Goal: Task Accomplishment & Management: Manage account settings

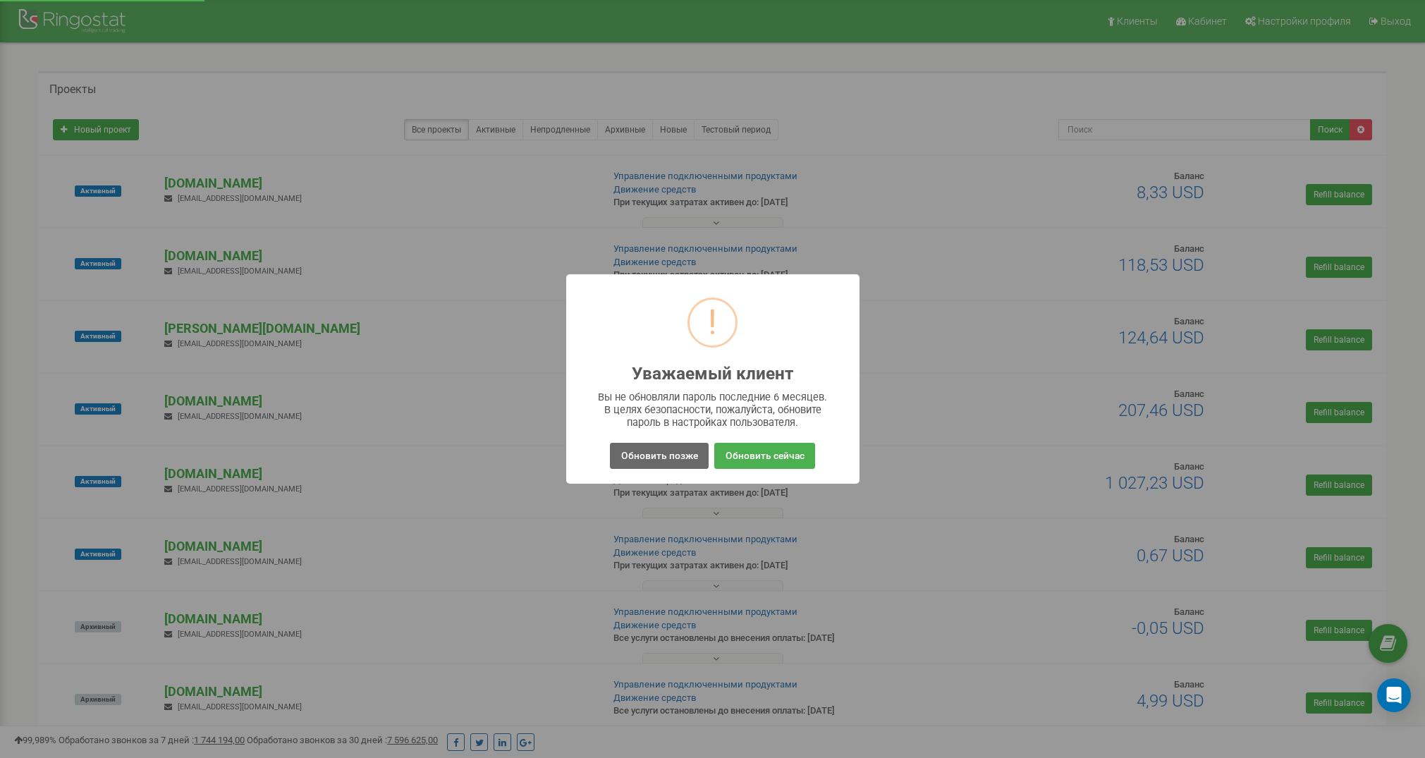
click at [640, 458] on button "Обновить позже" at bounding box center [659, 456] width 98 height 26
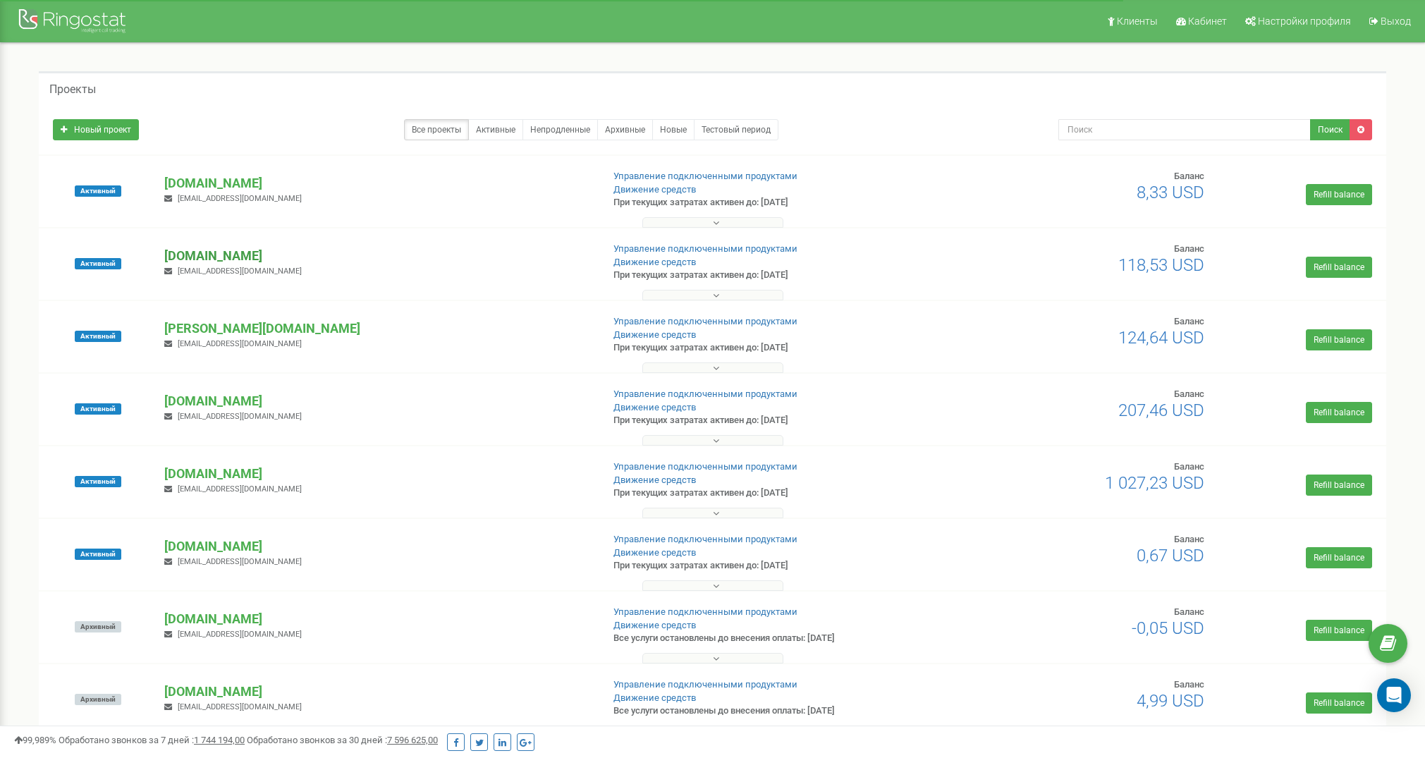
click at [240, 257] on p "[DOMAIN_NAME]" at bounding box center [377, 256] width 426 height 18
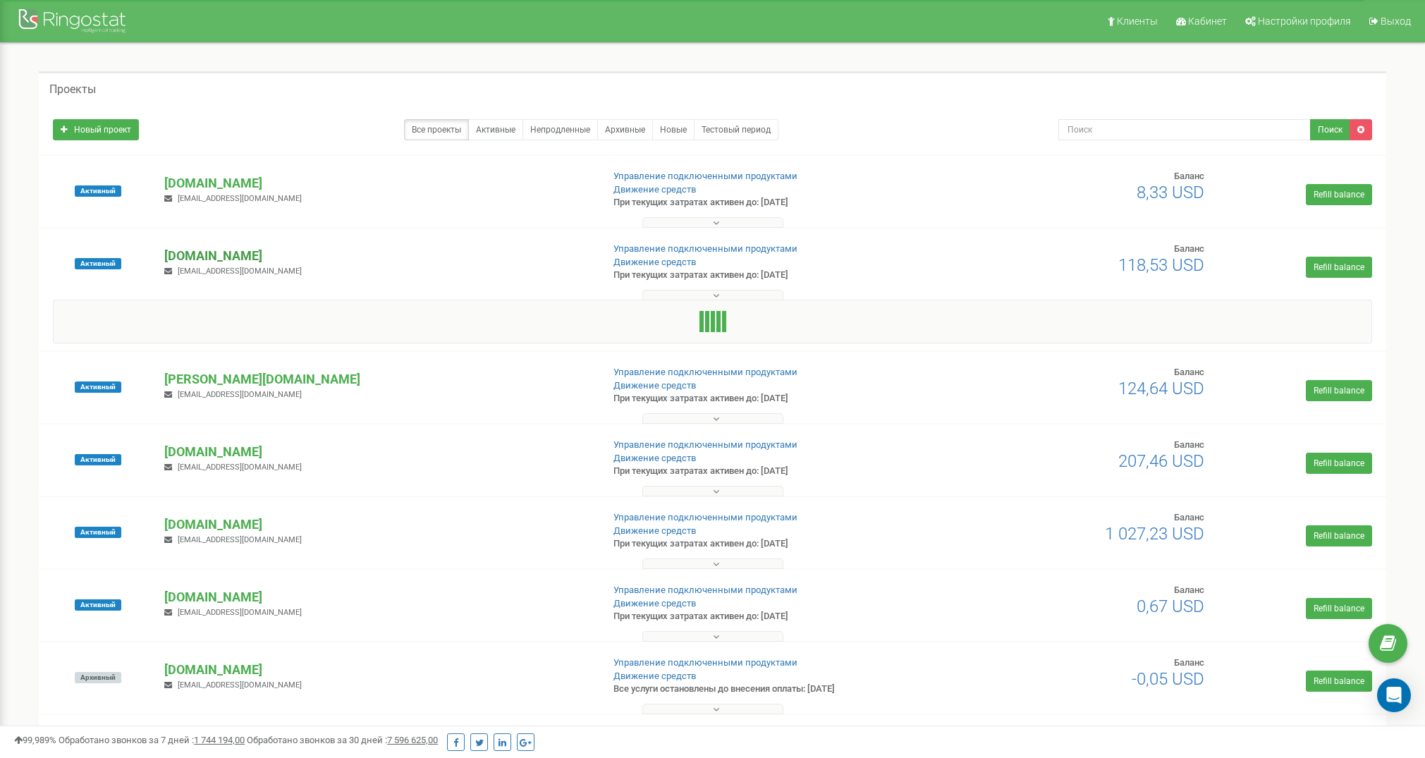
click at [240, 257] on p "[DOMAIN_NAME]" at bounding box center [377, 256] width 426 height 18
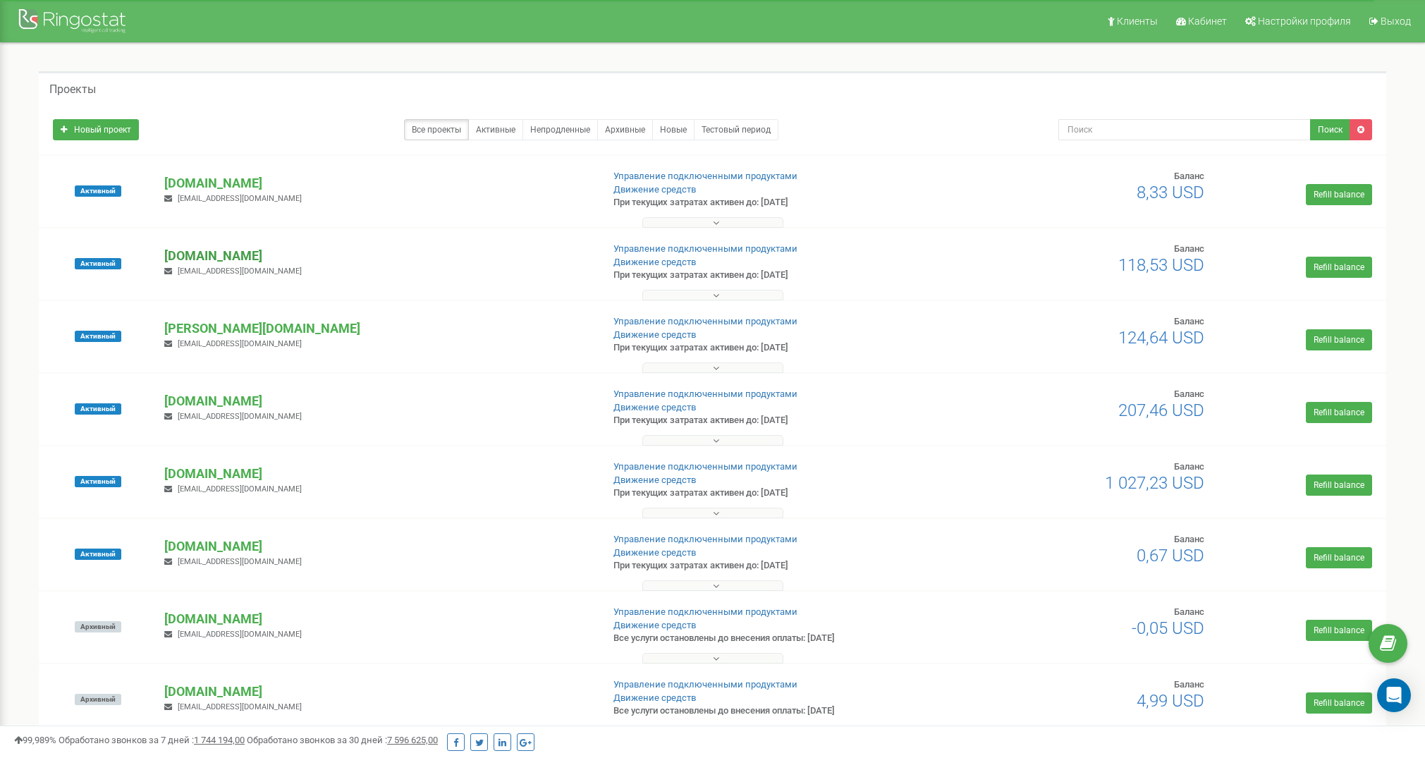
click at [240, 257] on p "[DOMAIN_NAME]" at bounding box center [377, 256] width 426 height 18
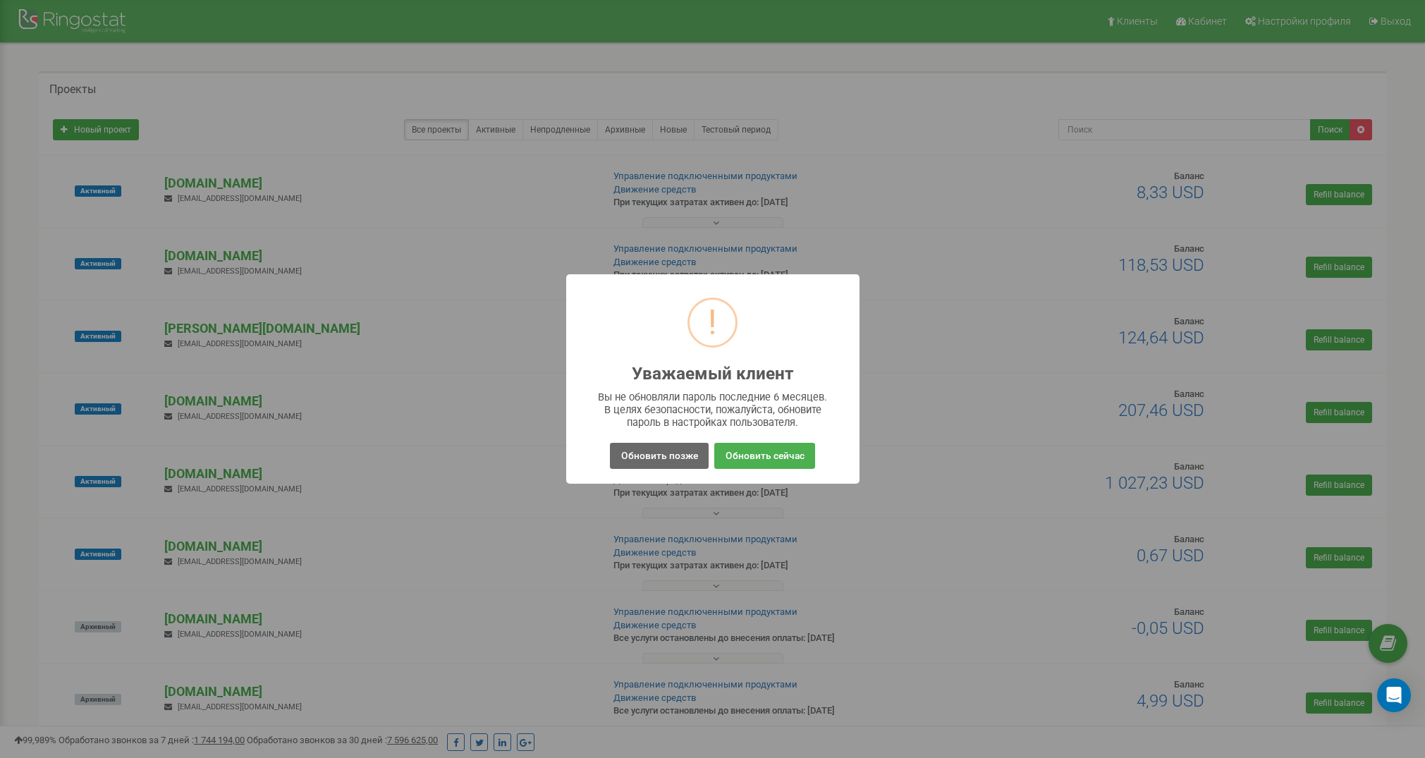
click at [650, 456] on button "Обновить позже" at bounding box center [659, 456] width 98 height 26
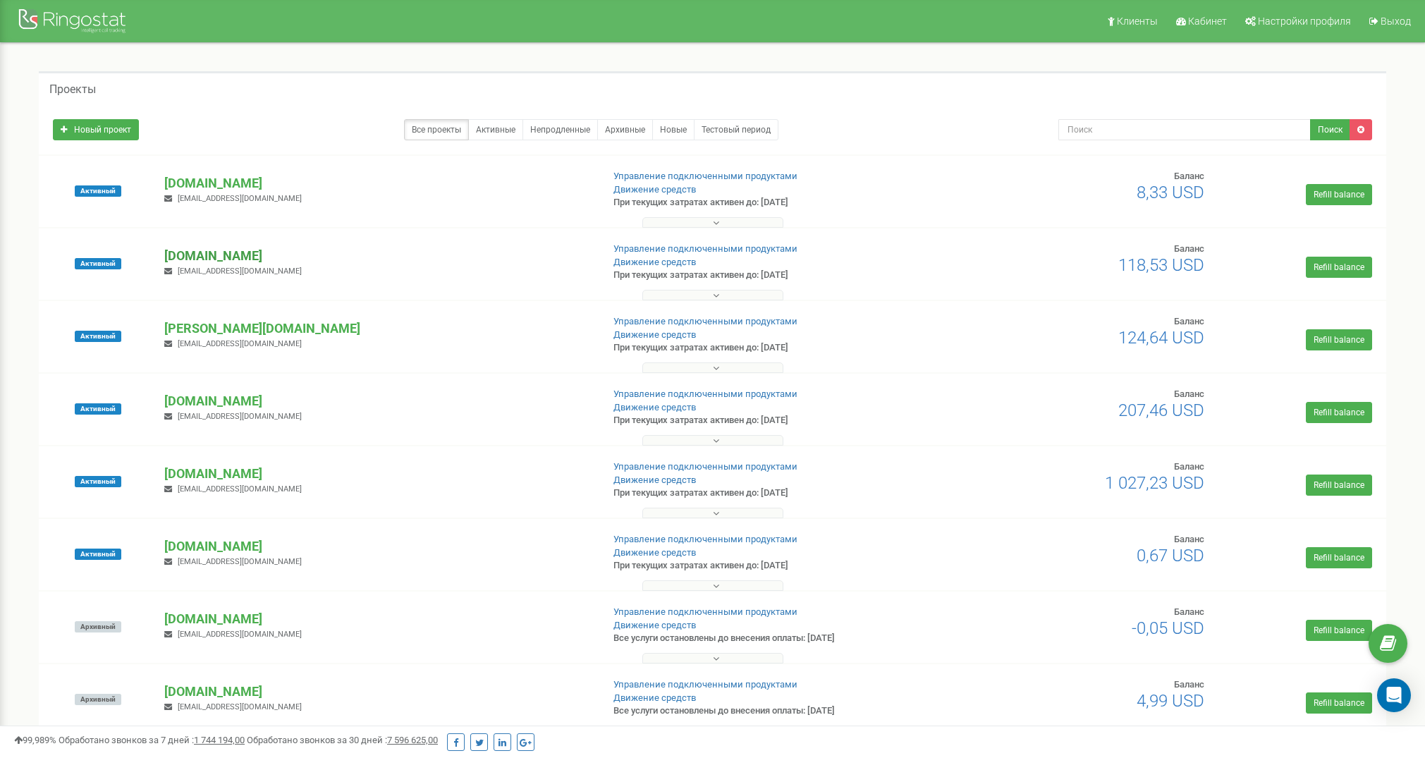
scroll to position [1, 0]
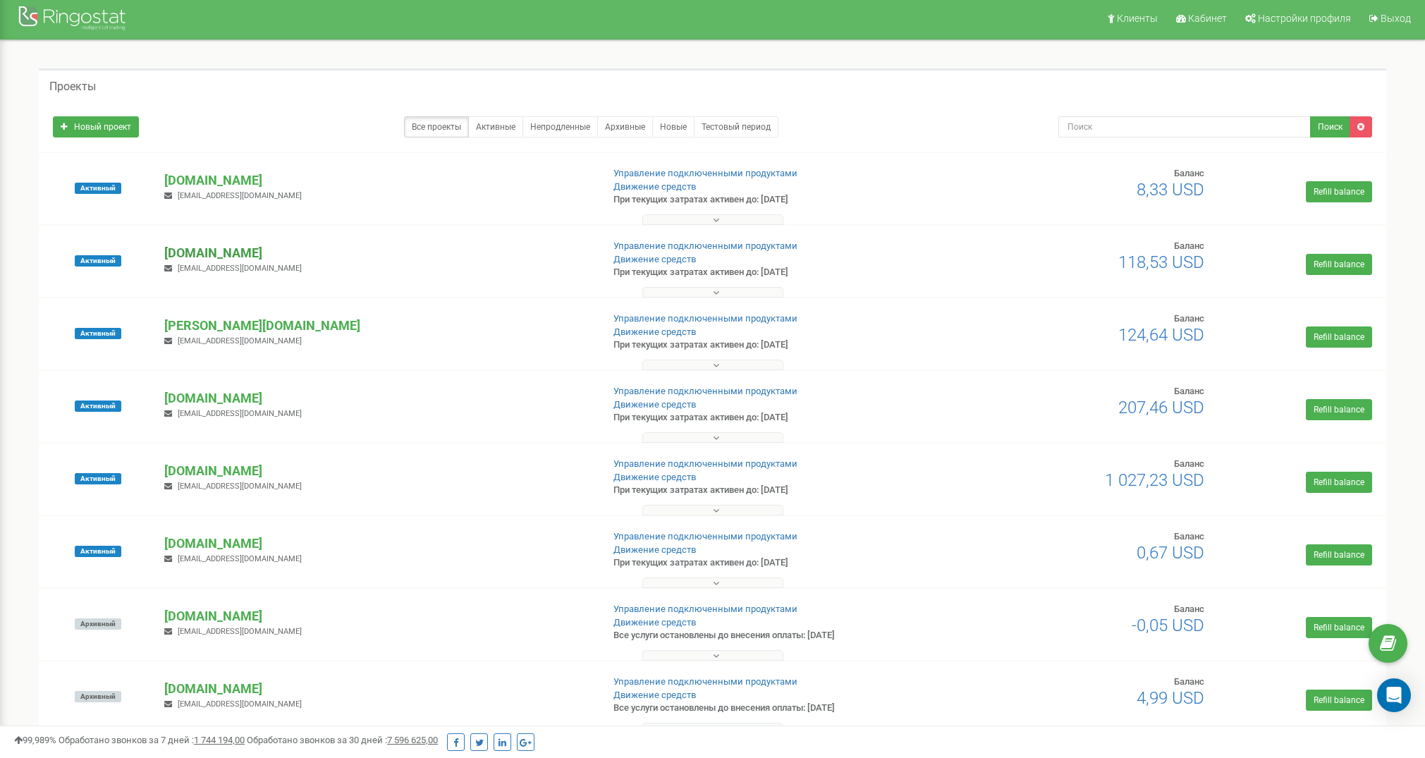
click at [208, 256] on p "[DOMAIN_NAME]" at bounding box center [377, 253] width 426 height 18
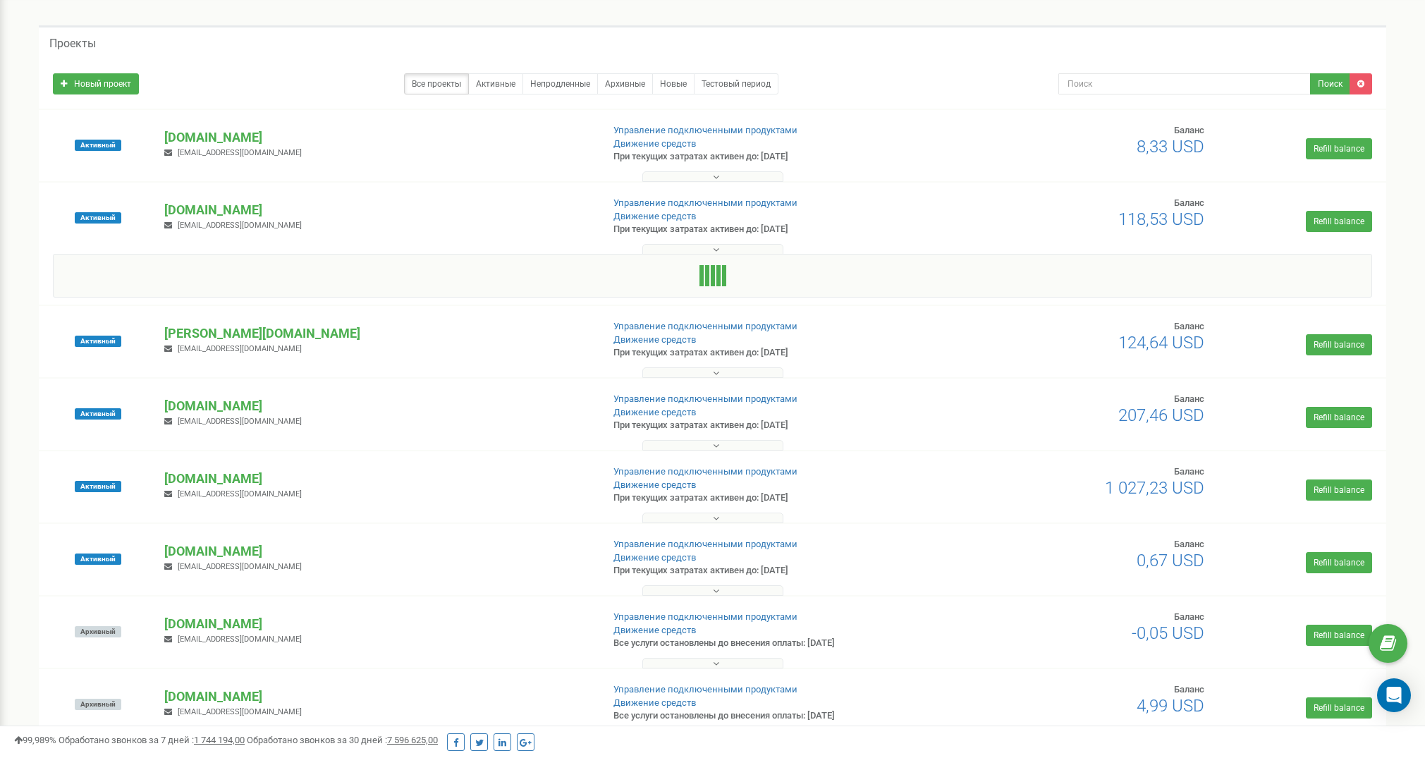
scroll to position [54, 0]
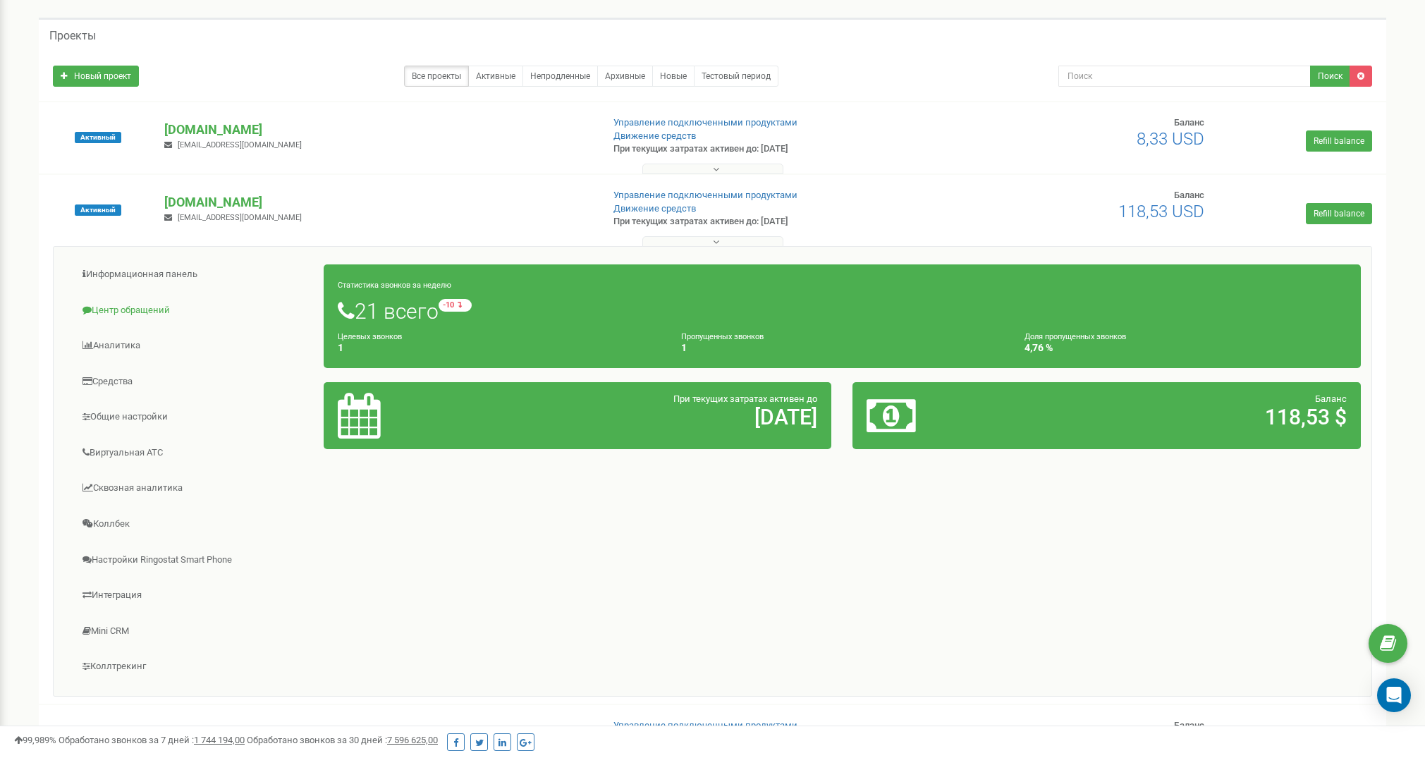
click at [106, 310] on link "Центр обращений" at bounding box center [194, 310] width 260 height 35
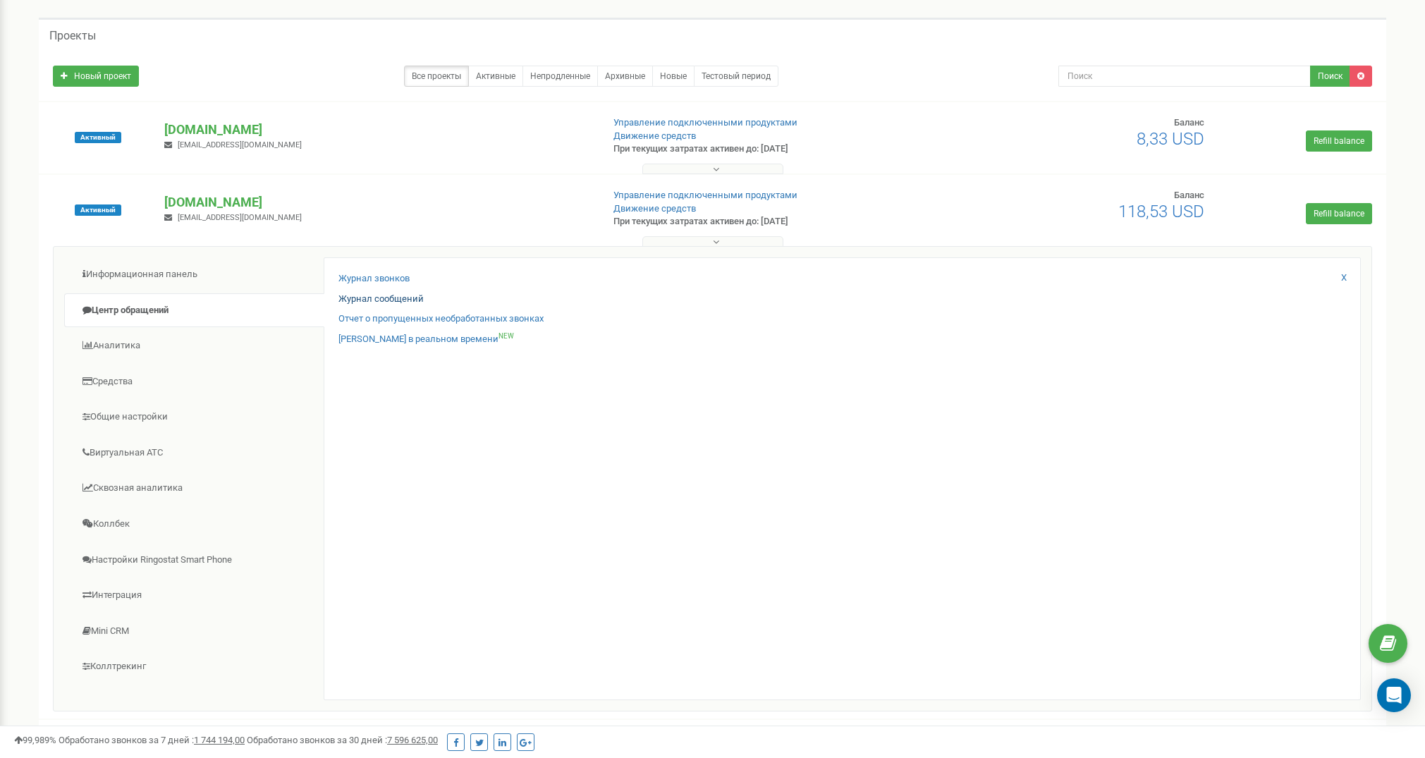
click at [386, 298] on link "Журнал сообщений" at bounding box center [380, 299] width 85 height 13
click at [386, 281] on link "Журнал звонков" at bounding box center [373, 278] width 71 height 13
click at [386, 279] on link "Журнал звонков" at bounding box center [373, 278] width 71 height 13
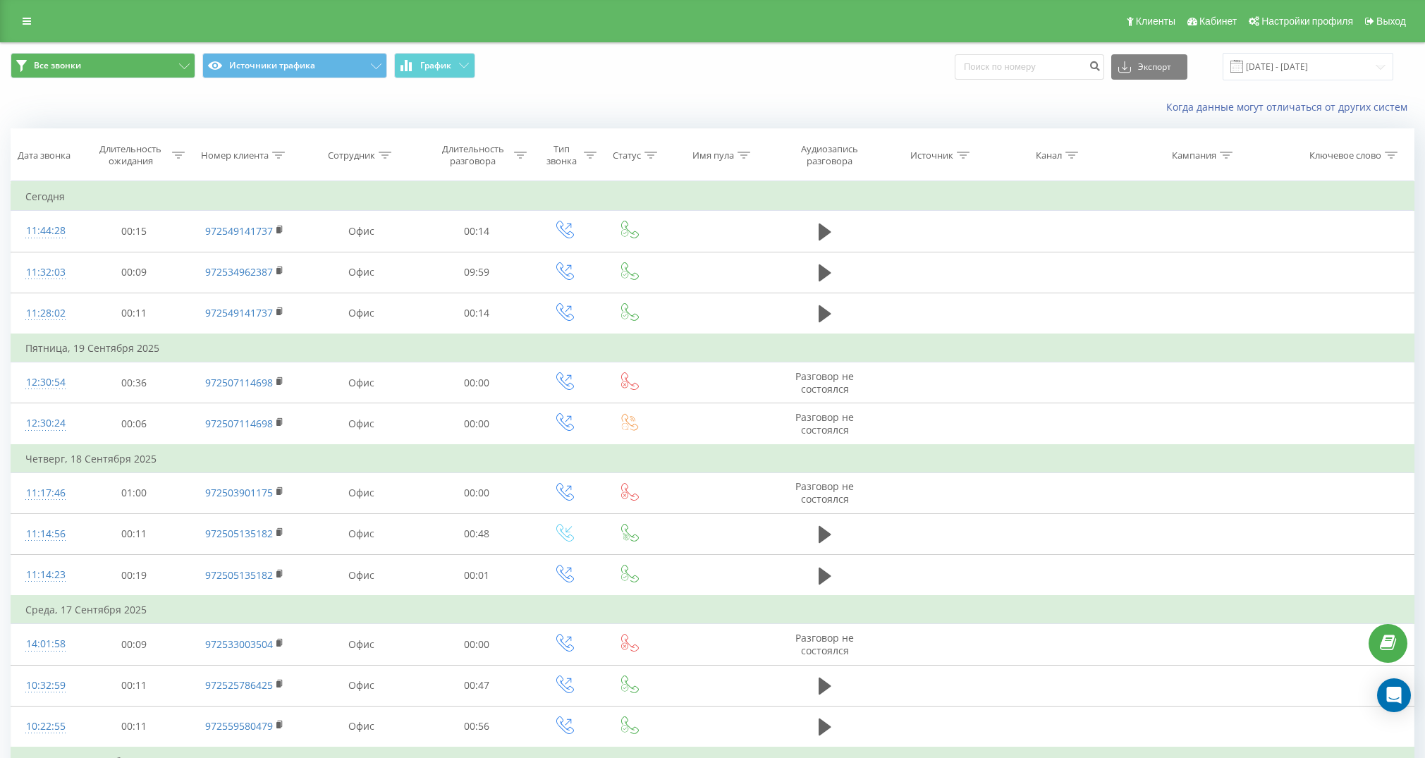
click at [120, 64] on button "Все звонки" at bounding box center [103, 65] width 185 height 25
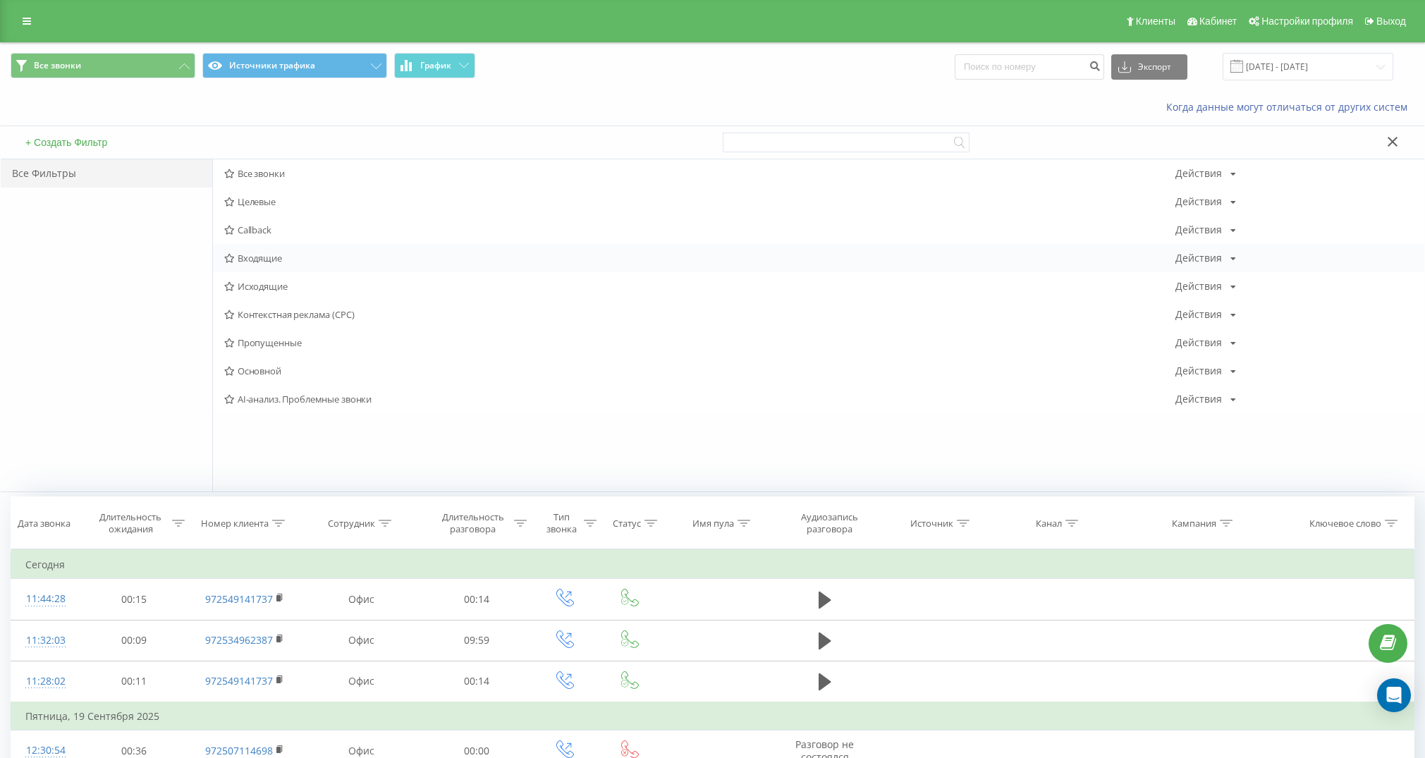
click at [255, 255] on span "Входящие" at bounding box center [699, 258] width 951 height 10
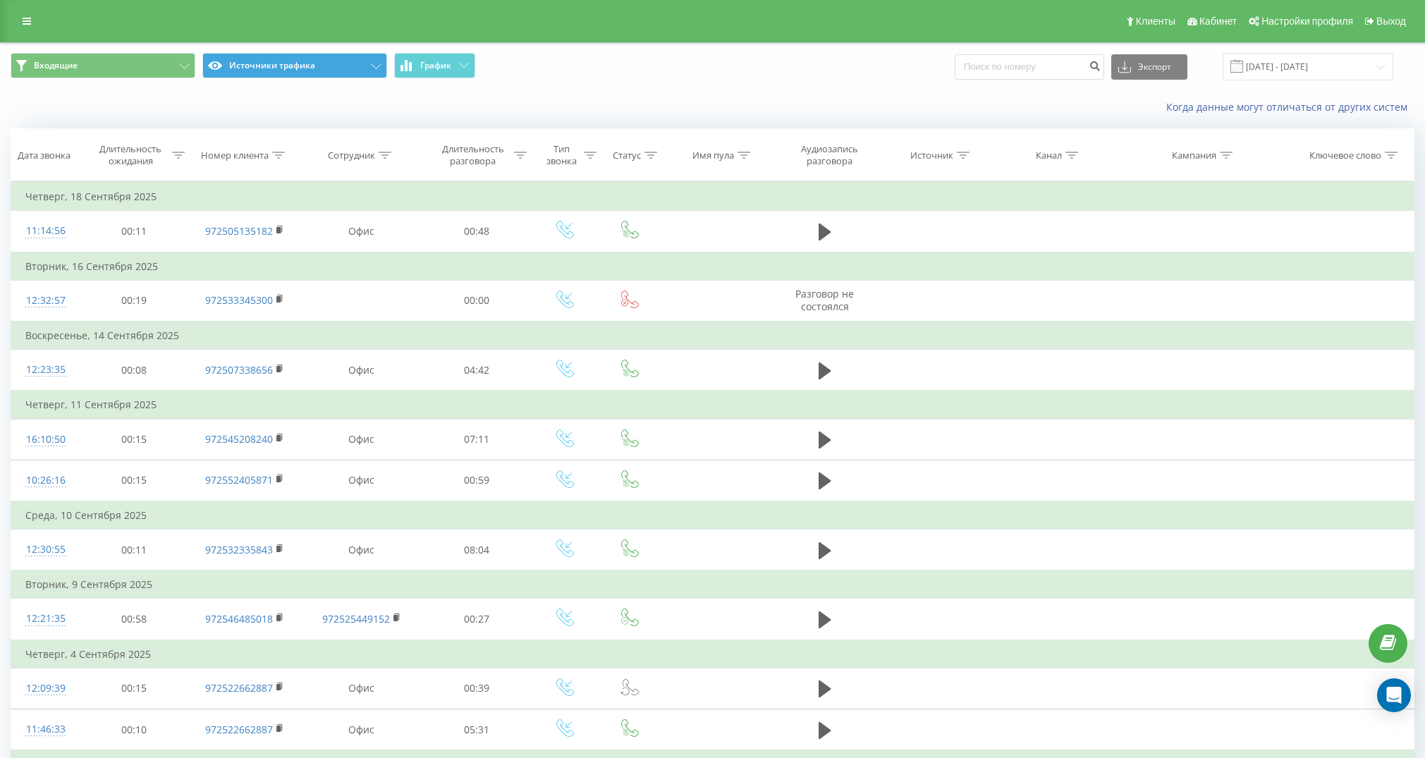
click at [312, 65] on button "Источники трафика" at bounding box center [294, 65] width 185 height 25
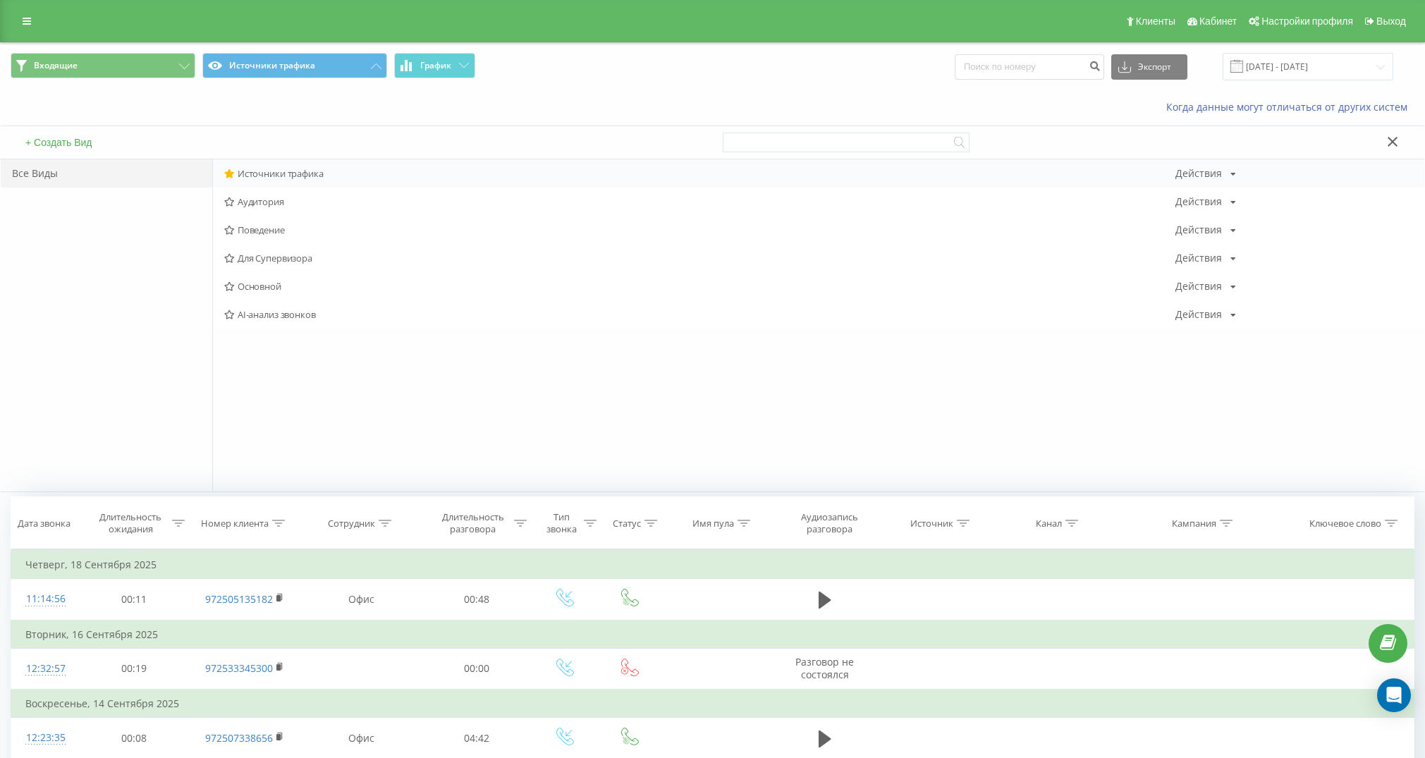
click at [307, 175] on span "Источники трафика" at bounding box center [699, 174] width 951 height 10
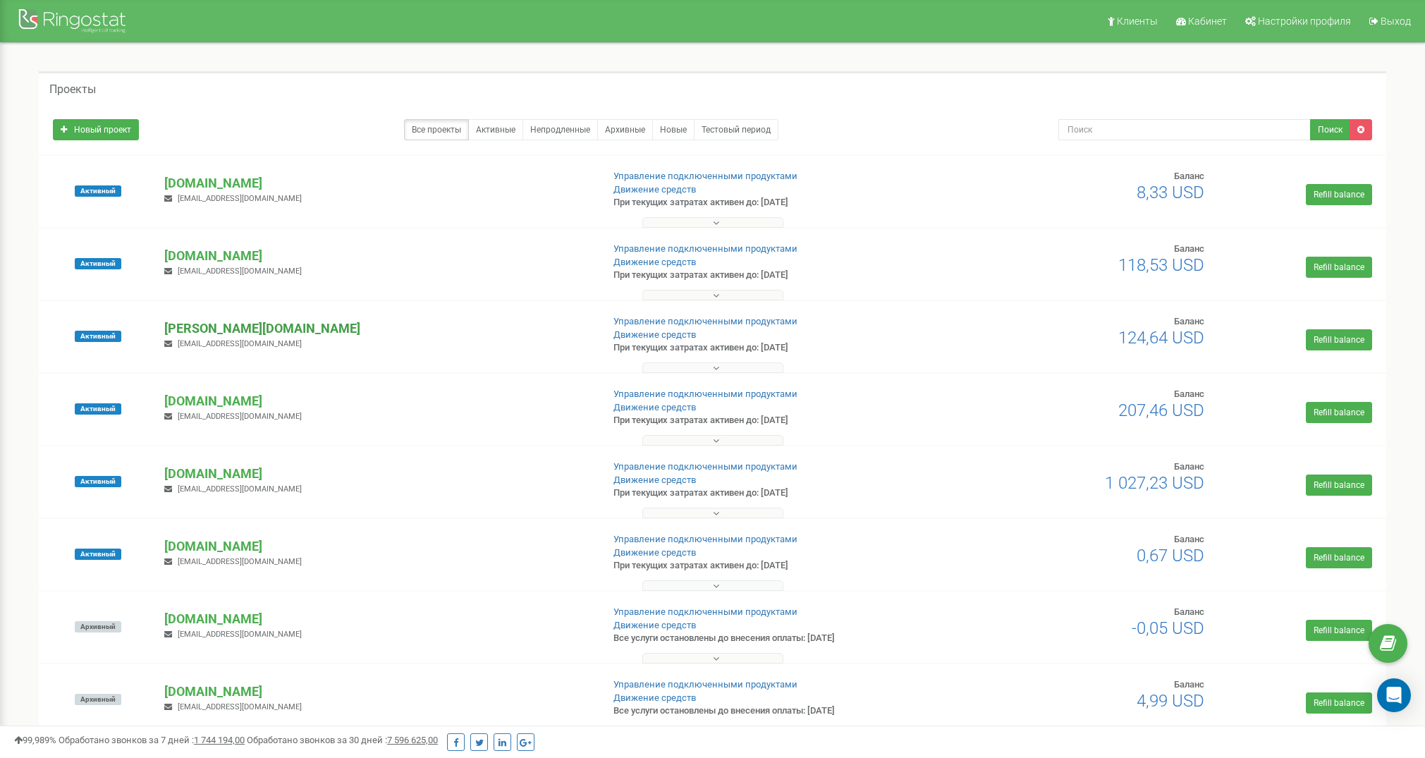
click at [205, 331] on p "[PERSON_NAME][DOMAIN_NAME]" at bounding box center [377, 328] width 426 height 18
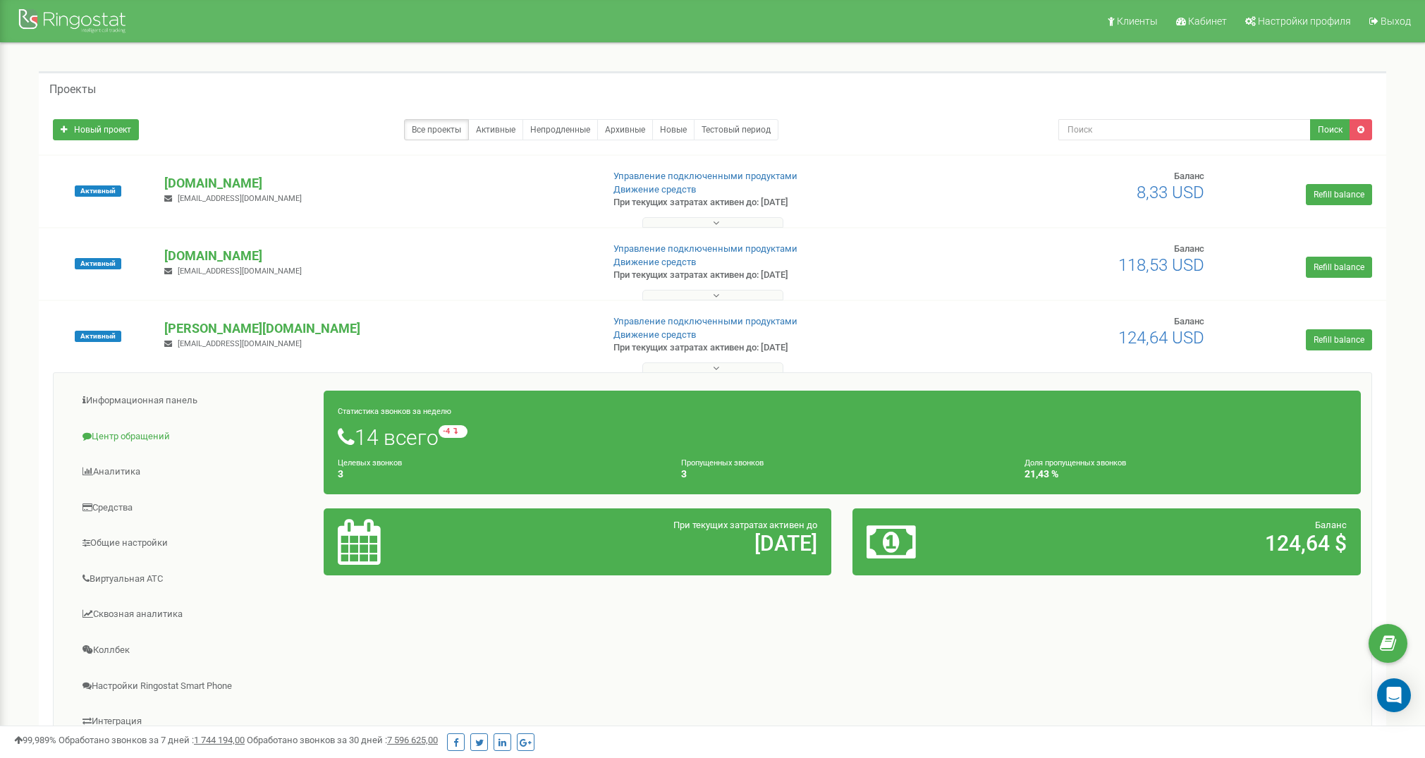
click at [157, 434] on link "Центр обращений" at bounding box center [194, 437] width 260 height 35
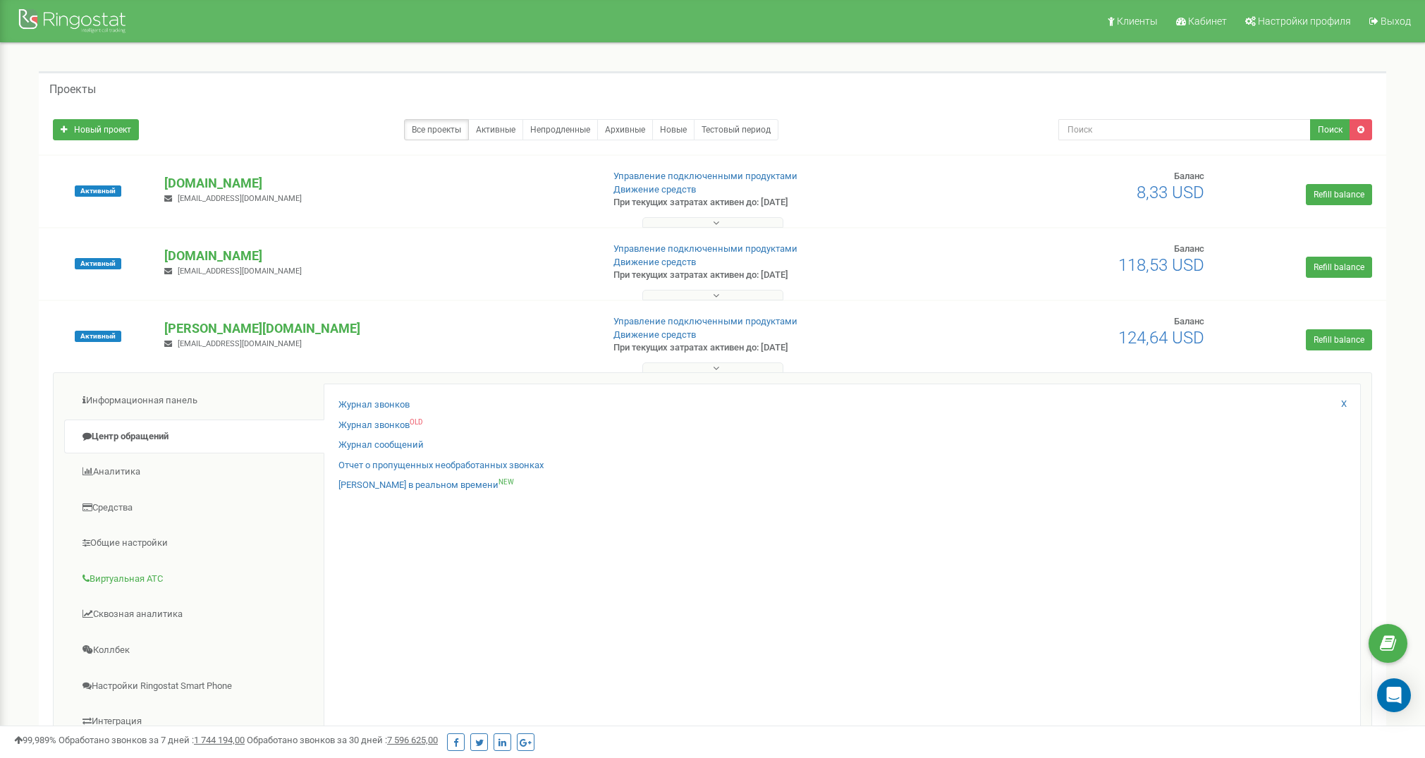
click at [133, 575] on link "Виртуальная АТС" at bounding box center [194, 579] width 260 height 35
click at [377, 424] on link "Переадресация" at bounding box center [372, 425] width 68 height 13
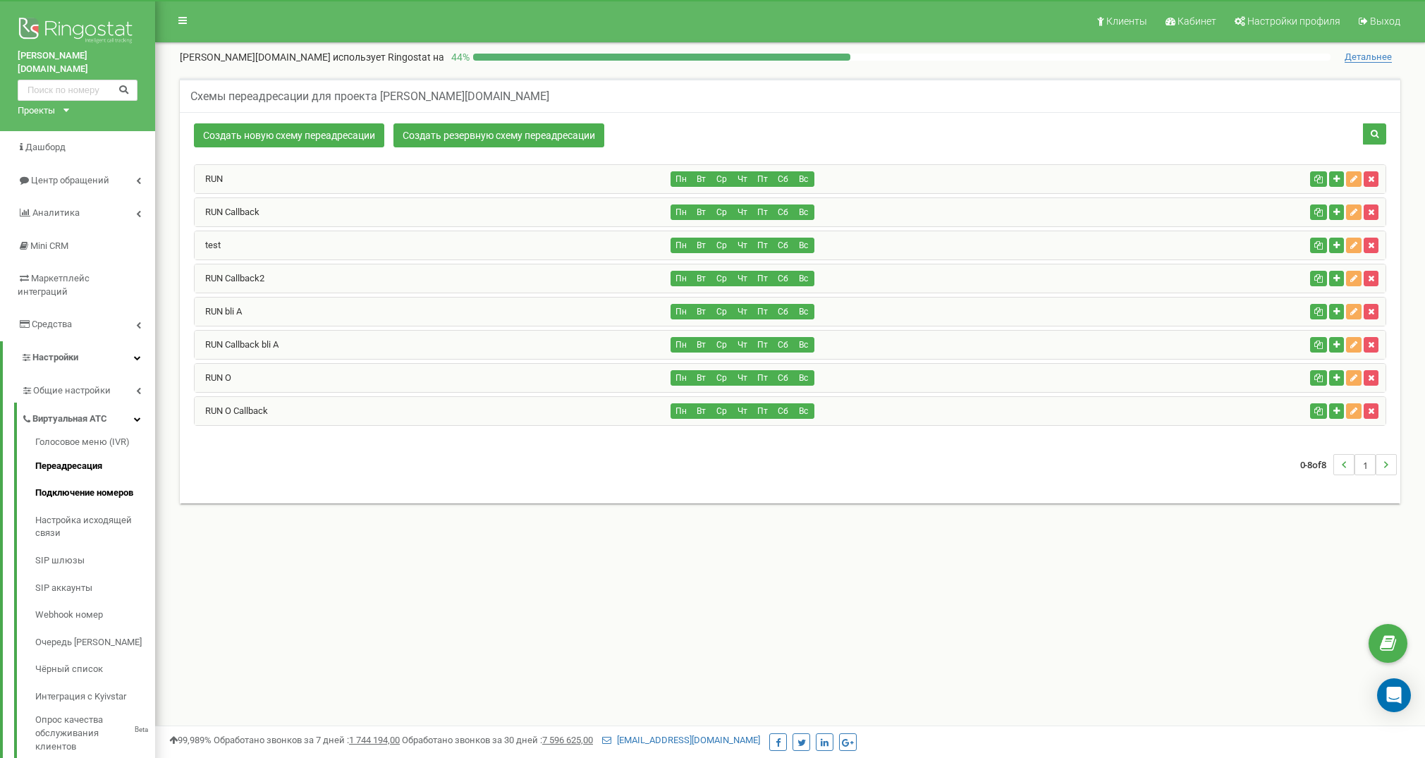
click at [62, 479] on link "Подключение номеров" at bounding box center [95, 492] width 120 height 27
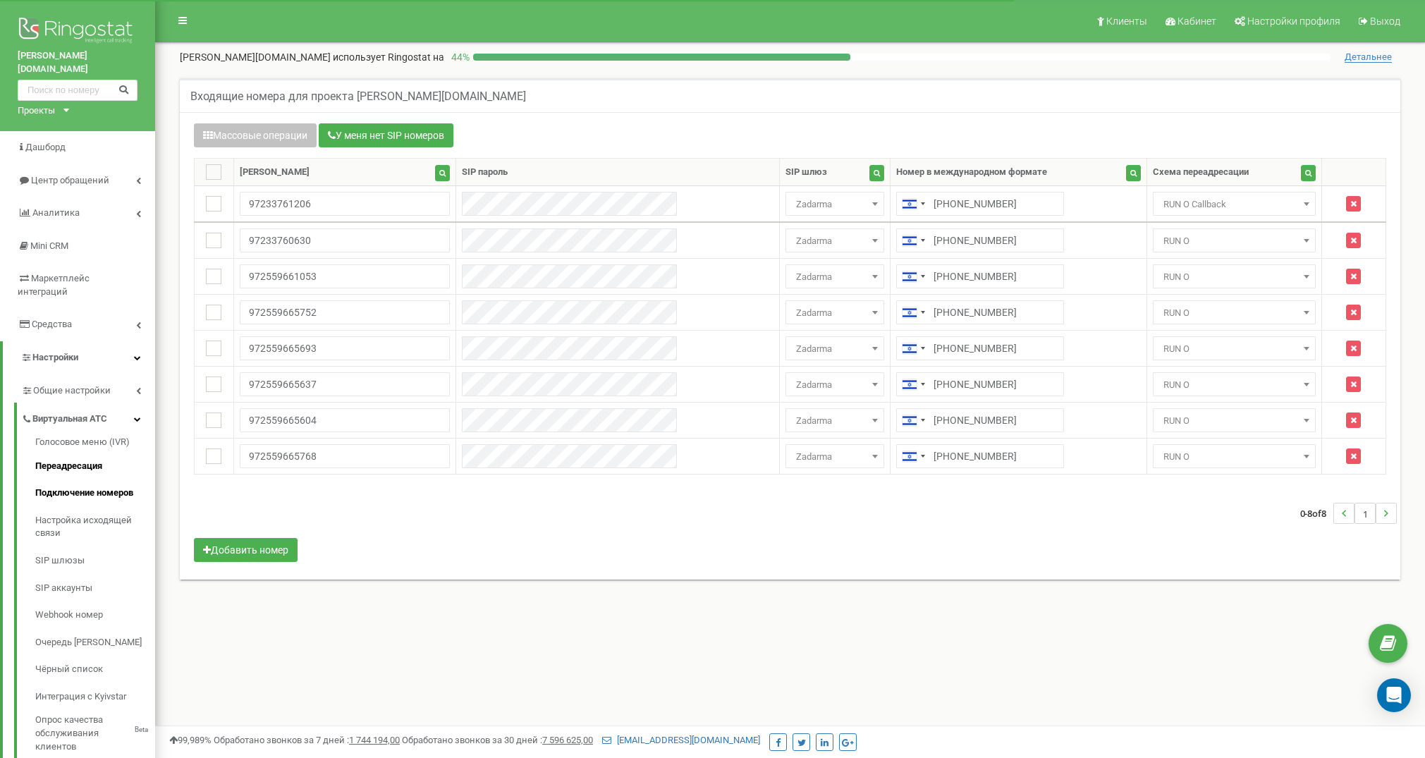
click at [68, 453] on link "Переадресация" at bounding box center [95, 466] width 120 height 27
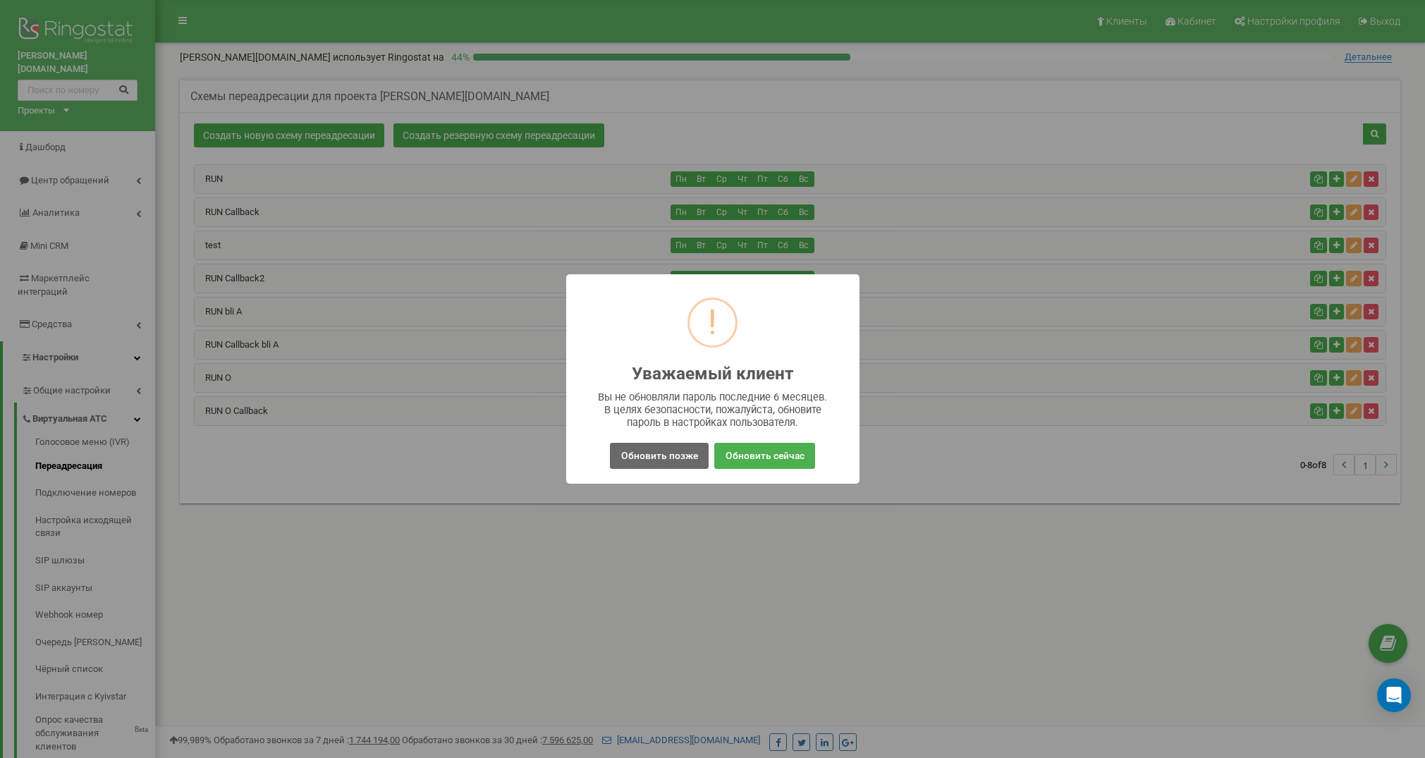
click at [671, 459] on button "Обновить позже" at bounding box center [659, 456] width 98 height 26
click at [671, 459] on div "! Уважаемый клиент × Вы не обновляли пароль последние 6 месяцев. В целях безопа…" at bounding box center [712, 379] width 1425 height 758
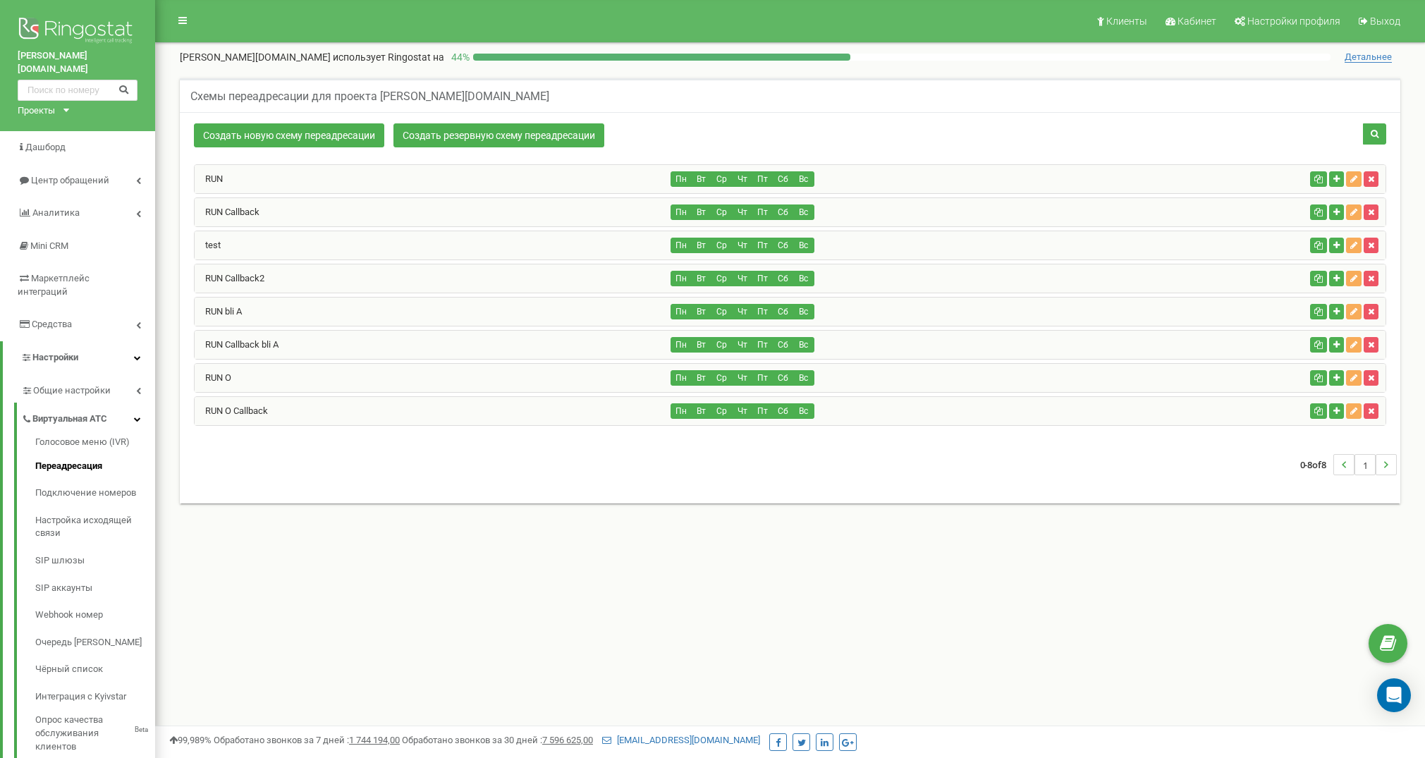
click at [307, 374] on div "RUN O" at bounding box center [433, 378] width 477 height 28
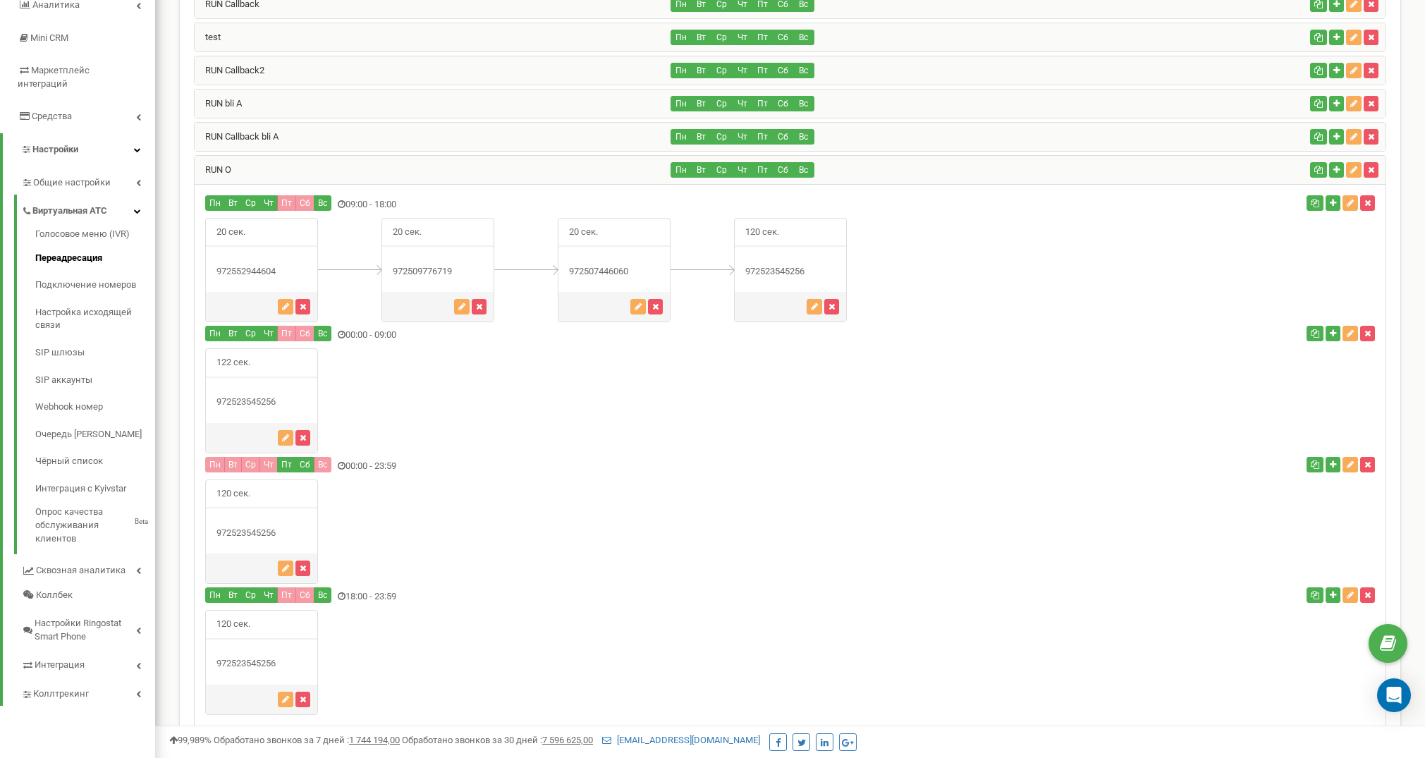
scroll to position [231, 0]
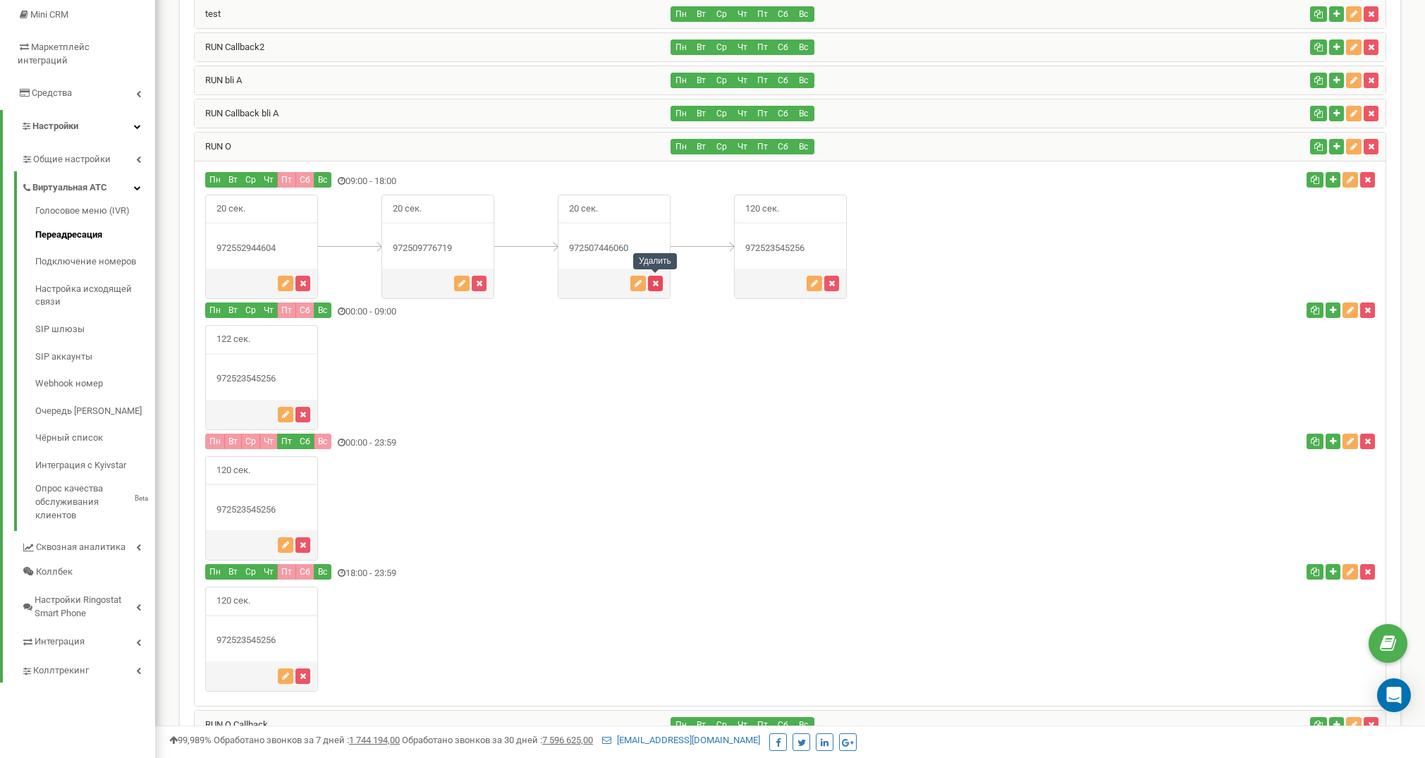
click at [656, 286] on icon "button" at bounding box center [655, 283] width 6 height 8
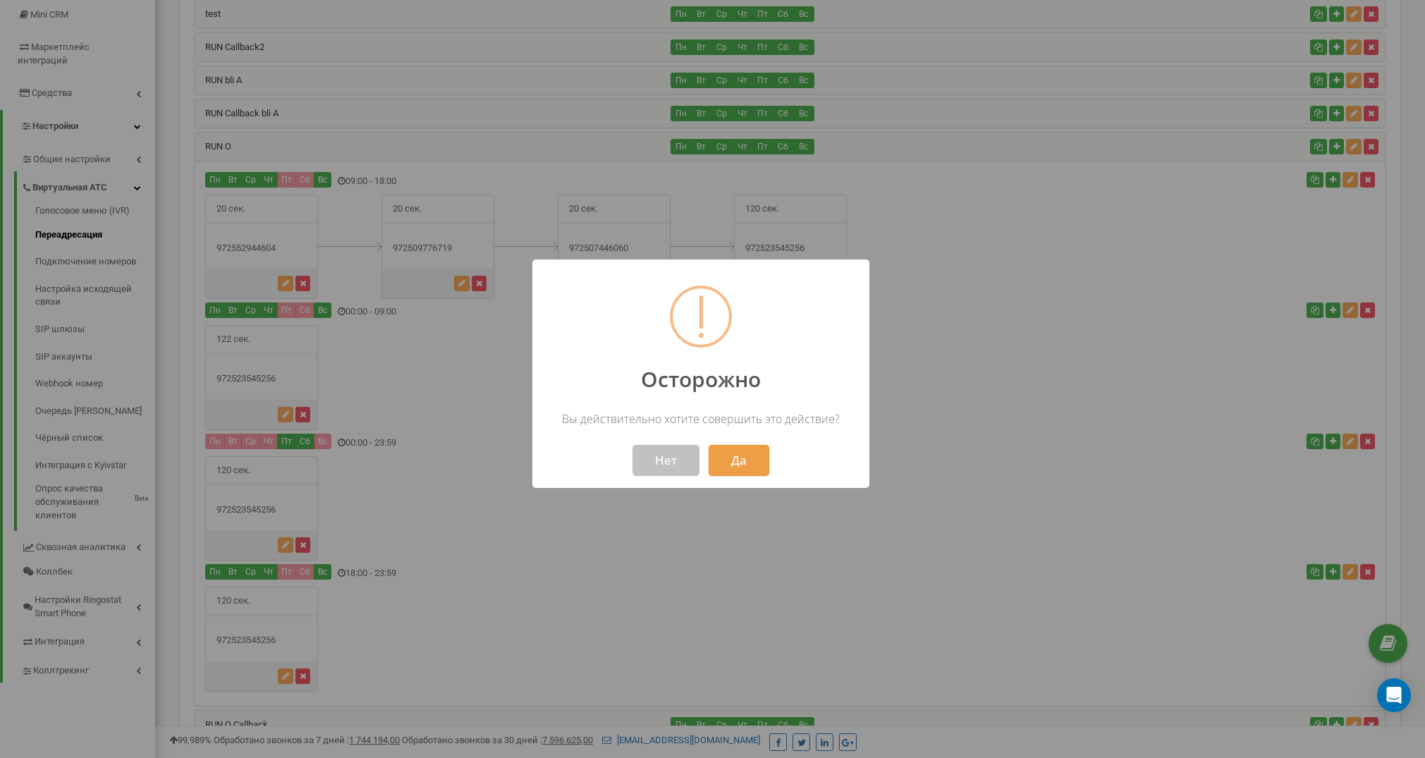
drag, startPoint x: 745, startPoint y: 458, endPoint x: 697, endPoint y: 427, distance: 57.7
click at [745, 457] on button "Да" at bounding box center [739, 460] width 61 height 31
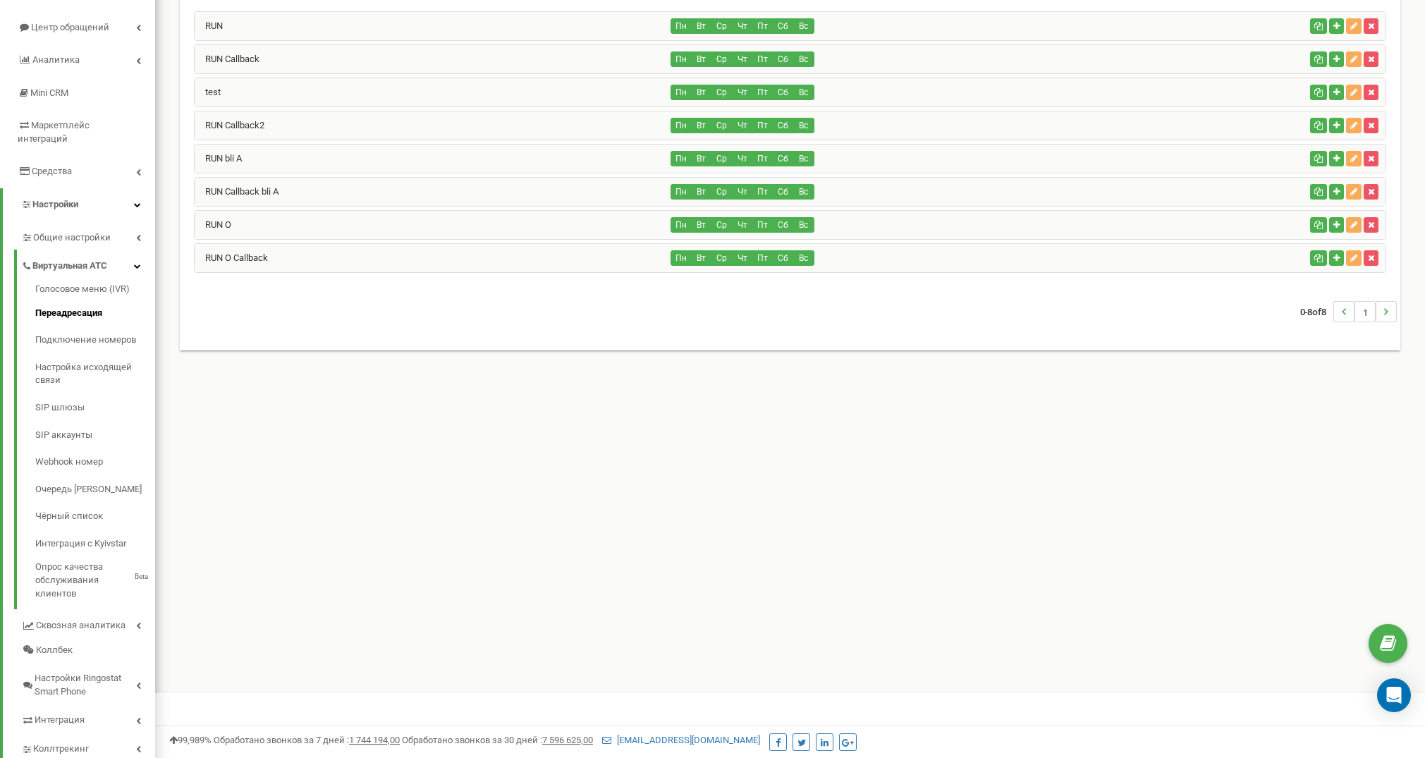
click at [524, 232] on div "RUN O" at bounding box center [433, 225] width 477 height 28
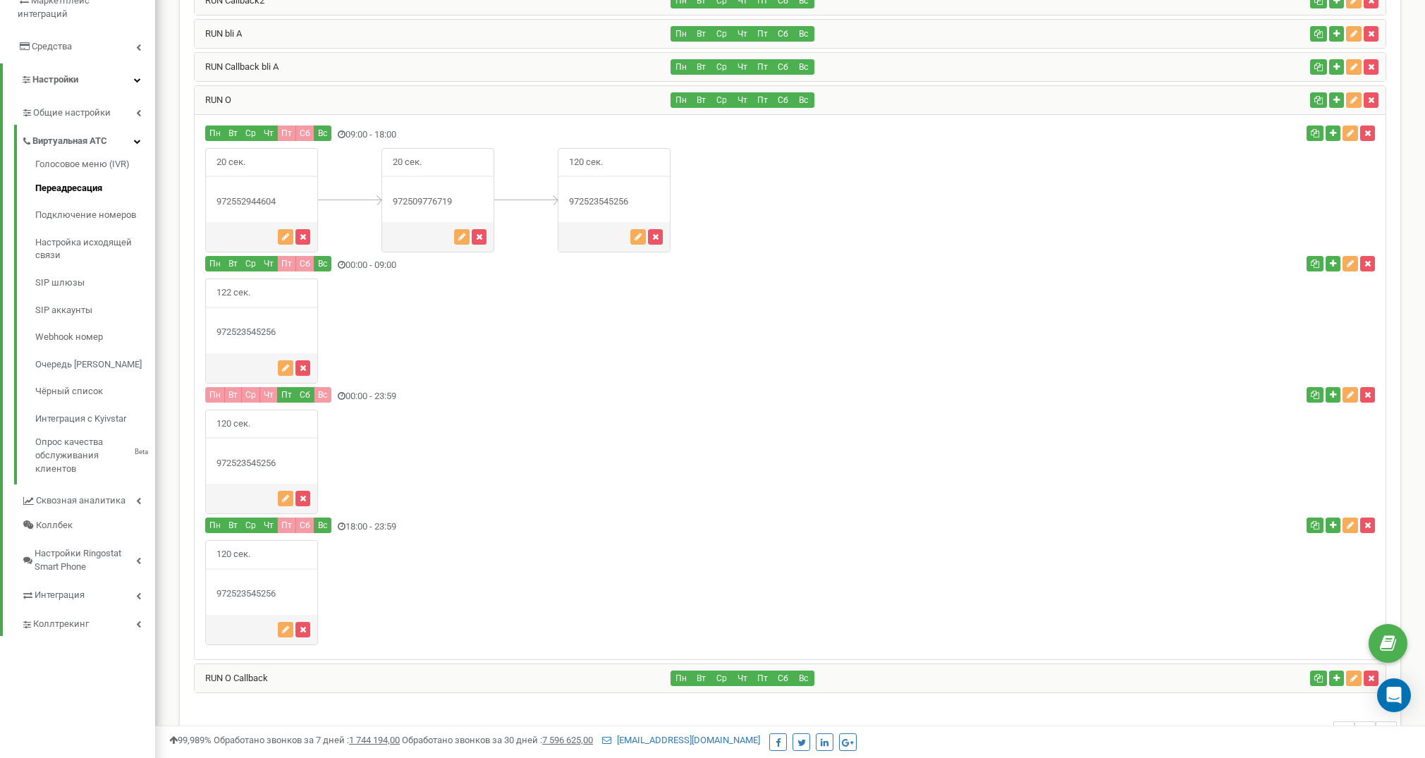
scroll to position [282, 0]
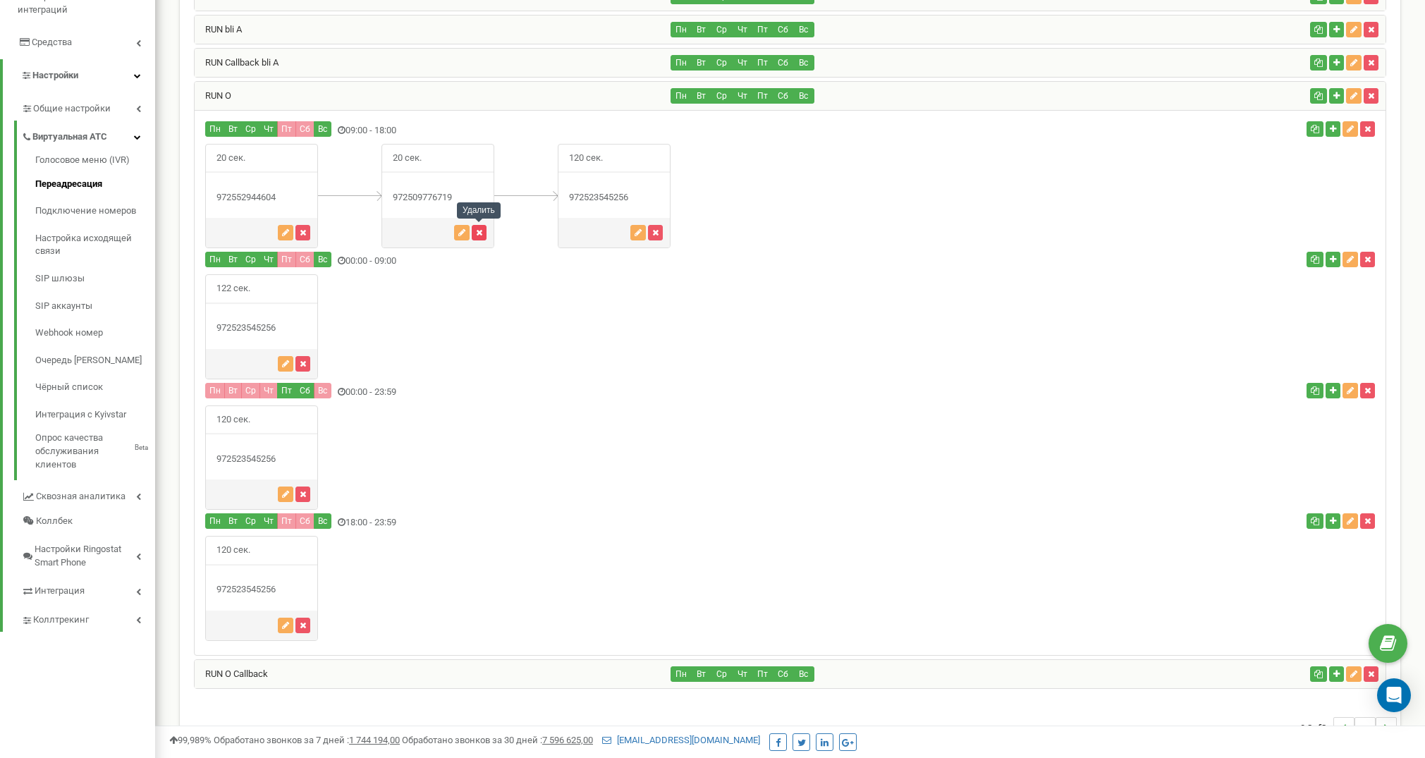
click at [477, 231] on icon "button" at bounding box center [479, 232] width 6 height 8
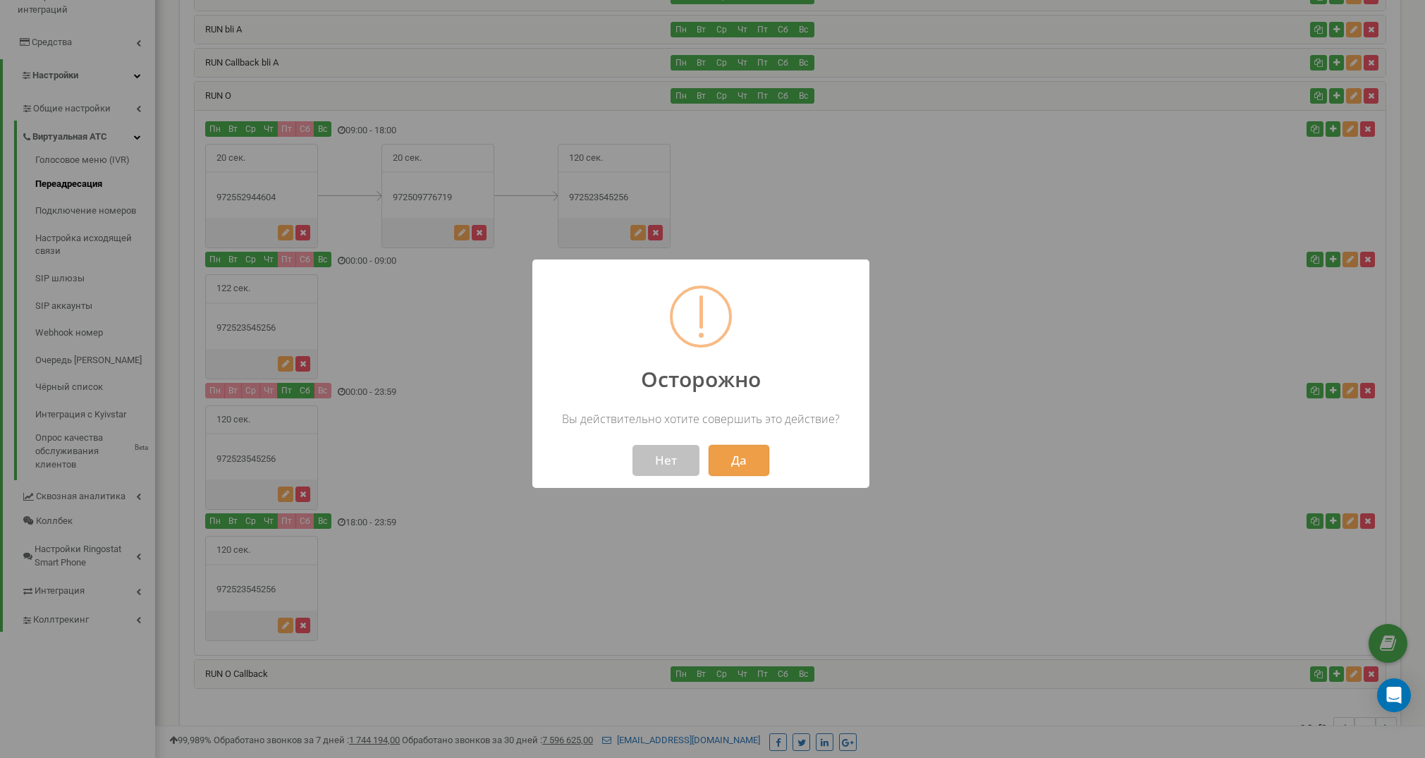
click at [725, 458] on button "Да" at bounding box center [739, 460] width 61 height 31
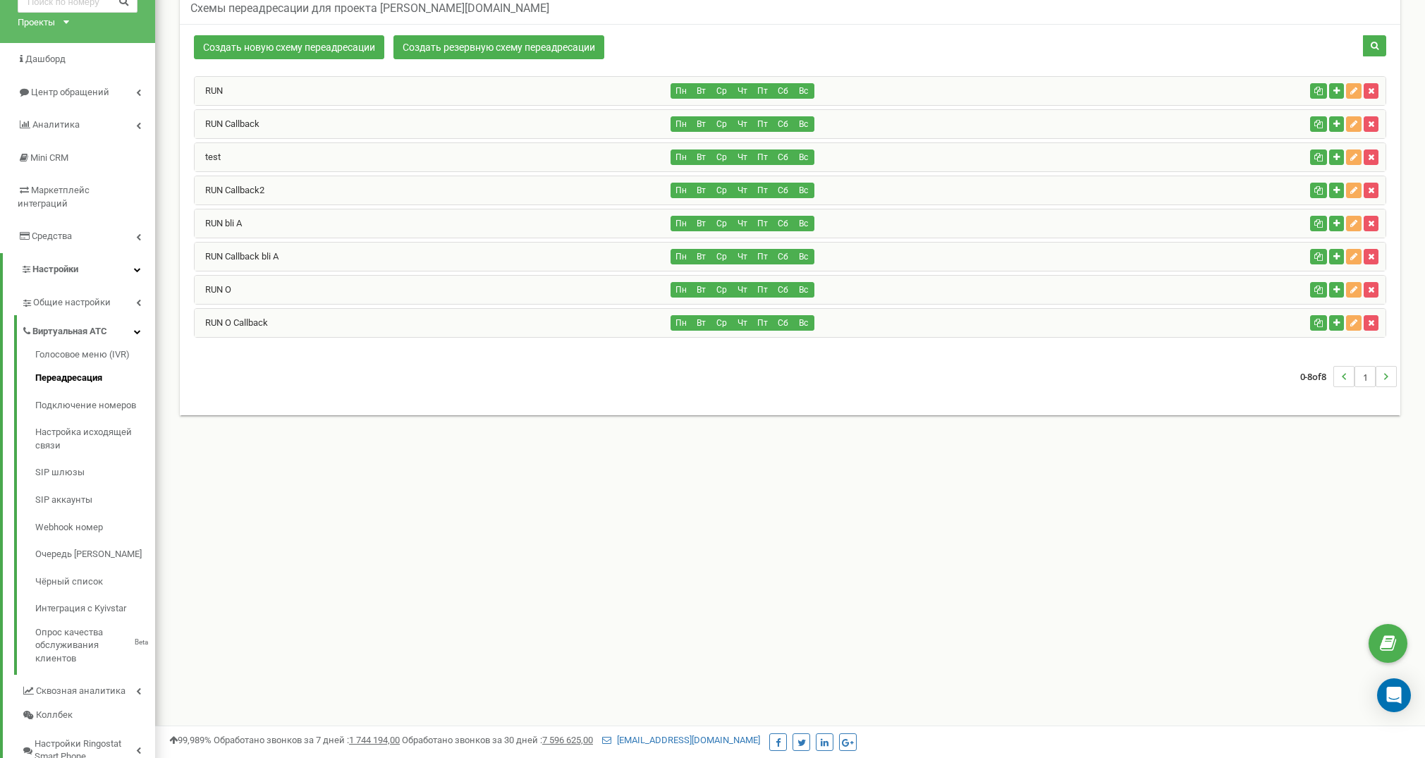
scroll to position [88, 0]
click at [384, 296] on div "RUN O" at bounding box center [433, 290] width 477 height 28
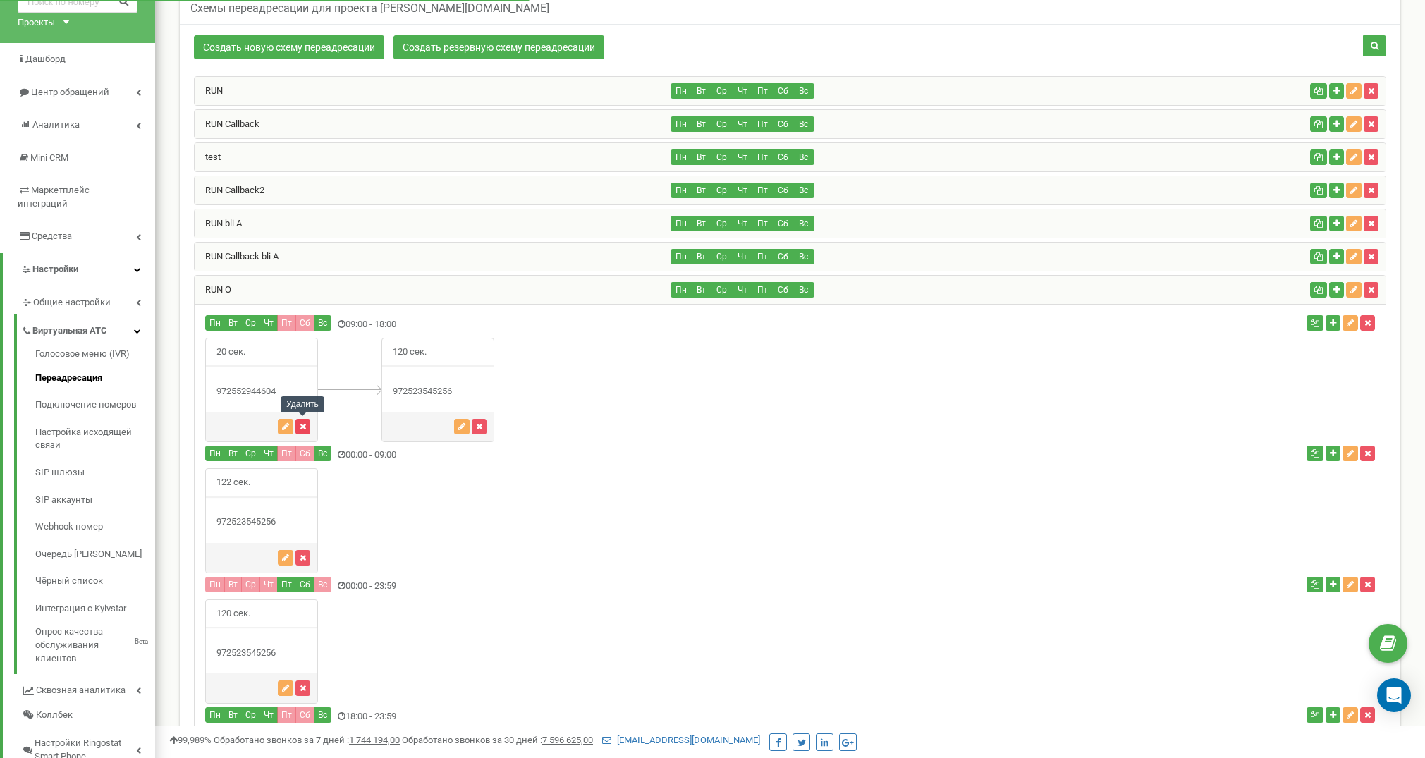
click at [303, 425] on icon "button" at bounding box center [303, 426] width 6 height 8
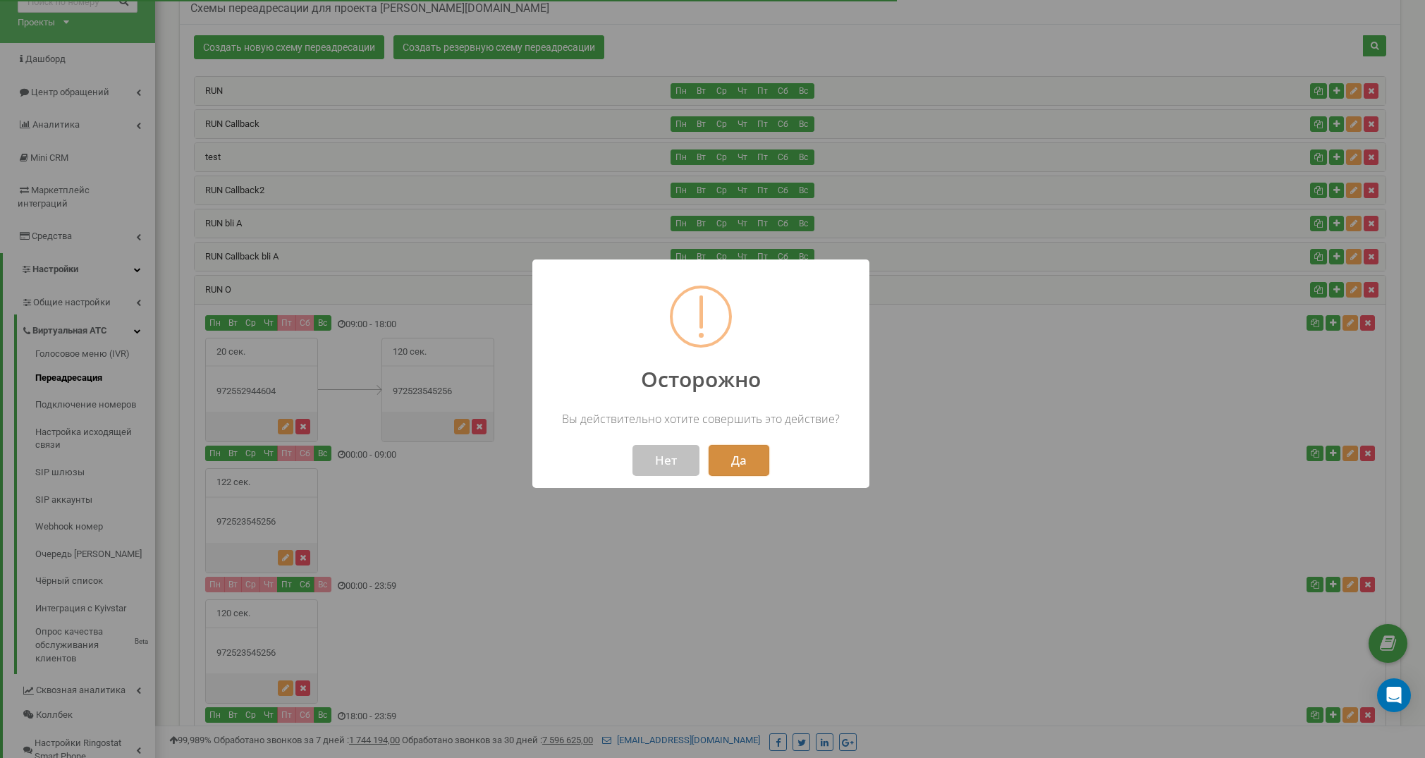
click at [735, 466] on button "Да" at bounding box center [739, 460] width 61 height 31
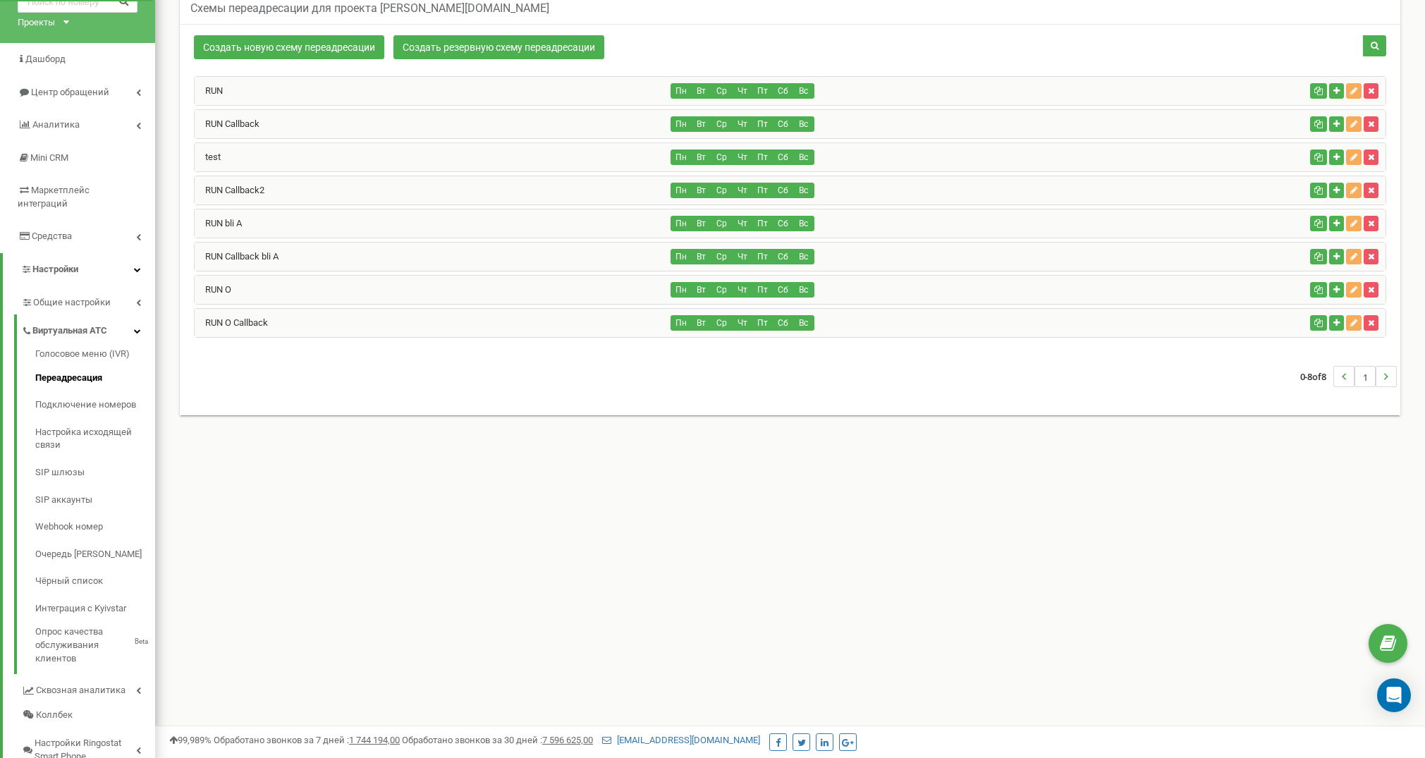
click at [319, 293] on div "RUN O" at bounding box center [433, 290] width 477 height 28
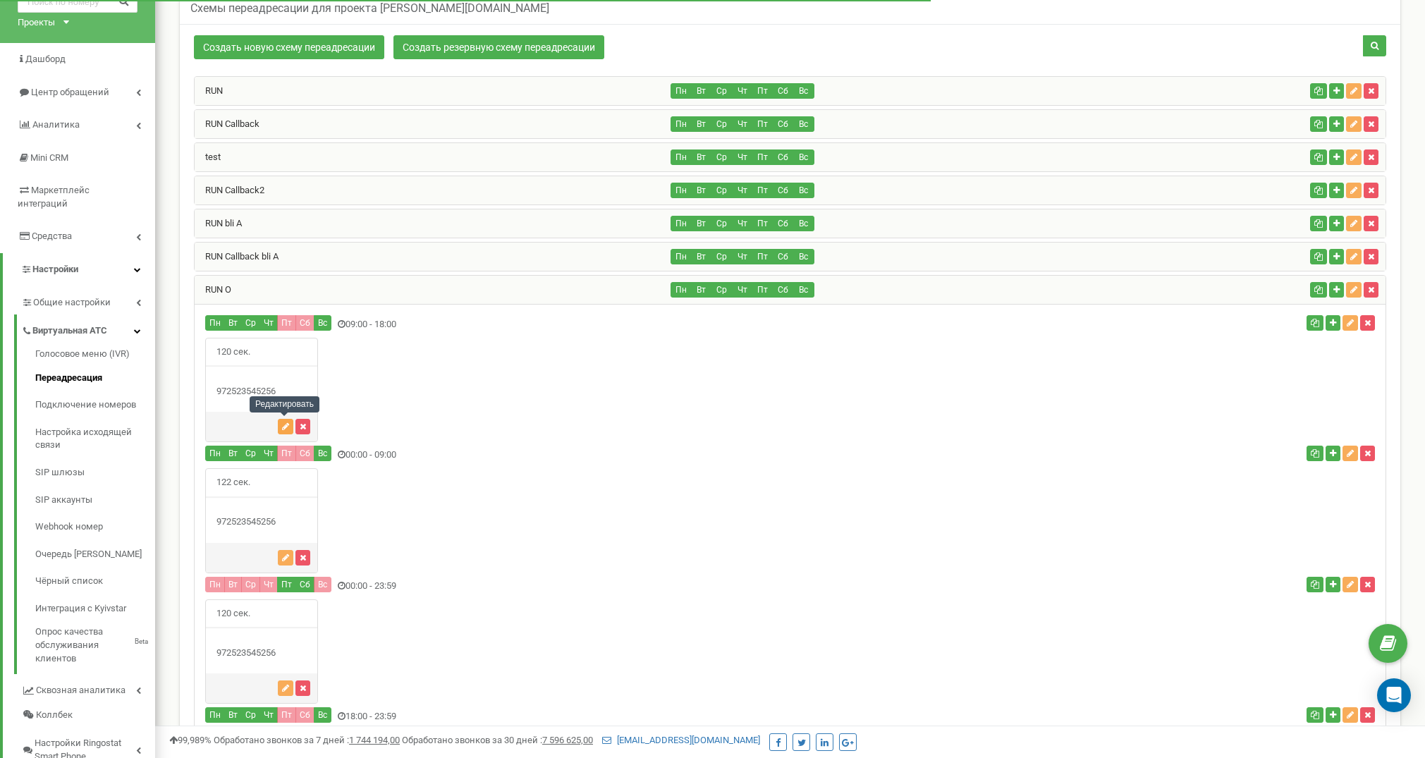
click at [286, 427] on icon "button" at bounding box center [285, 426] width 7 height 8
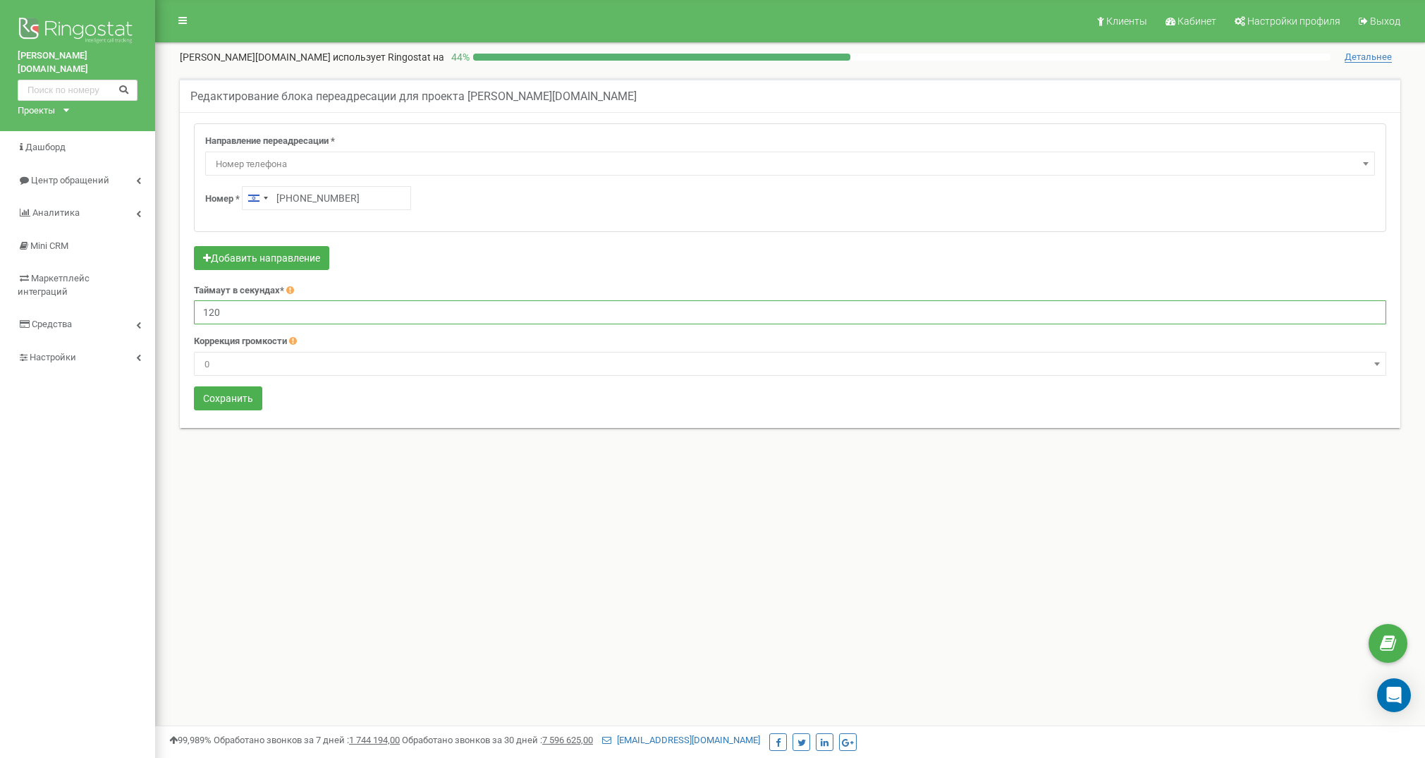
click at [240, 314] on input "120" at bounding box center [790, 312] width 1192 height 24
type input "20"
click at [246, 398] on button "Сохранить" at bounding box center [228, 398] width 68 height 24
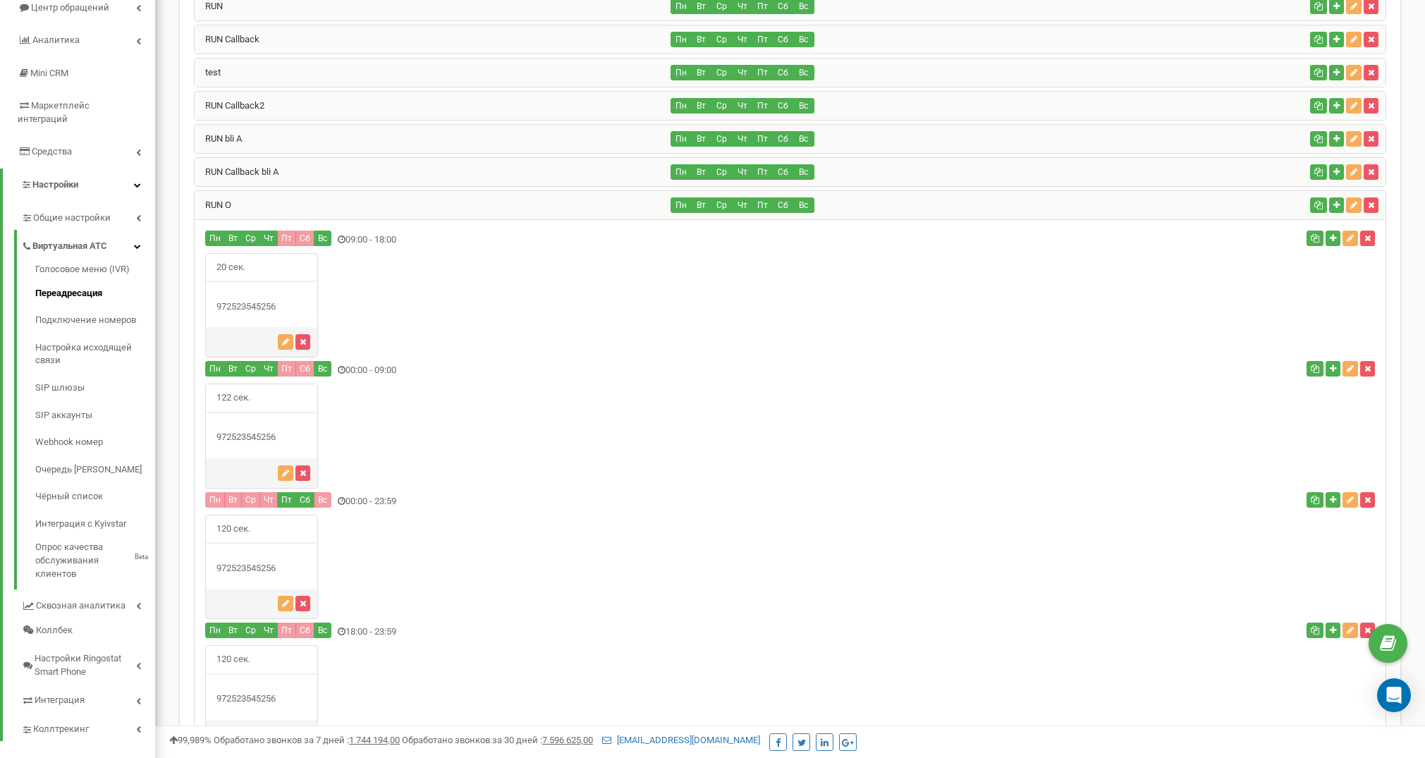
scroll to position [194, 0]
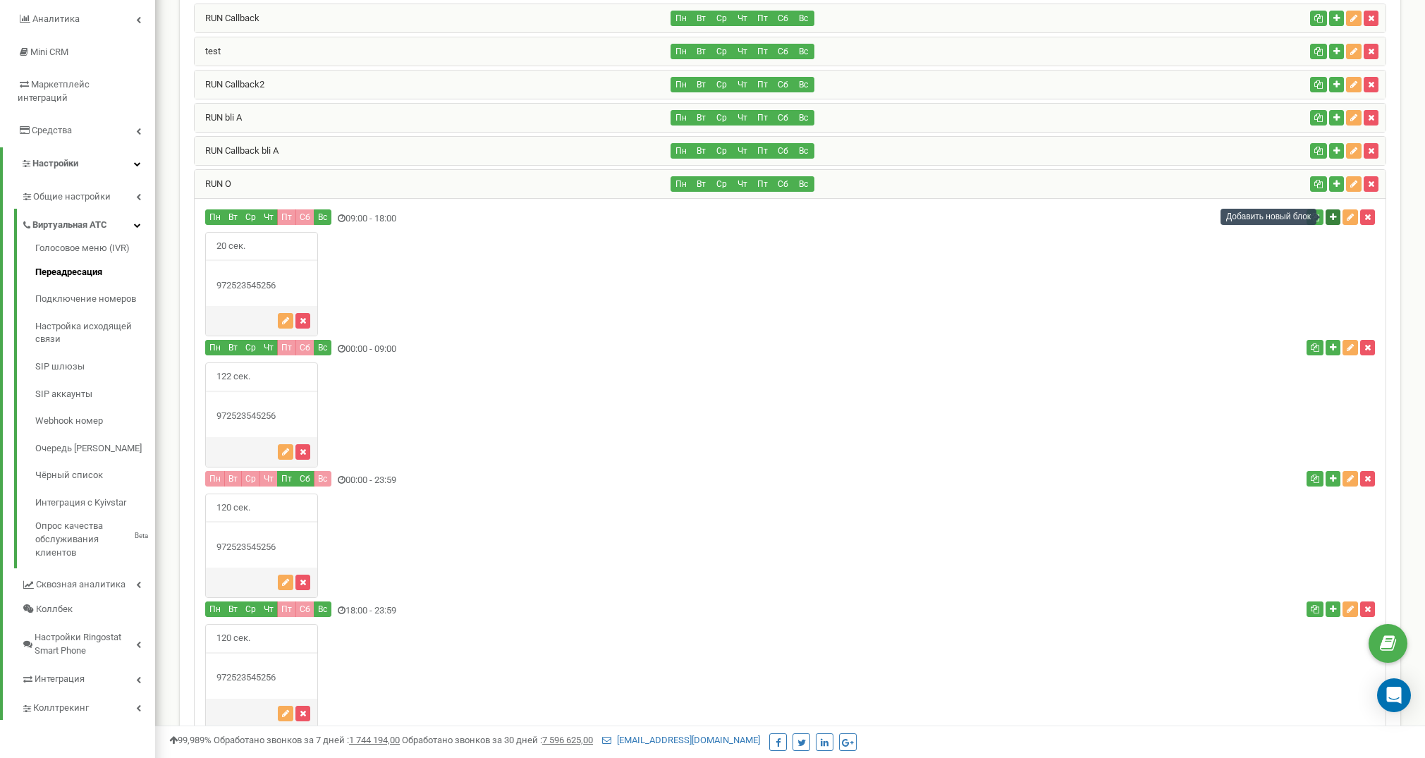
click at [1331, 217] on icon "button" at bounding box center [1333, 217] width 6 height 8
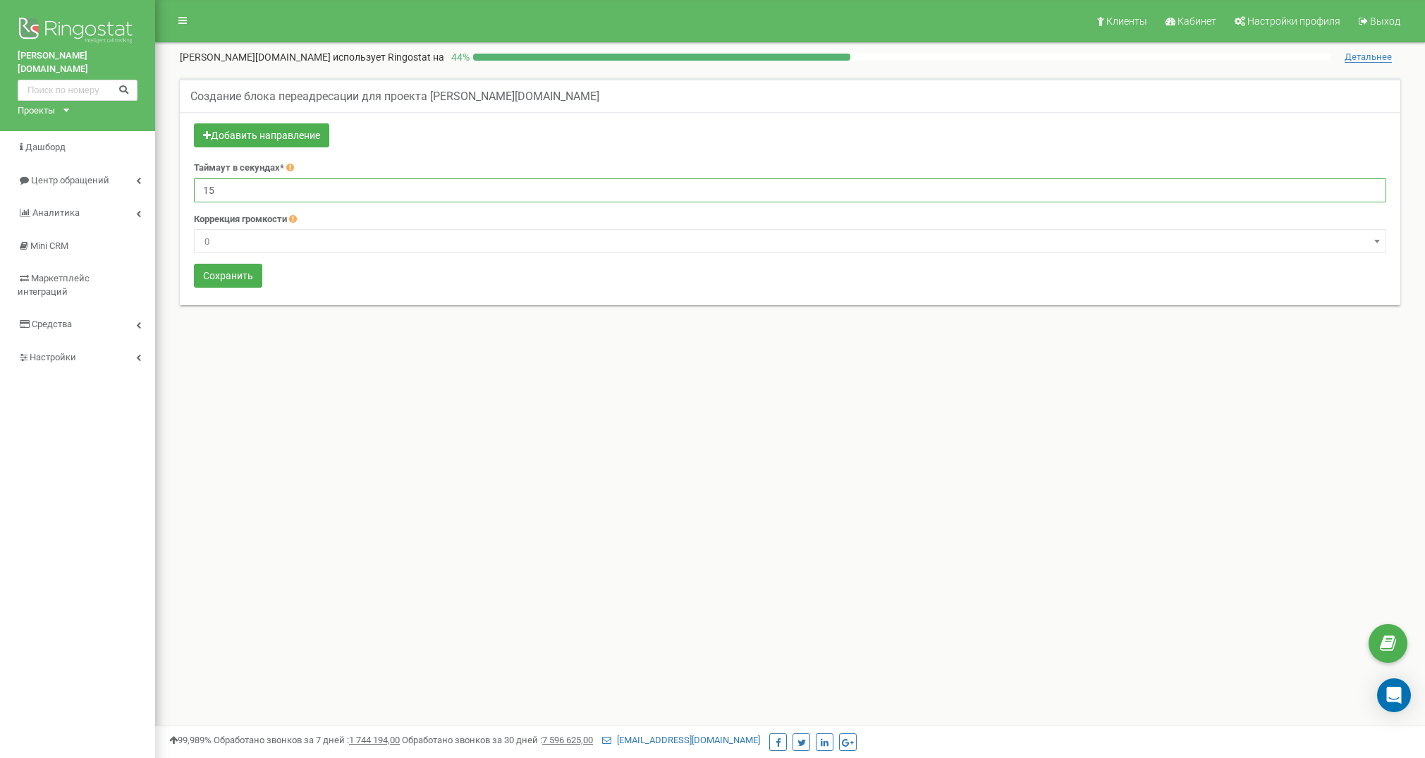
click at [247, 192] on input "15" at bounding box center [790, 190] width 1192 height 24
type input "20"
click at [269, 135] on button "Добавить направление" at bounding box center [261, 135] width 135 height 24
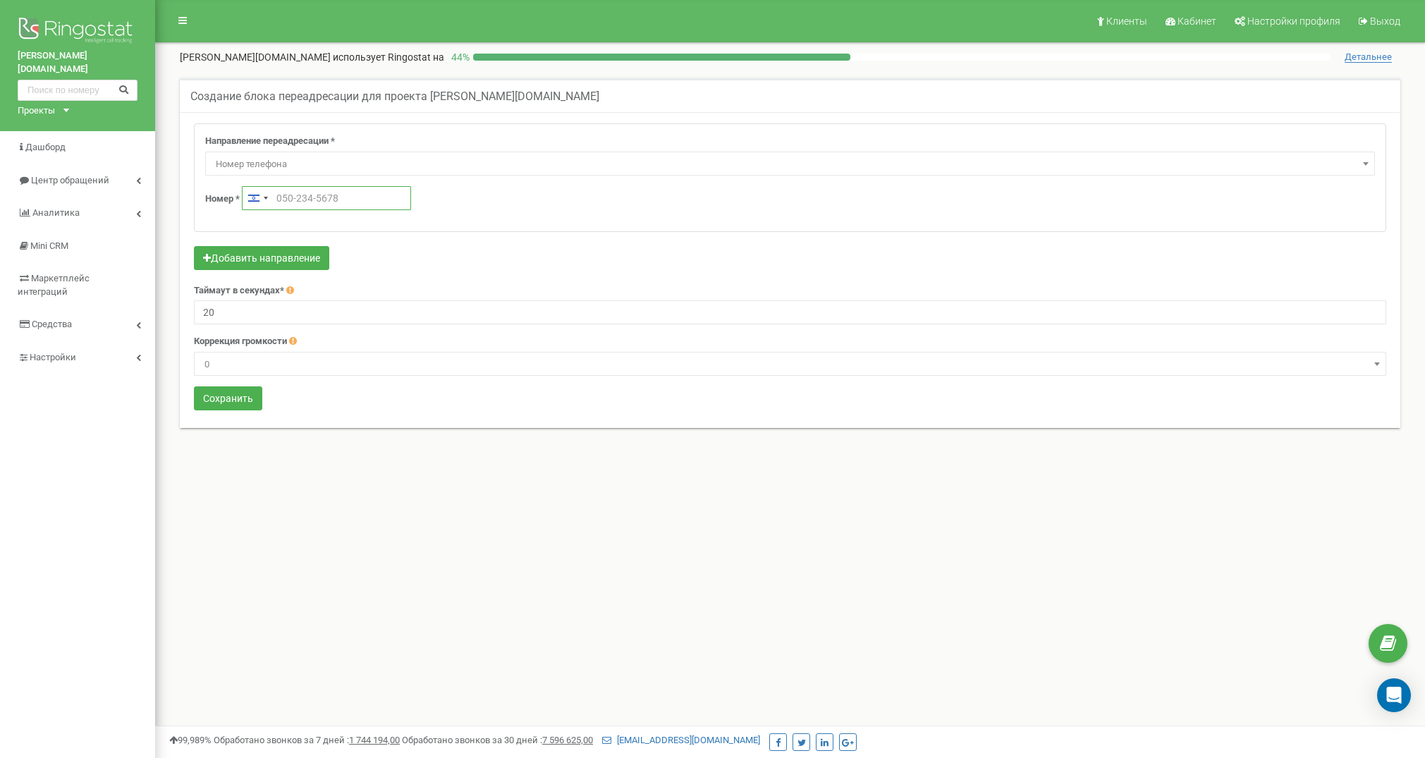
click at [288, 198] on input "text" at bounding box center [326, 198] width 169 height 24
paste input "‪+972552944604‬"
type input "‪+972552944604‬"
click at [230, 395] on button "Сохранить" at bounding box center [228, 398] width 68 height 24
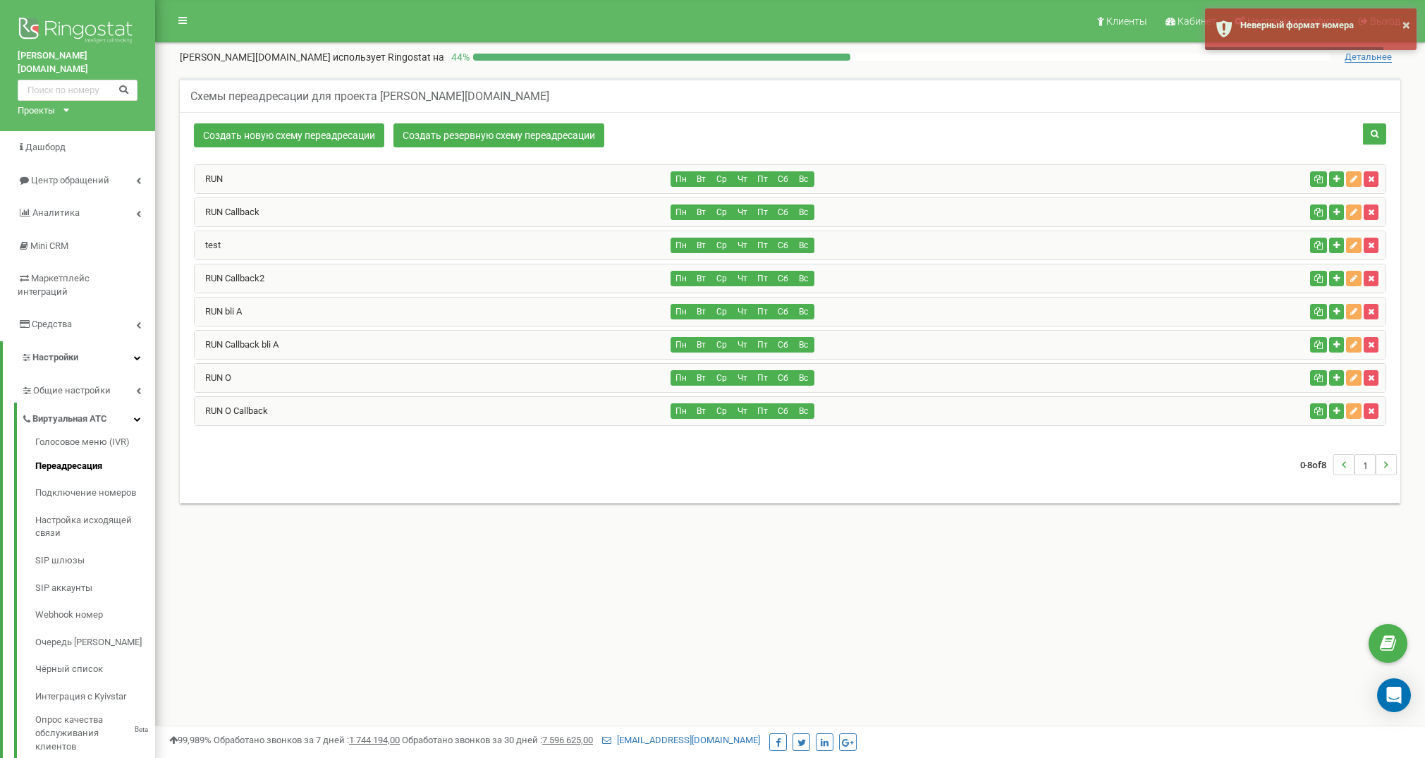
click at [412, 378] on div "RUN O" at bounding box center [433, 378] width 477 height 28
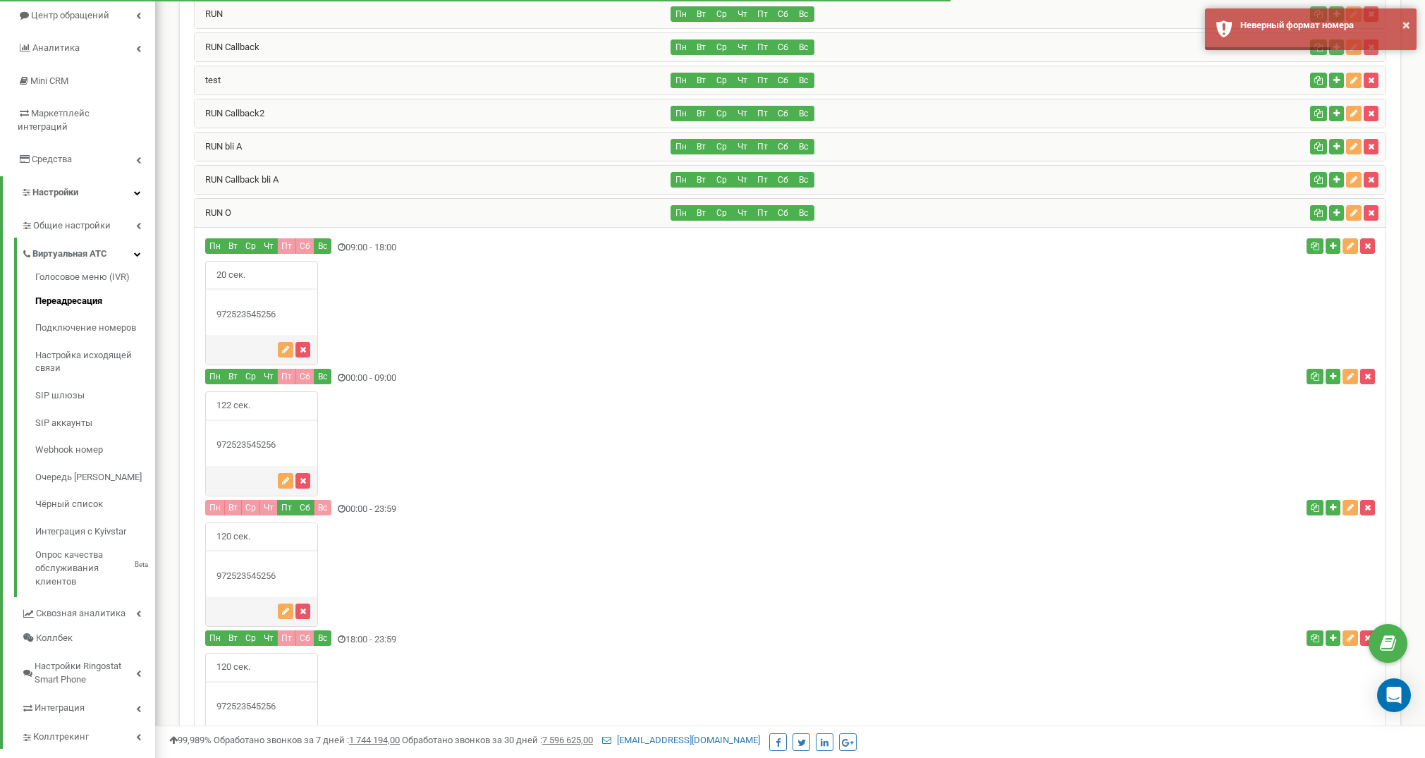
scroll to position [166, 0]
click at [1334, 243] on icon "button" at bounding box center [1333, 245] width 6 height 8
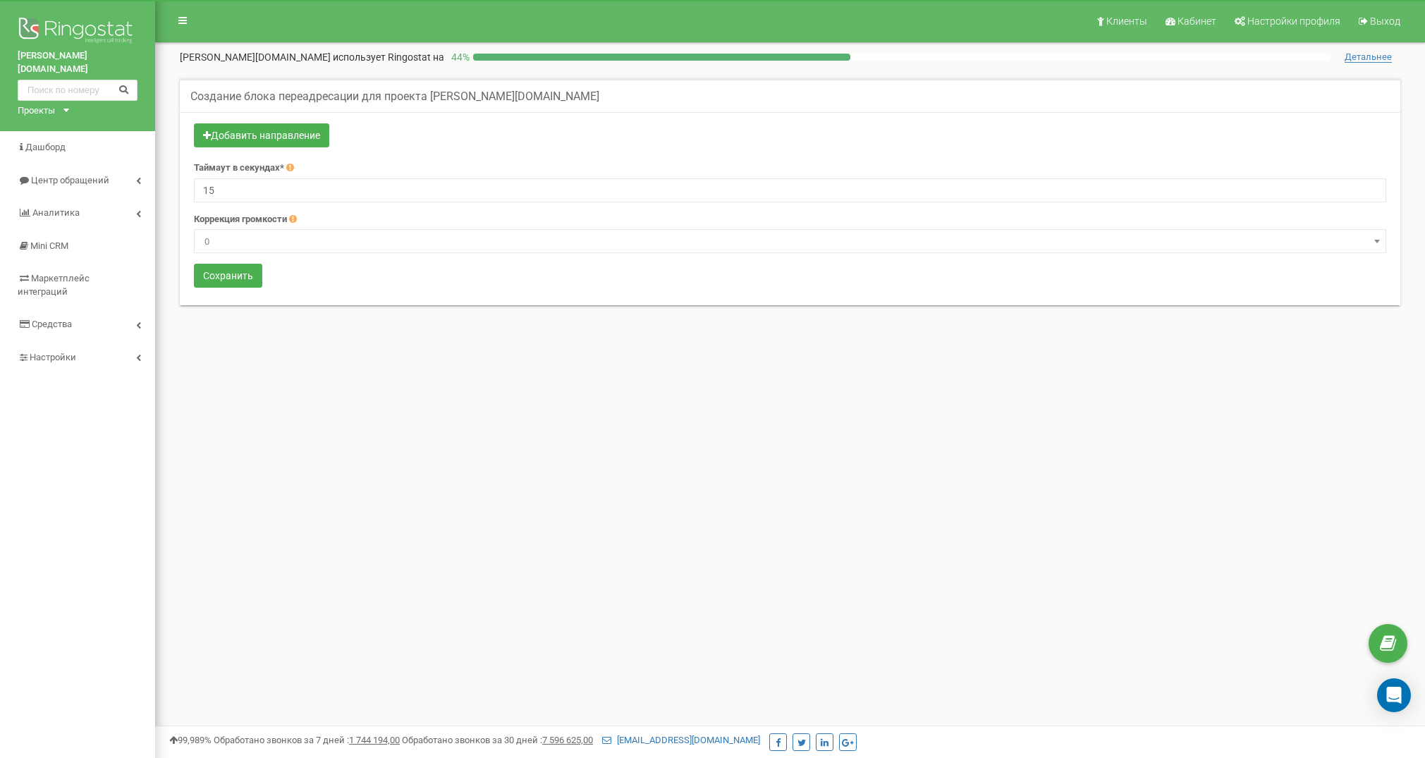
click at [344, 192] on input "15" at bounding box center [790, 190] width 1192 height 24
type input "20"
click at [318, 133] on button "Добавить направление" at bounding box center [261, 135] width 135 height 24
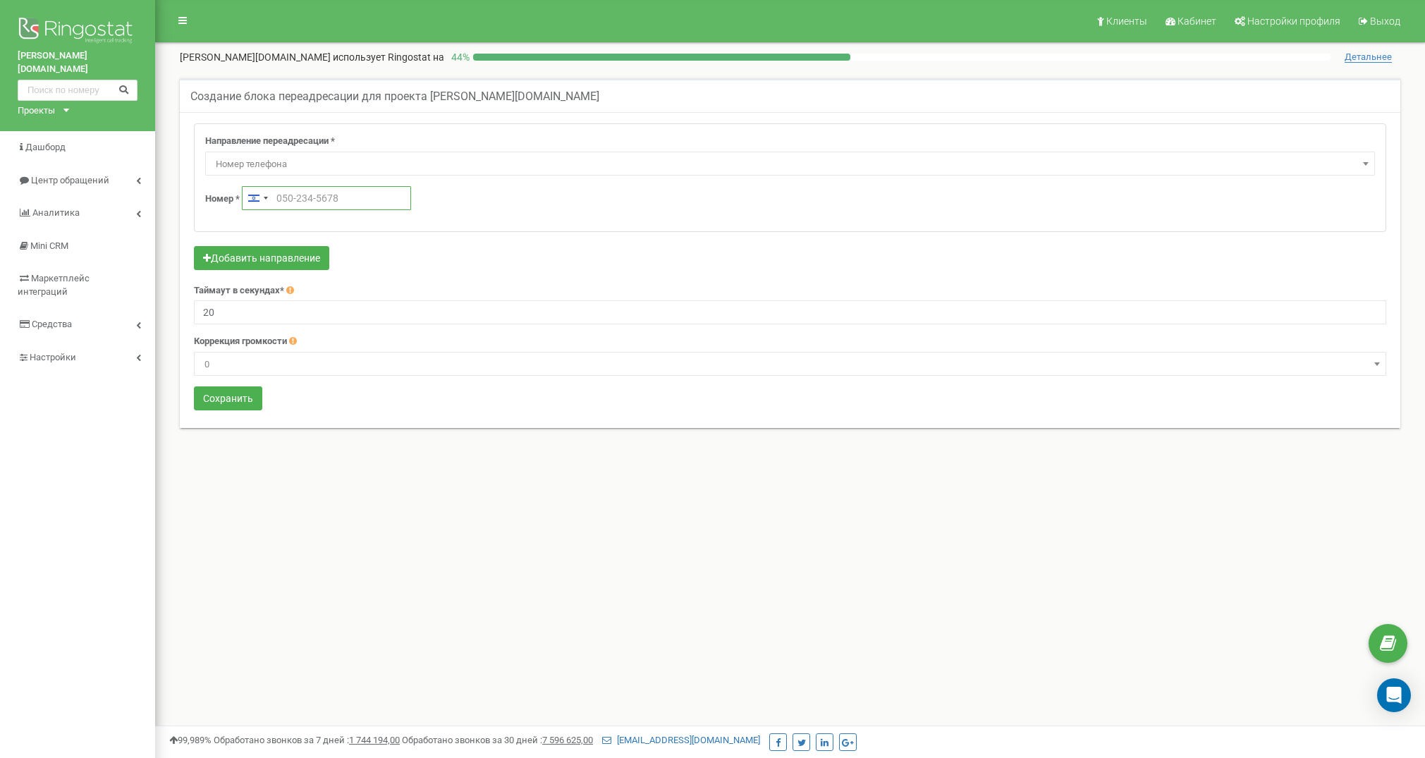
click at [290, 198] on input "text" at bounding box center [326, 198] width 169 height 24
paste input "‪+972552944604‬"
click at [284, 195] on input "‪[PHONE_NUMBER]‬" at bounding box center [326, 198] width 169 height 24
type input "‪972552944604‬"
click at [234, 401] on button "Сохранить" at bounding box center [228, 398] width 68 height 24
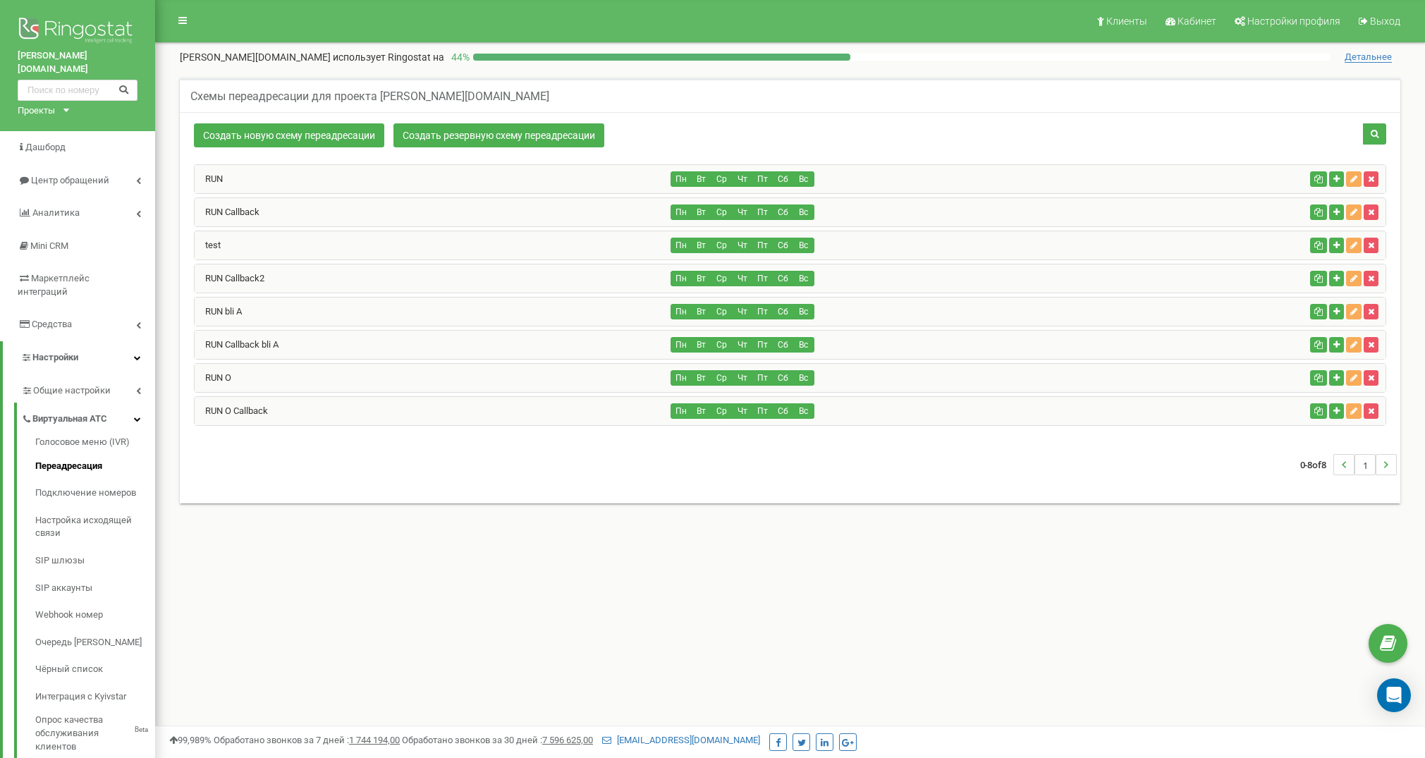
click at [279, 377] on div "RUN O" at bounding box center [433, 378] width 477 height 28
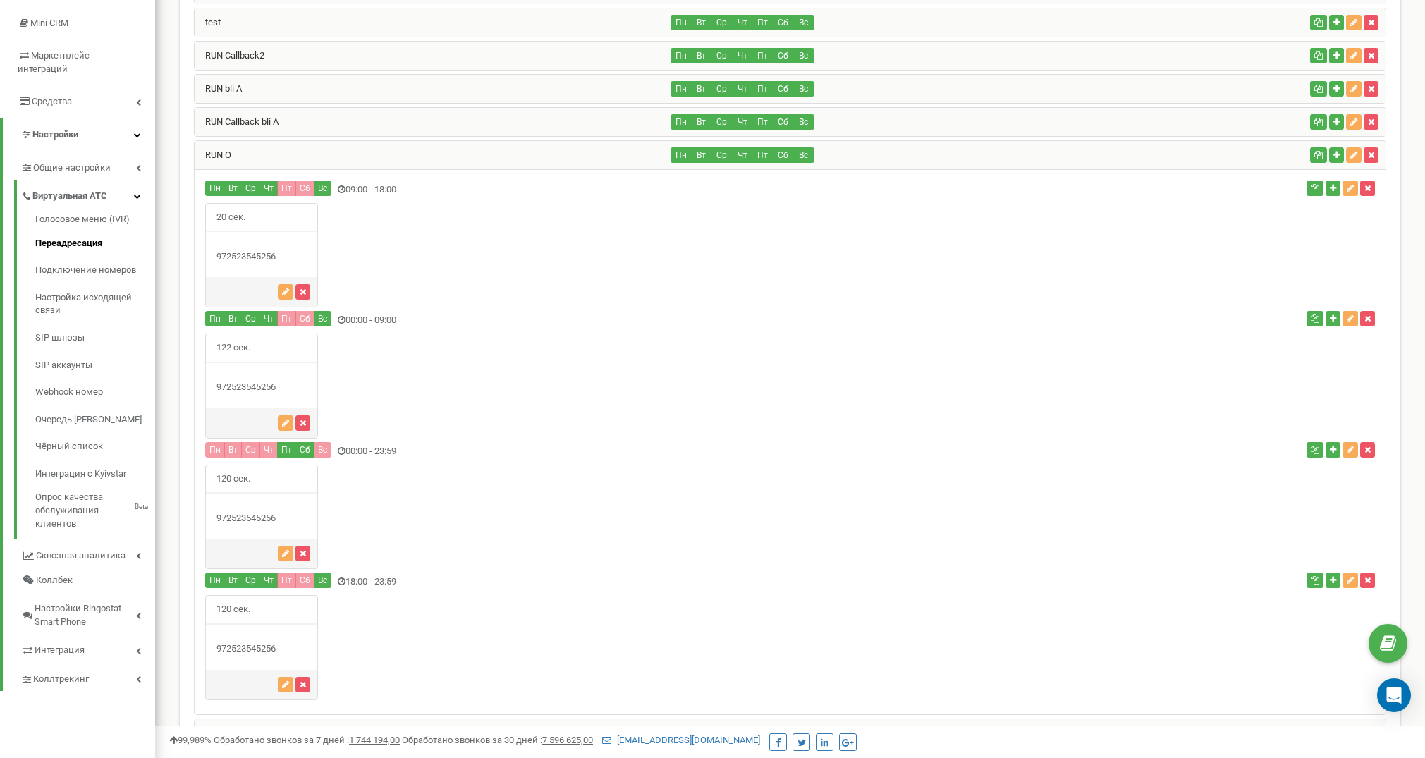
scroll to position [220, 0]
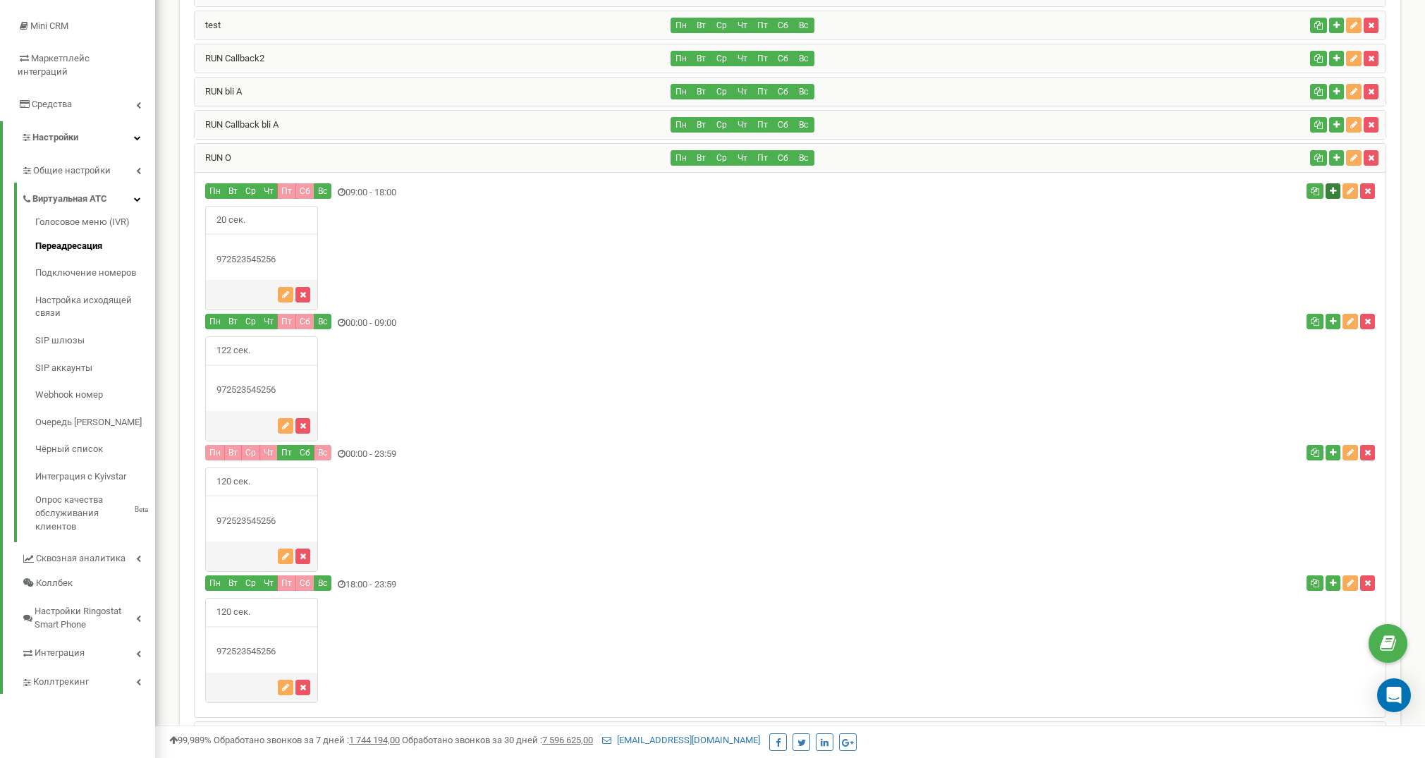
click at [1332, 192] on icon "button" at bounding box center [1333, 191] width 6 height 8
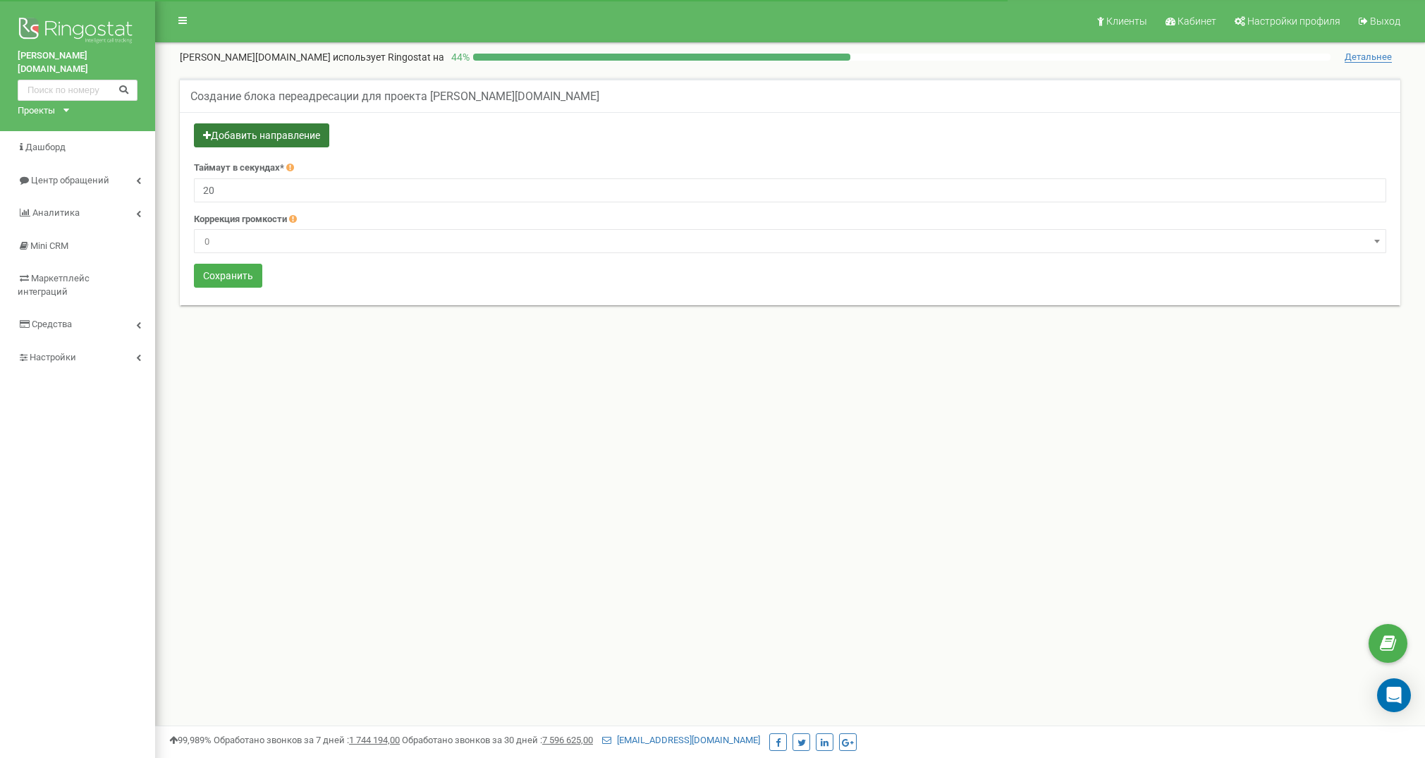
type input "20"
click at [260, 140] on button "Добавить направление" at bounding box center [261, 135] width 135 height 24
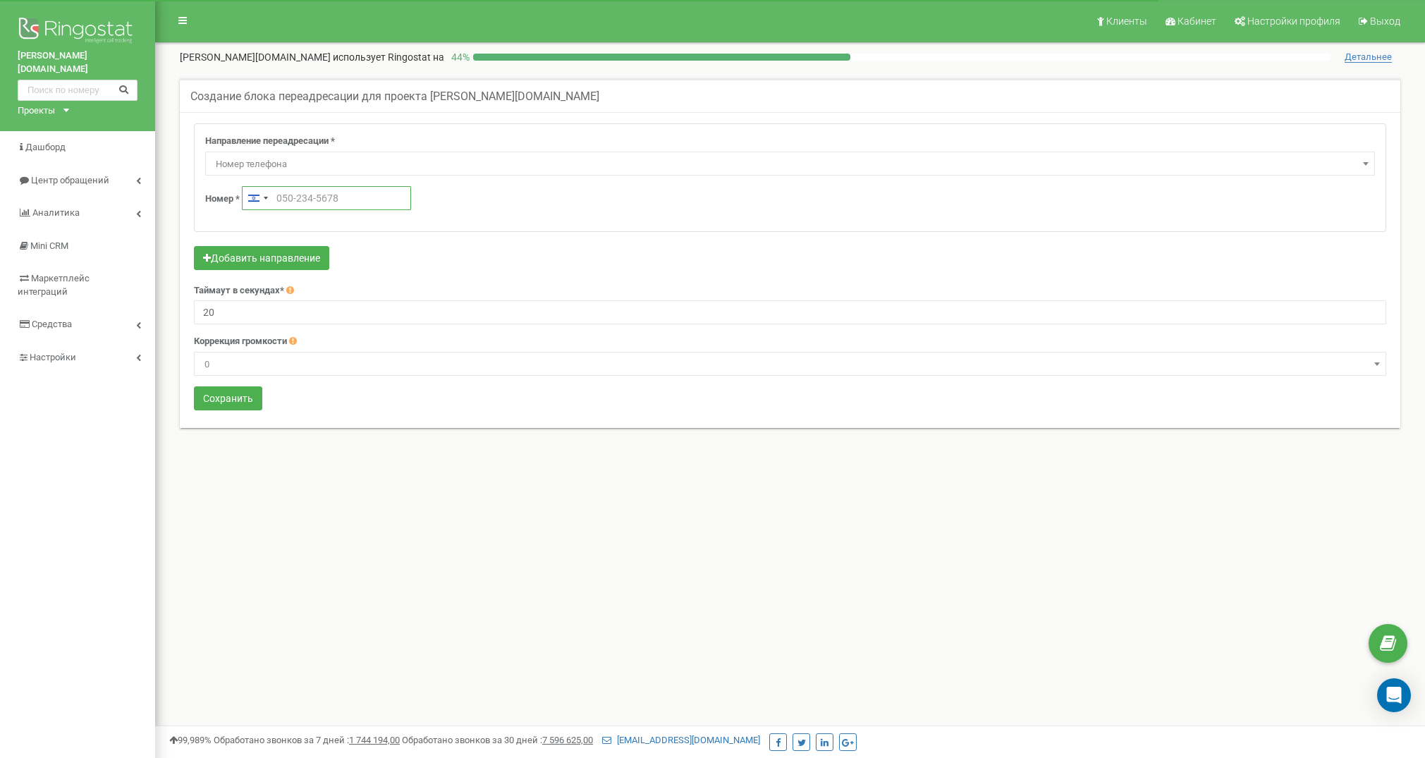
click at [296, 197] on input "text" at bounding box center [326, 198] width 169 height 24
paste input "552944604‬"
type input "552944604‬"
click at [242, 396] on button "Сохранить" at bounding box center [228, 398] width 68 height 24
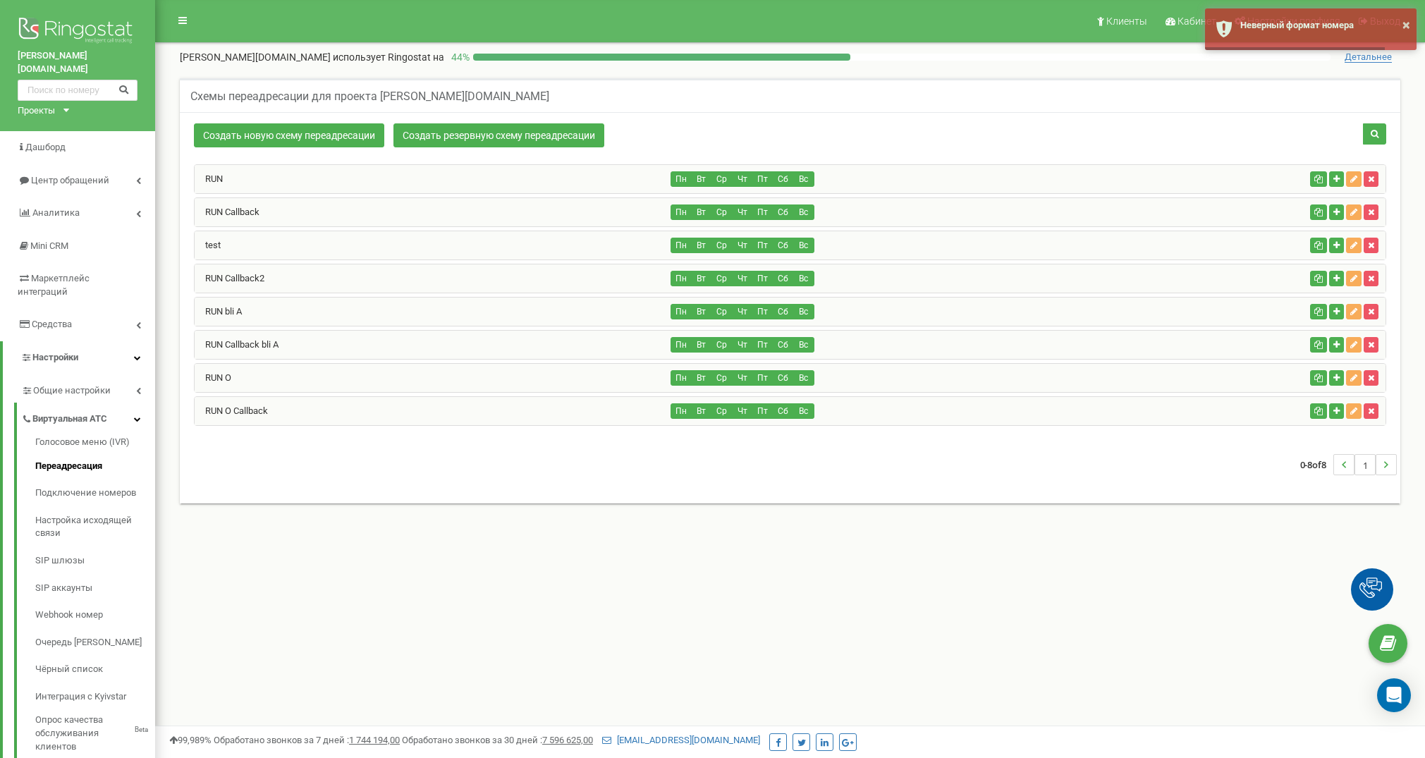
click at [509, 381] on div "RUN O" at bounding box center [433, 378] width 477 height 28
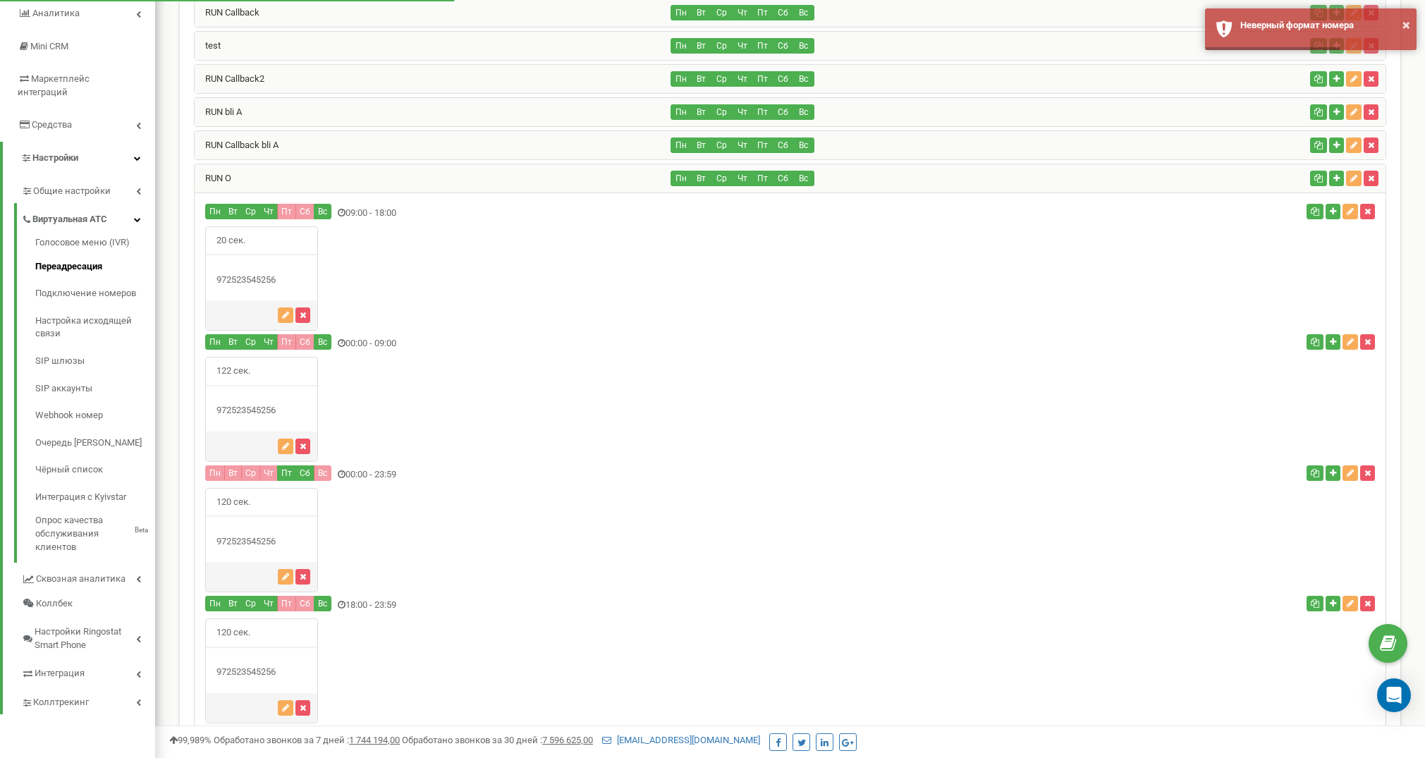
scroll to position [207, 0]
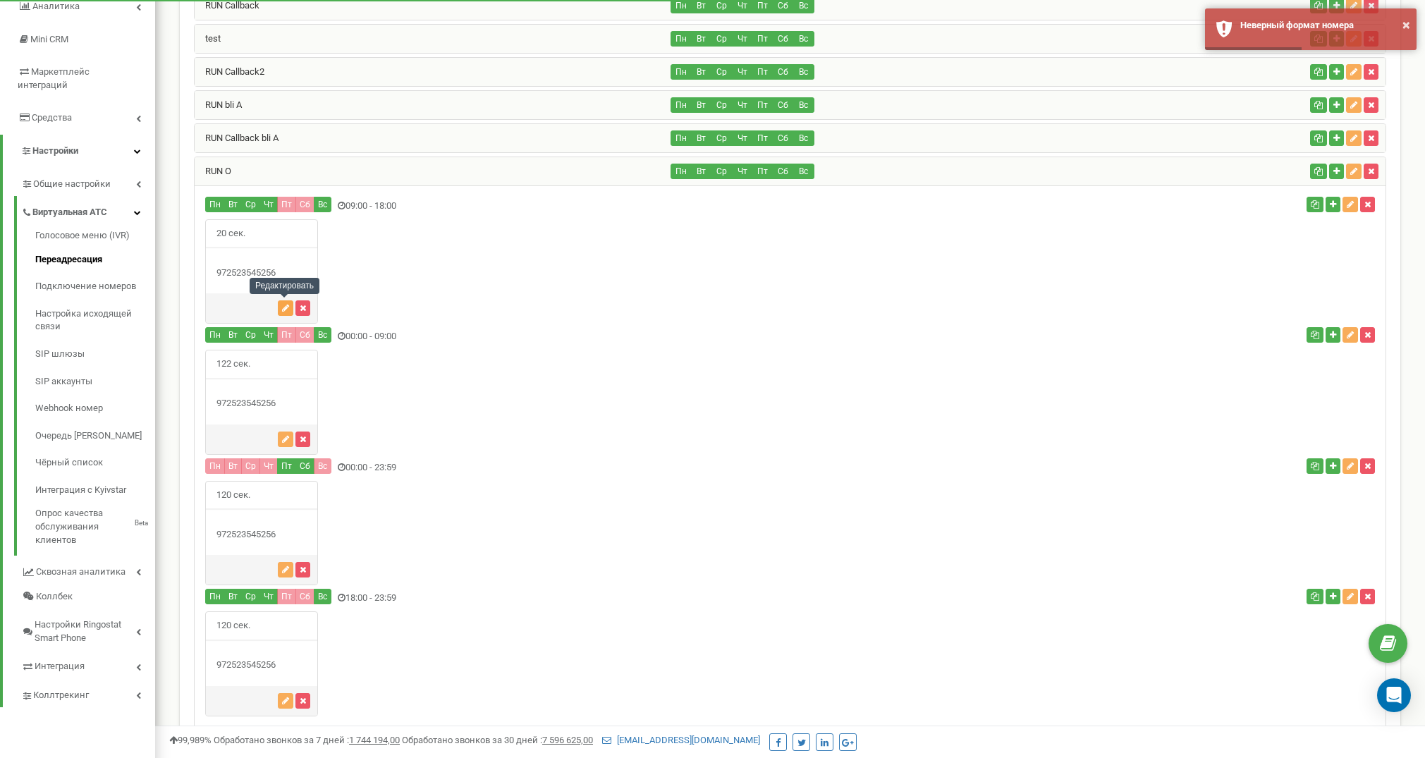
click at [281, 305] on button "button" at bounding box center [286, 308] width 16 height 16
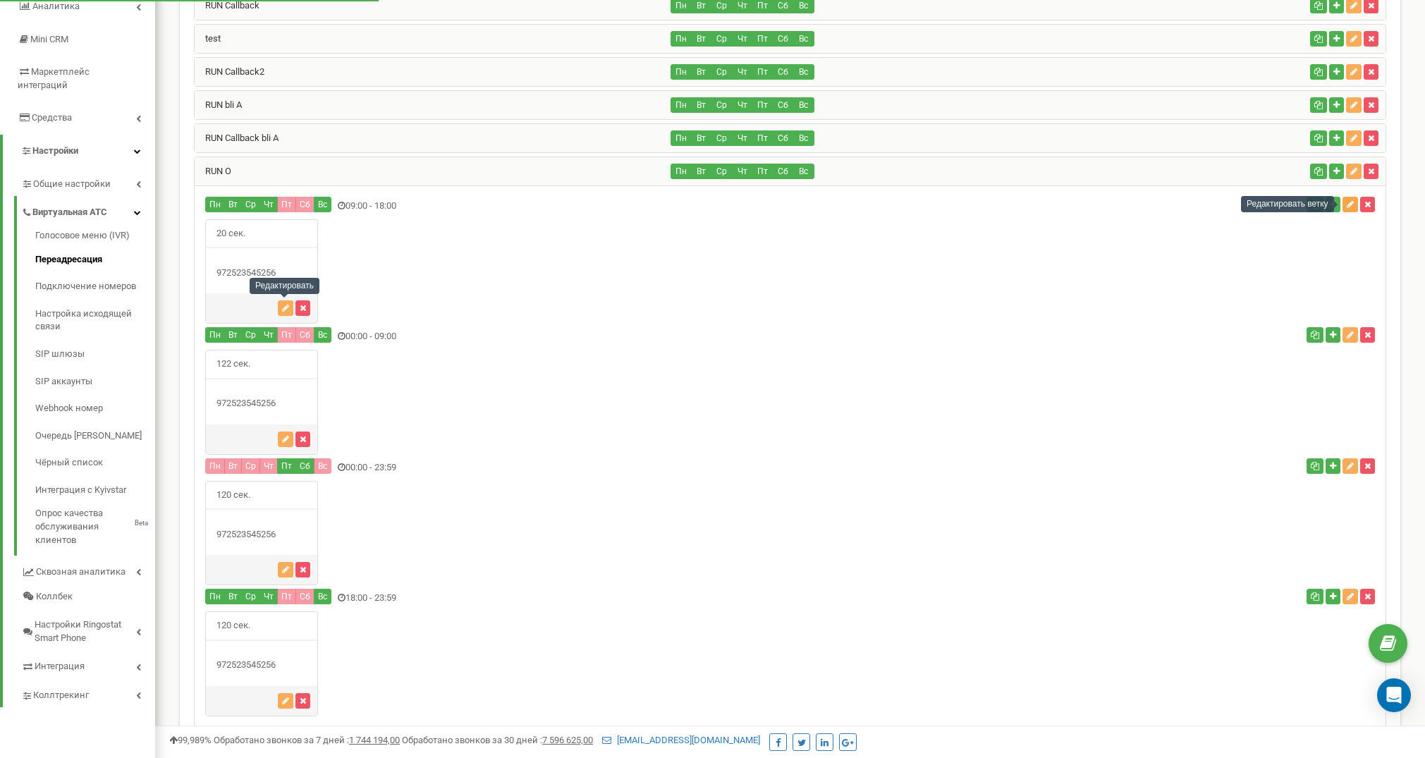
click at [1348, 205] on icon "button" at bounding box center [1350, 204] width 7 height 8
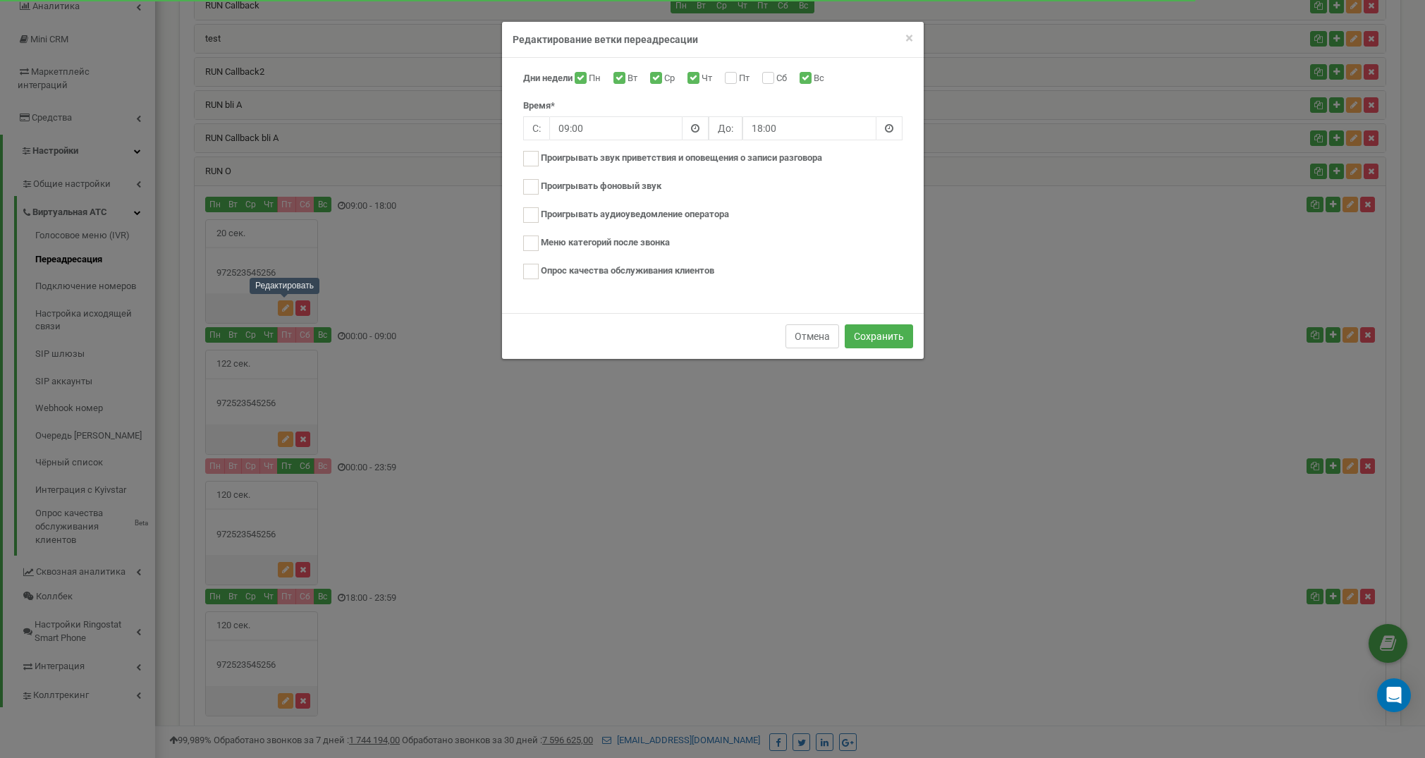
click at [808, 336] on button "Отмена" at bounding box center [812, 336] width 54 height 24
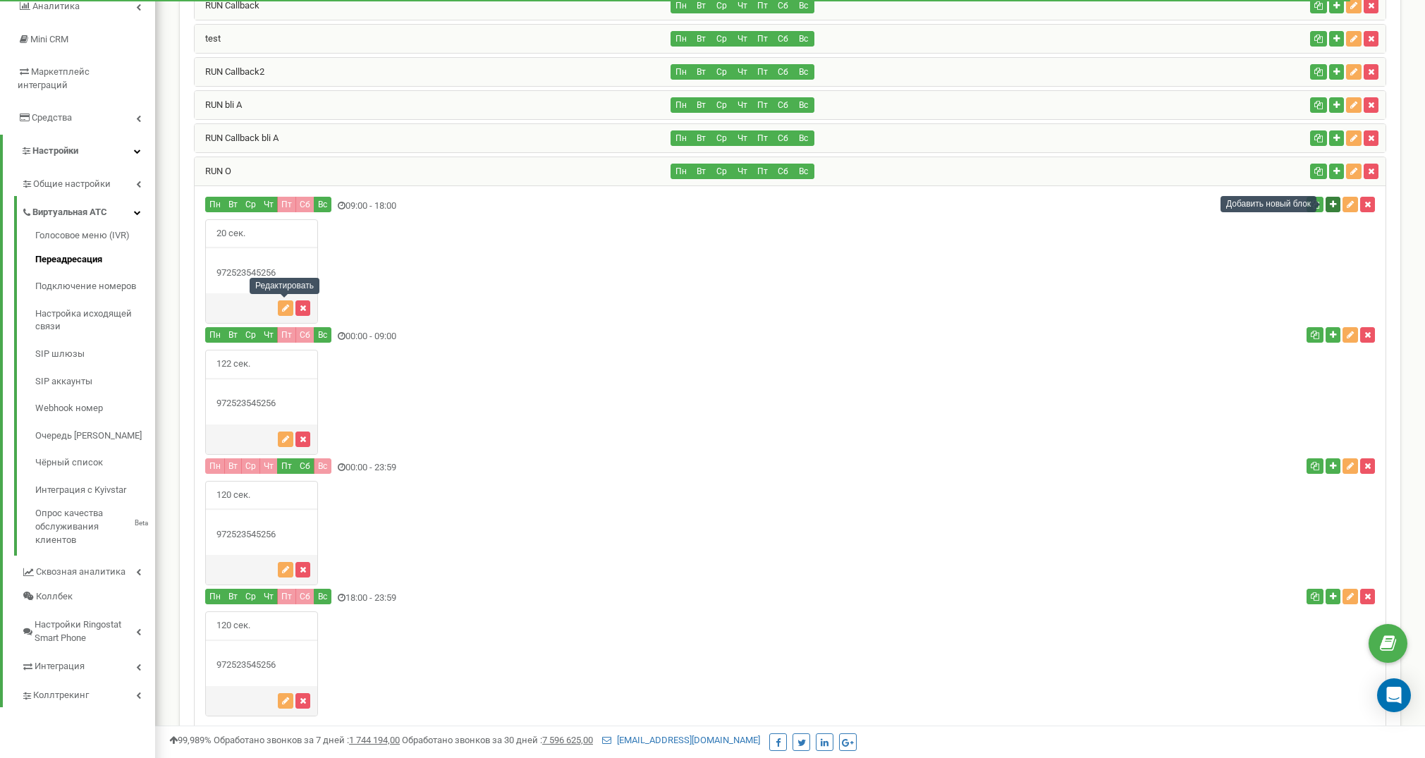
click at [1331, 207] on icon "button" at bounding box center [1333, 204] width 6 height 8
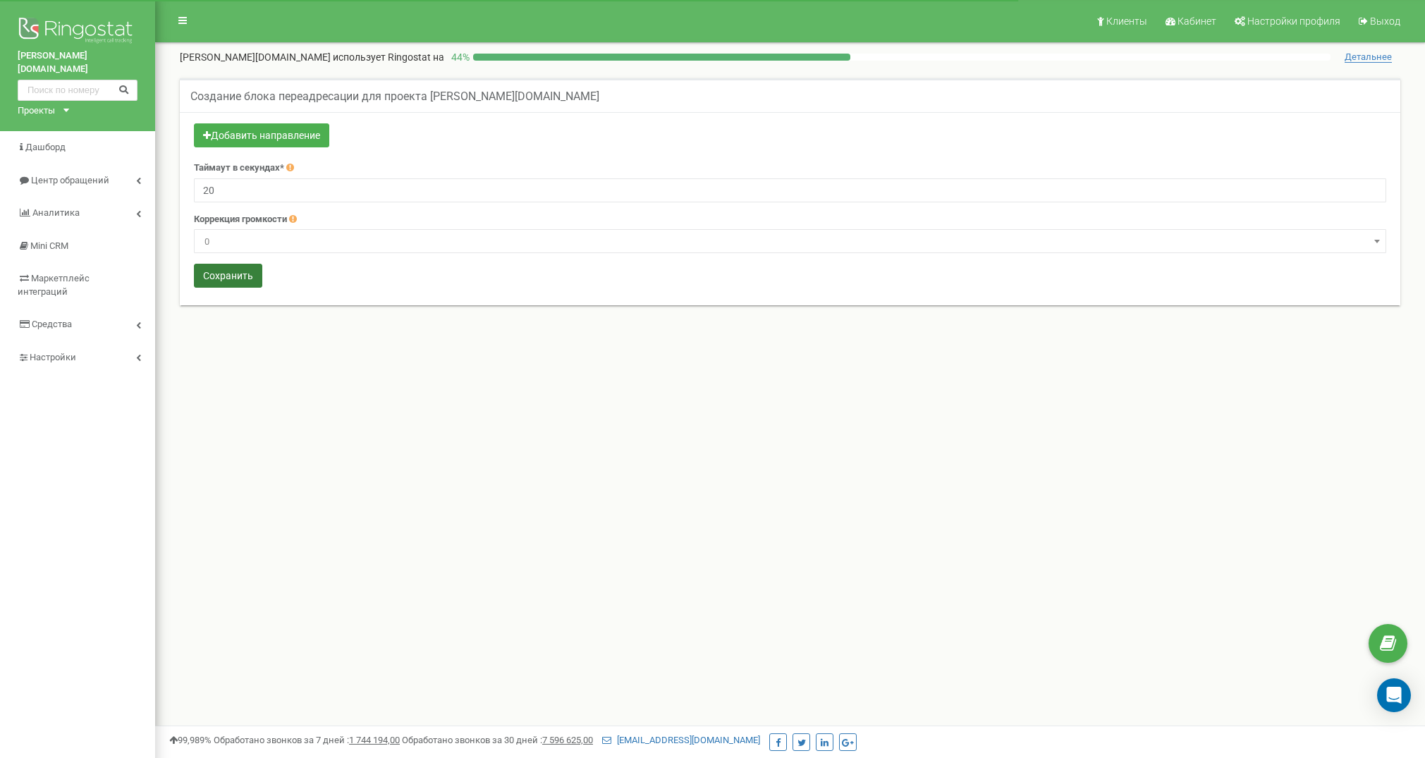
type input "20"
click at [219, 271] on button "Сохранить" at bounding box center [228, 276] width 68 height 24
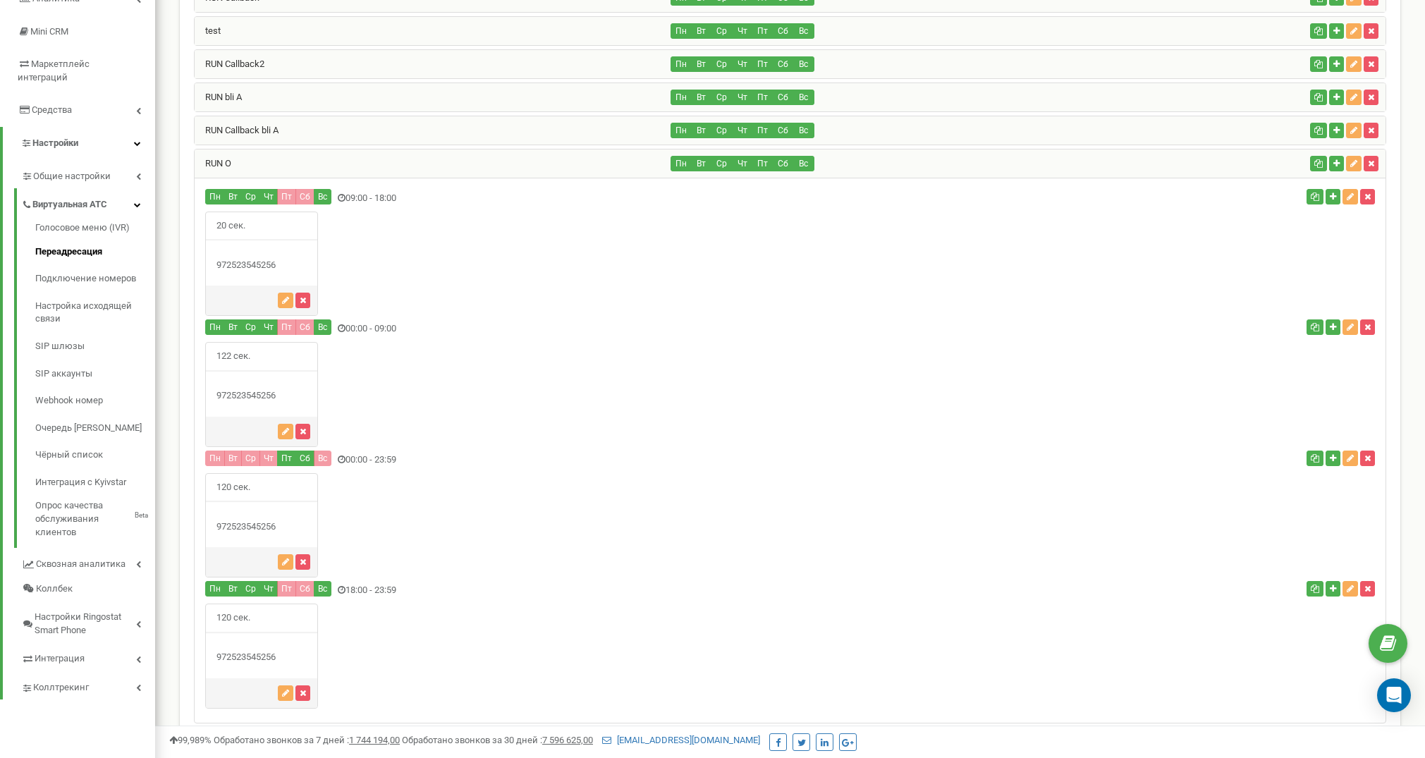
scroll to position [210, 0]
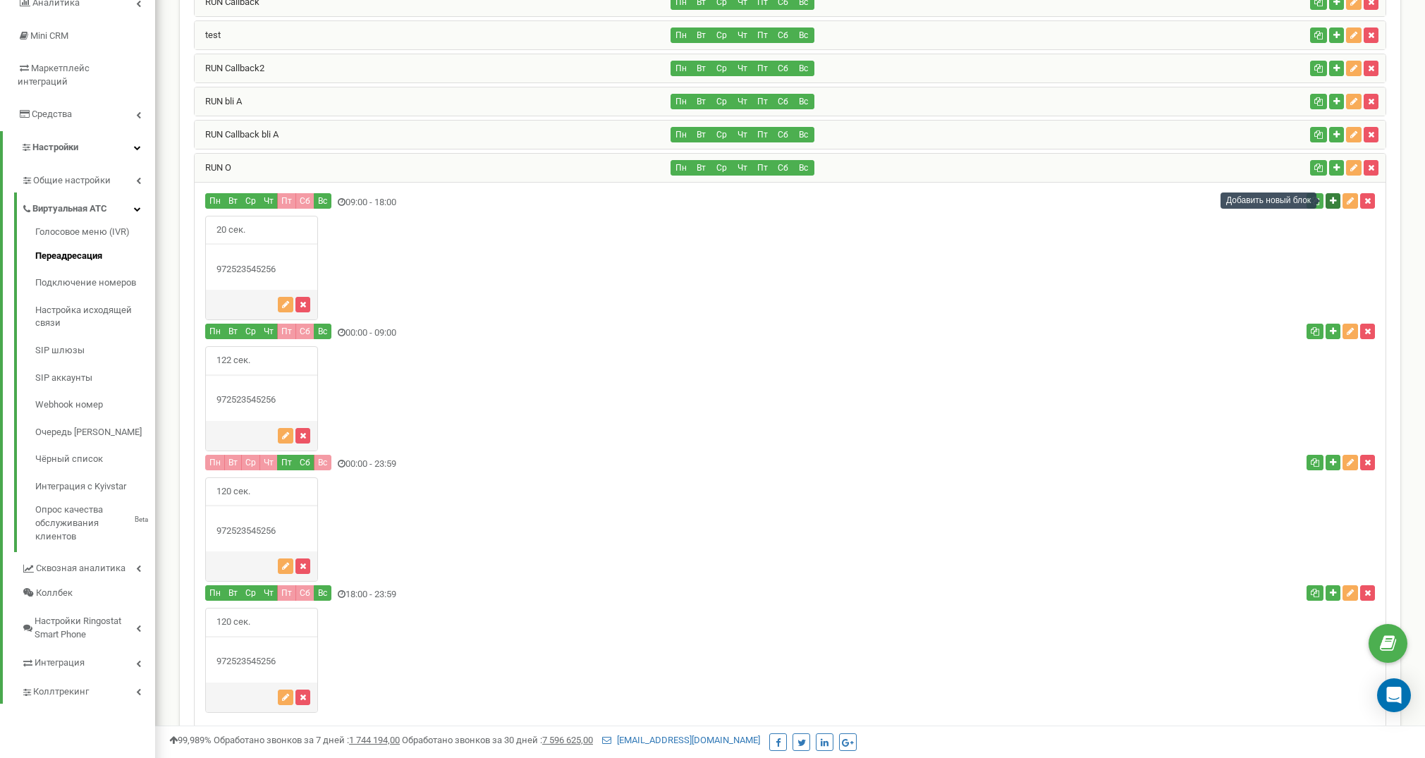
click at [1330, 201] on icon "button" at bounding box center [1333, 201] width 6 height 8
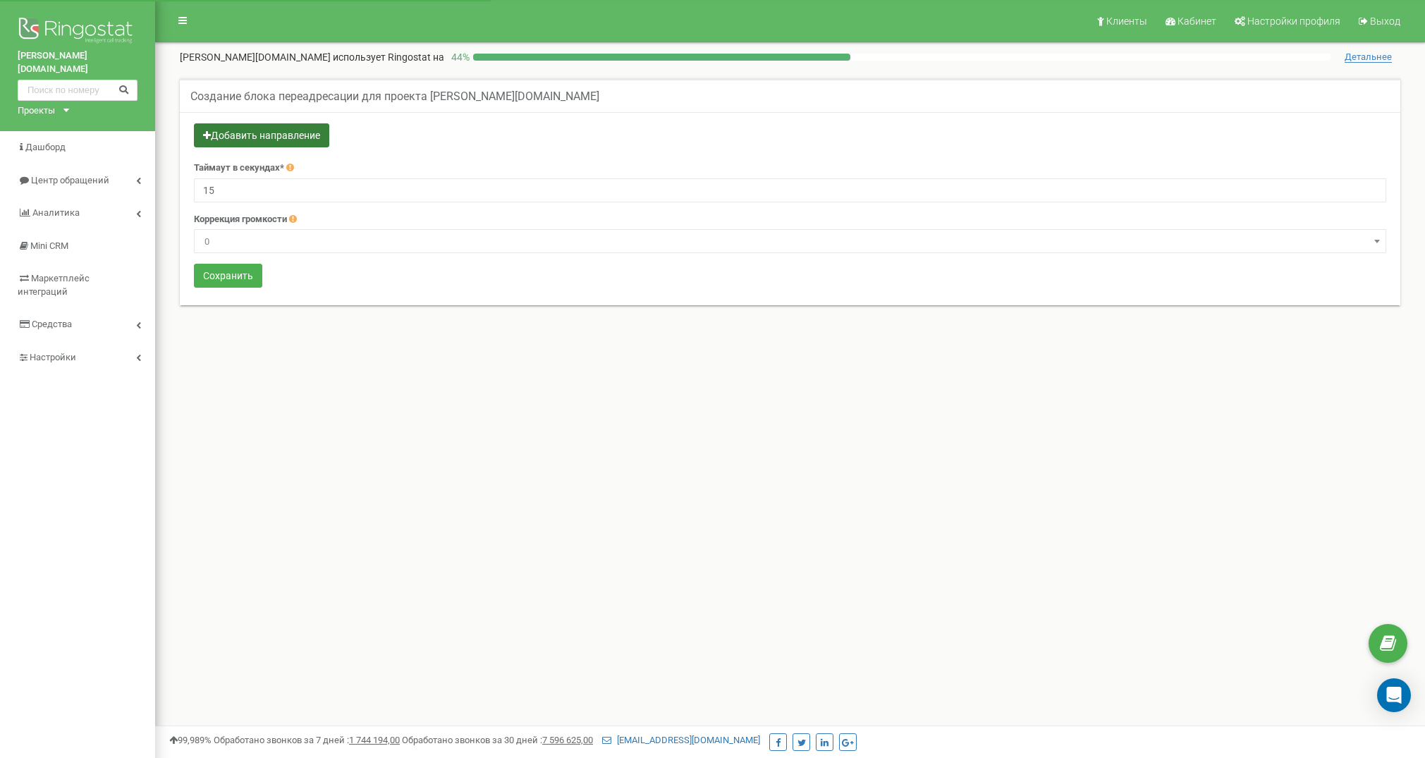
click at [263, 138] on button "Добавить направление" at bounding box center [261, 135] width 135 height 24
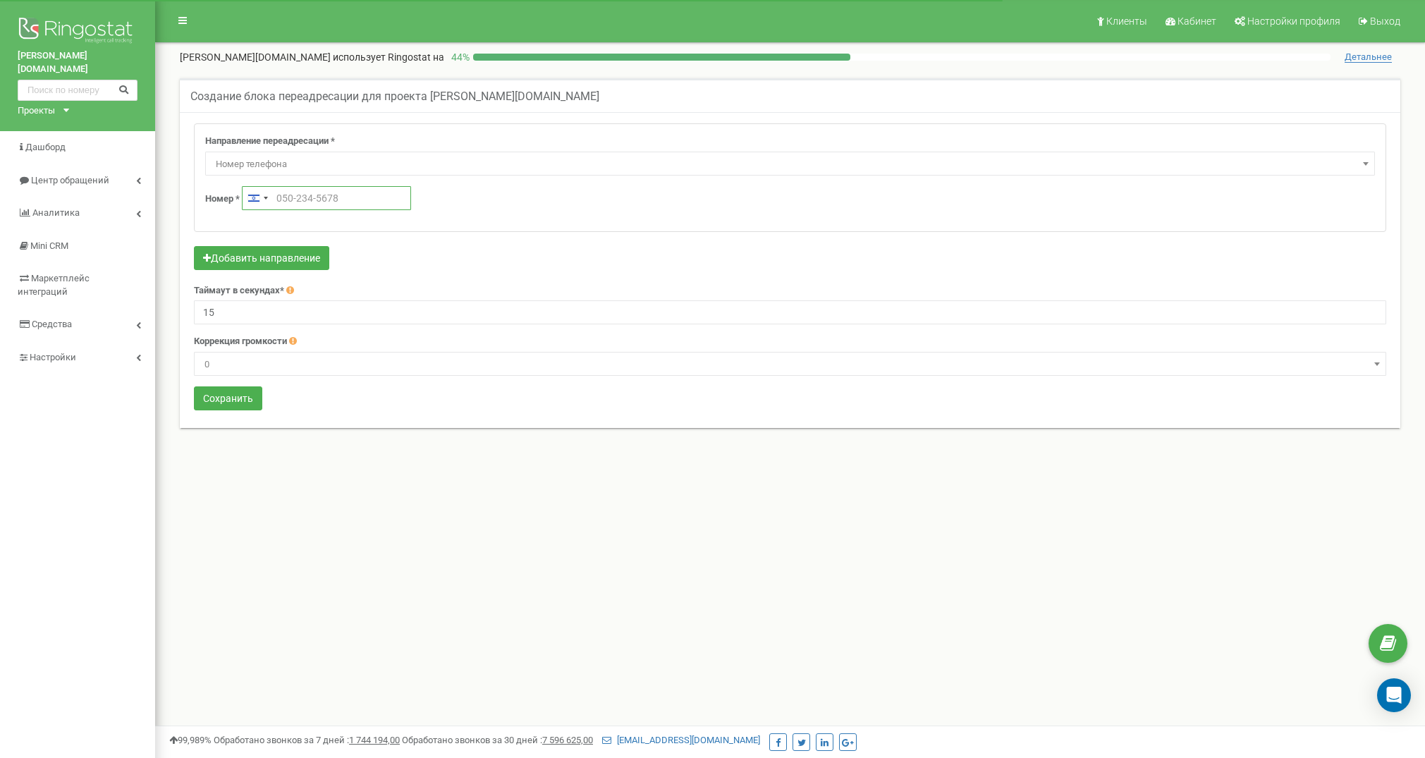
click at [327, 195] on input "text" at bounding box center [326, 198] width 169 height 24
click at [262, 320] on input "15" at bounding box center [790, 312] width 1192 height 24
type input "20"
click at [326, 193] on input "text" at bounding box center [326, 198] width 169 height 24
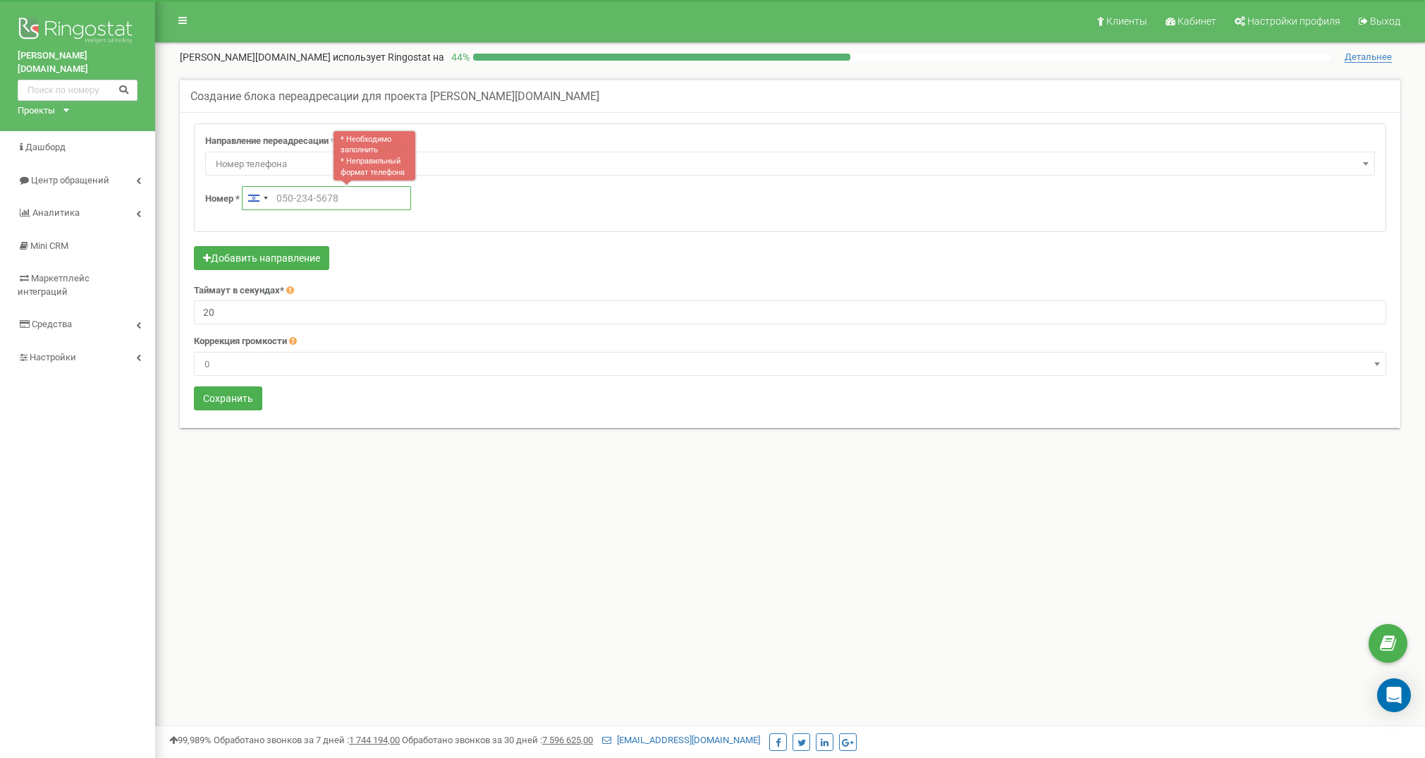
click at [326, 193] on input "text" at bounding box center [326, 198] width 169 height 24
paste input "‪[PHONE_NUMBER]‬"
type input "‪[PHONE_NUMBER]‬"
click at [238, 396] on button "Сохранить" at bounding box center [228, 398] width 68 height 24
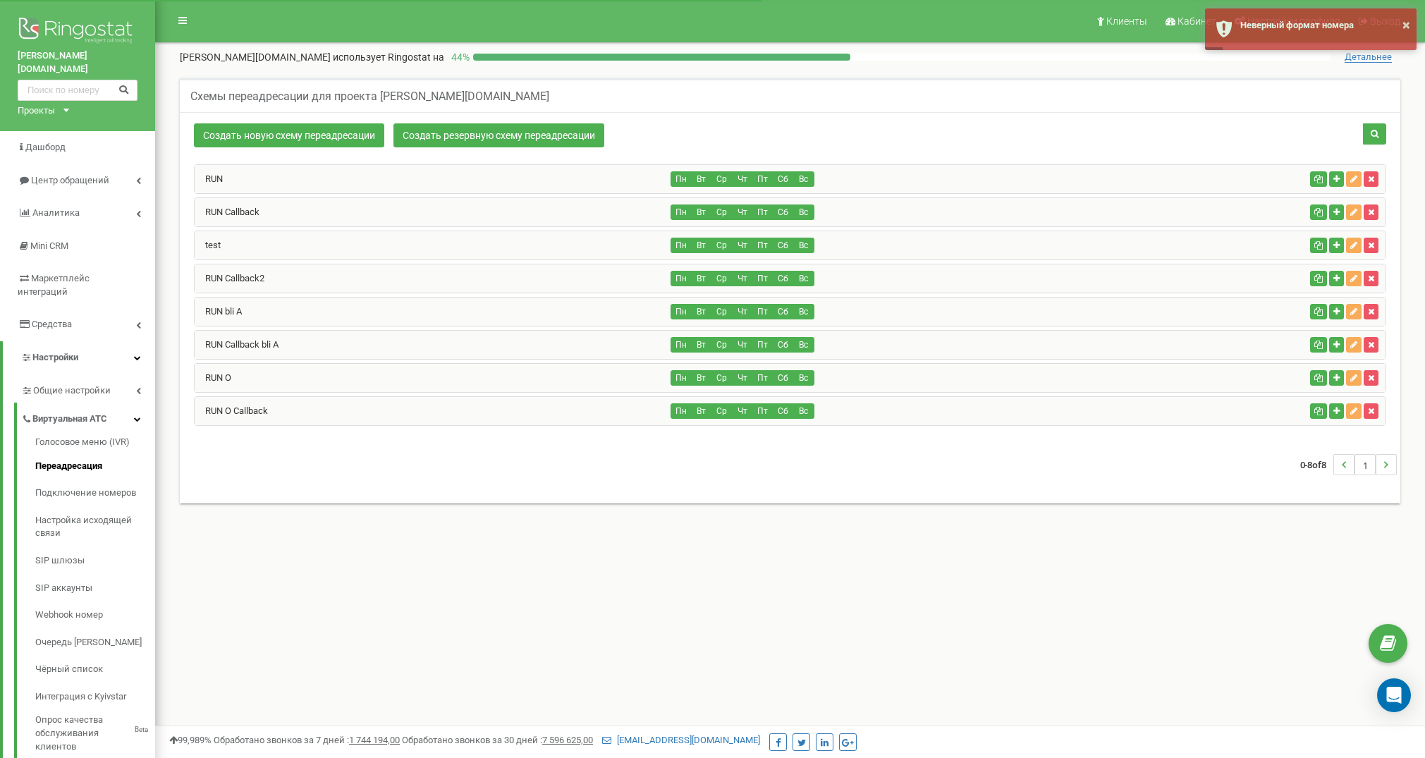
click at [314, 374] on div "RUN O" at bounding box center [433, 378] width 477 height 28
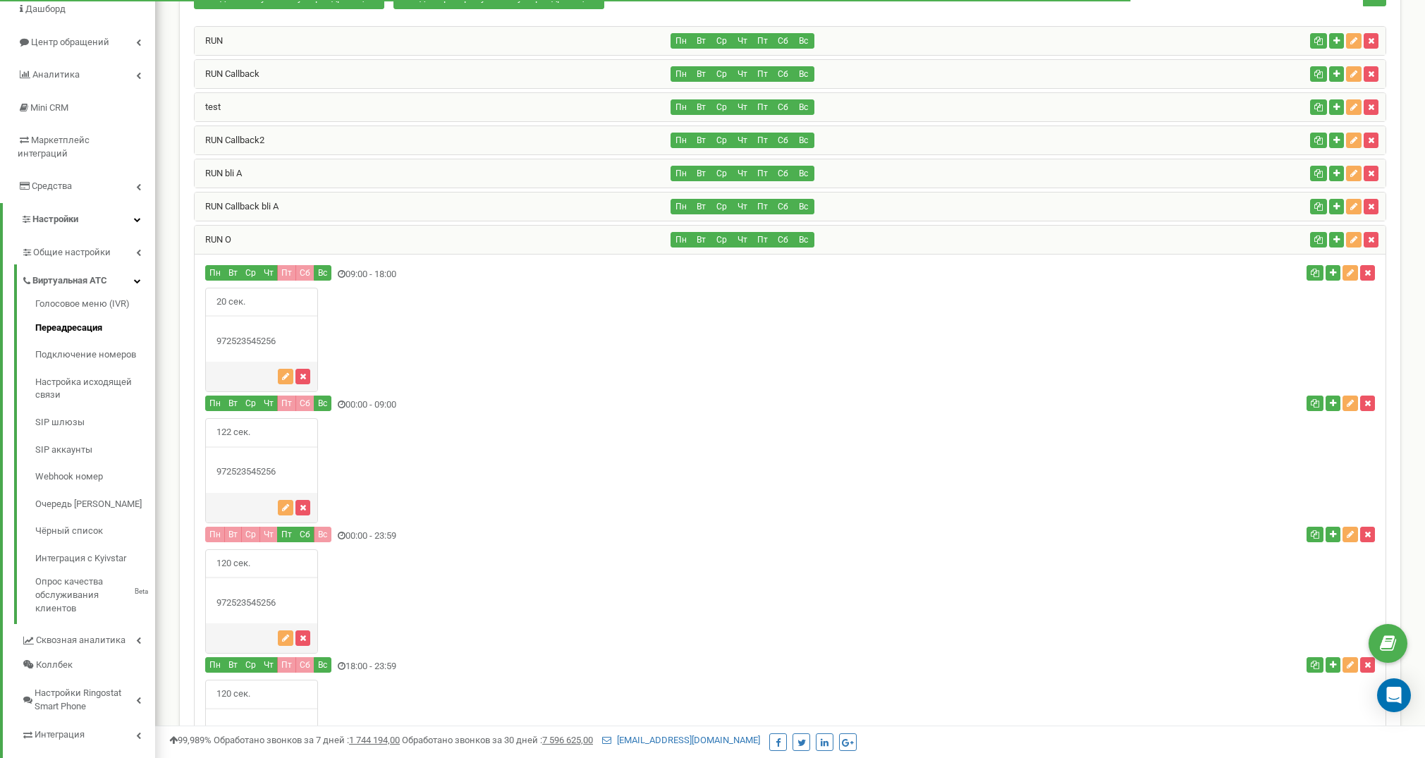
scroll to position [118, 0]
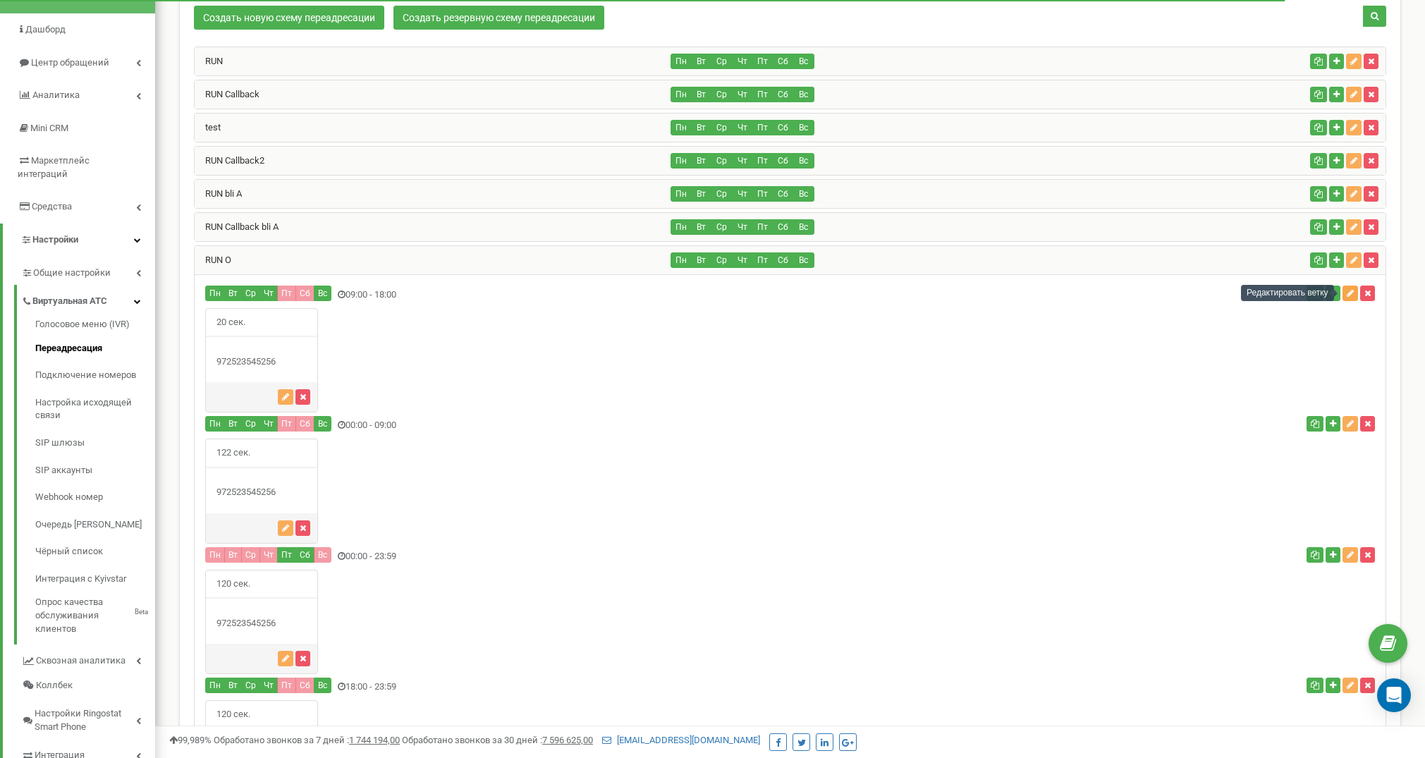
click at [1350, 293] on icon "button" at bounding box center [1350, 293] width 7 height 8
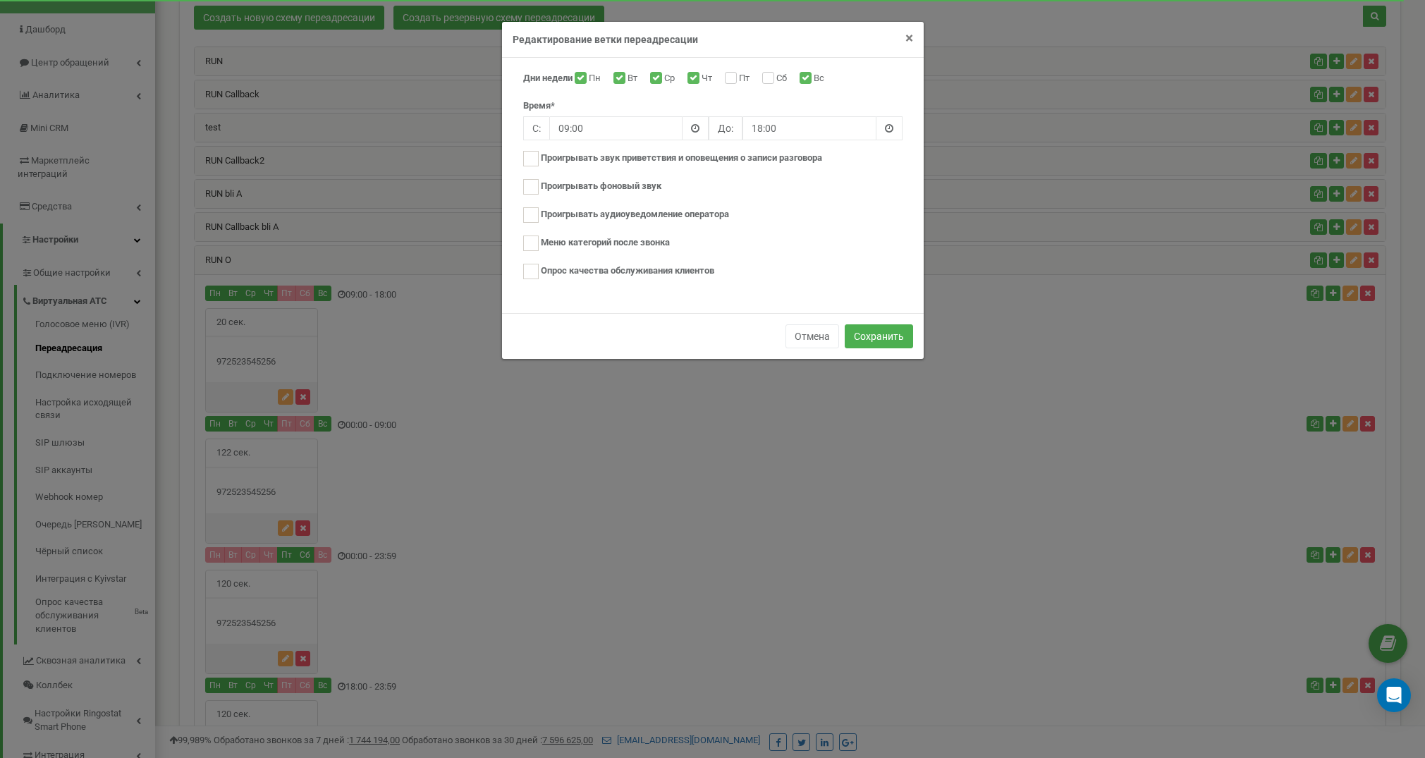
click at [907, 39] on span "×" at bounding box center [909, 38] width 8 height 17
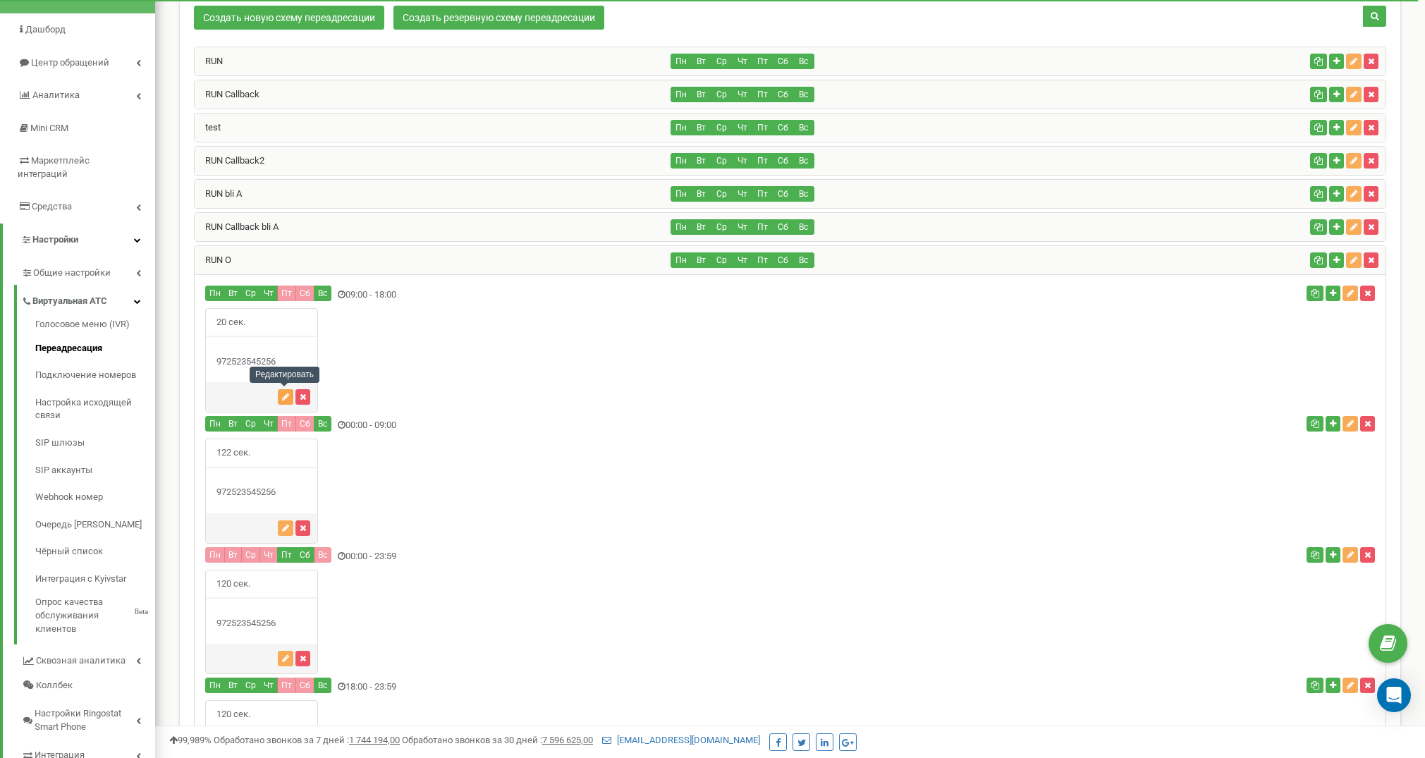
click at [284, 396] on icon "button" at bounding box center [285, 397] width 7 height 8
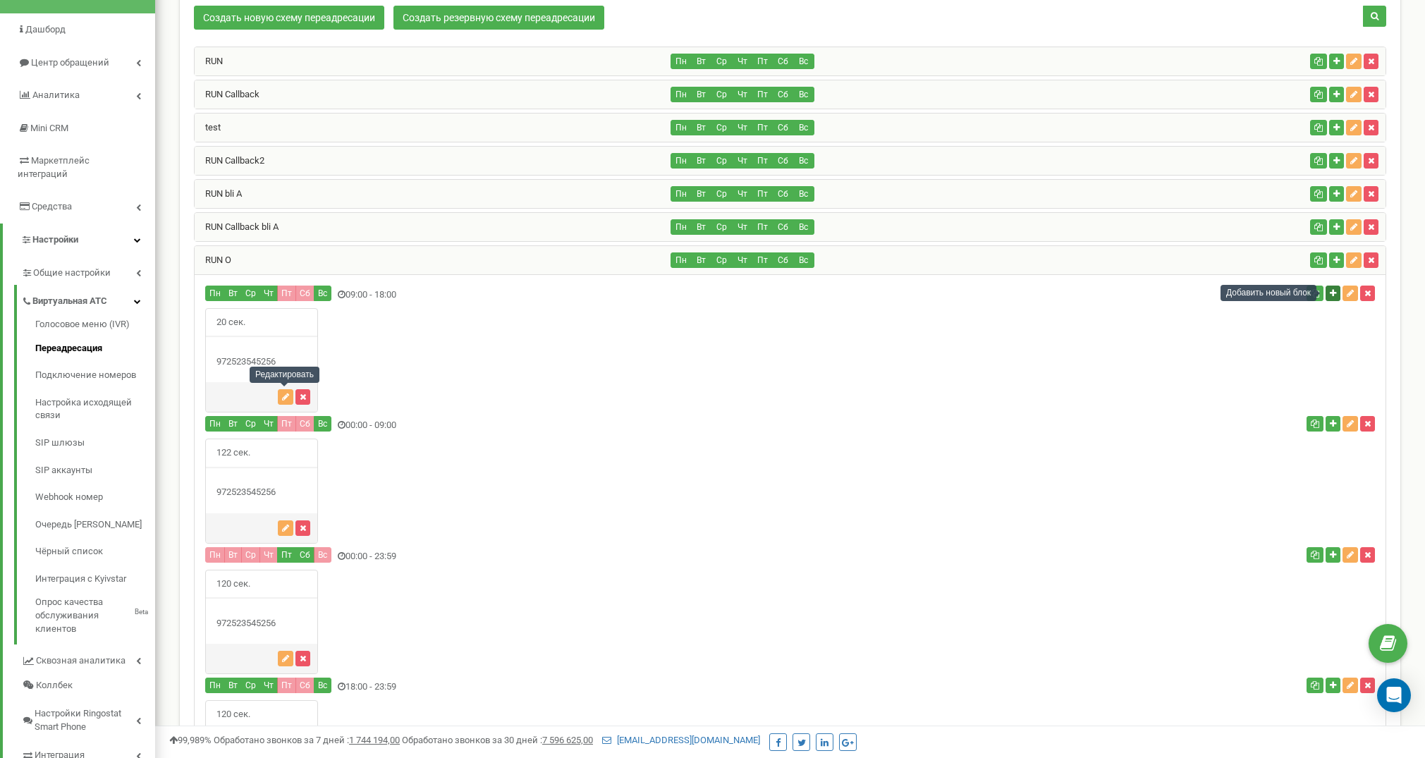
click at [1331, 295] on icon "button" at bounding box center [1333, 293] width 6 height 8
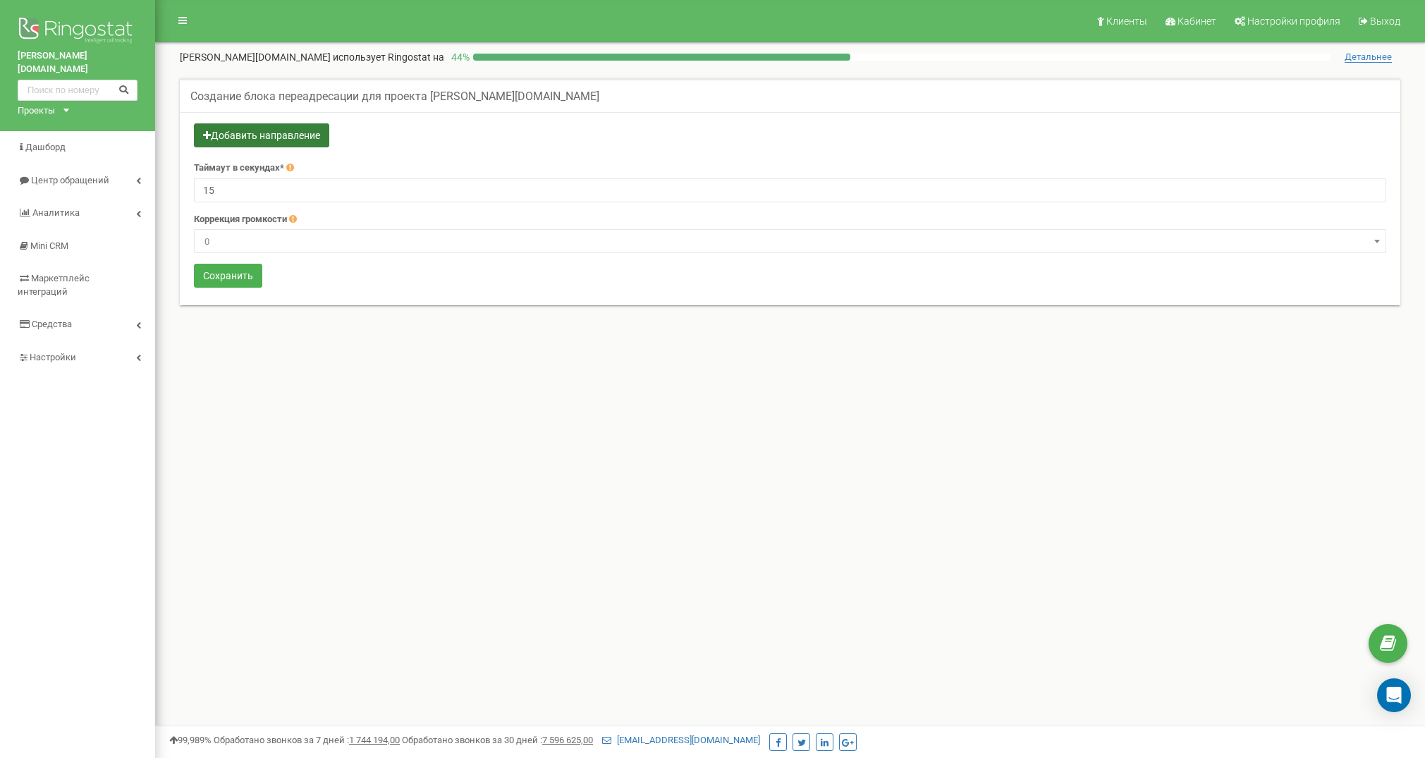
click at [255, 133] on button "Добавить направление" at bounding box center [261, 135] width 135 height 24
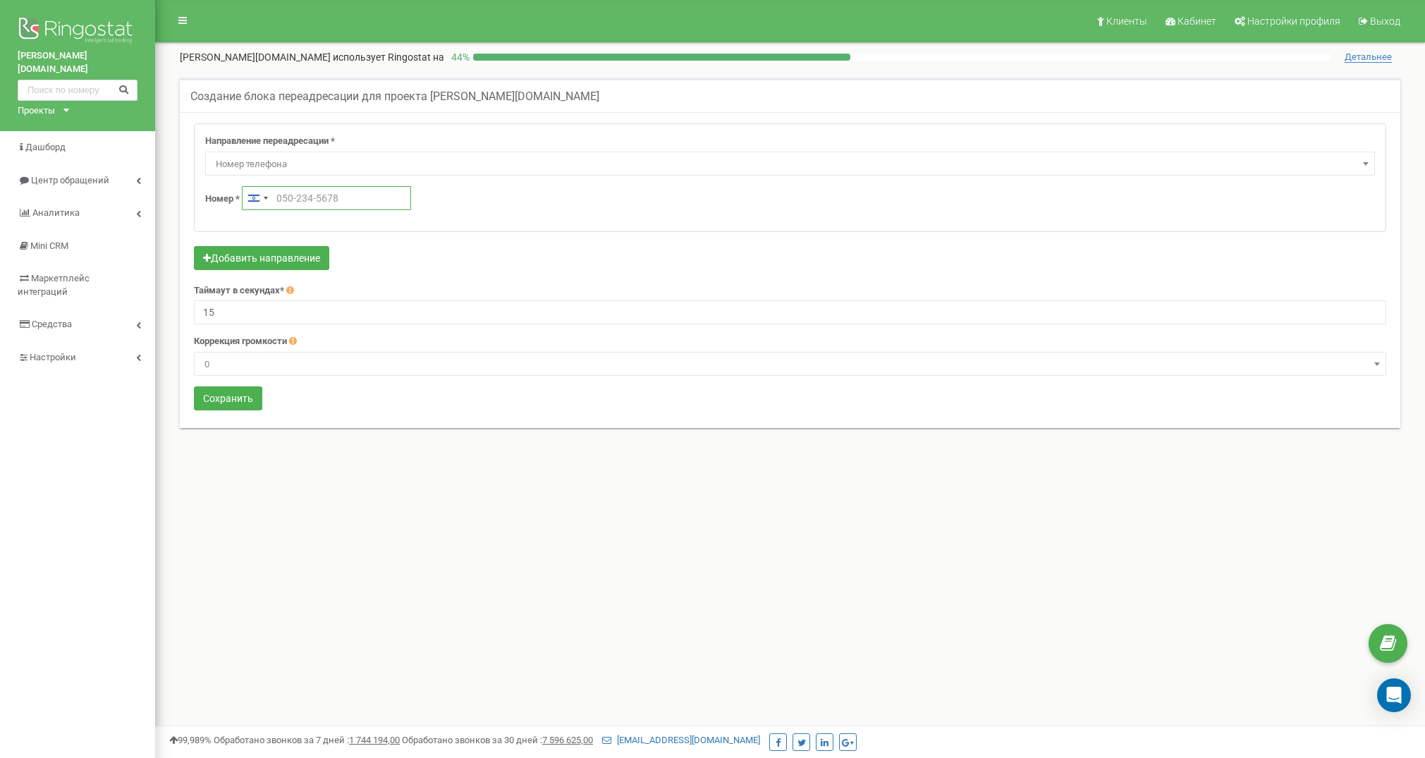
click at [313, 194] on input "text" at bounding box center [326, 198] width 169 height 24
paste input "‪[PHONE_NUMBER]‬"
type input "‪[PHONE_NUMBER]‬"
click at [255, 258] on button "Добавить направление" at bounding box center [261, 258] width 135 height 24
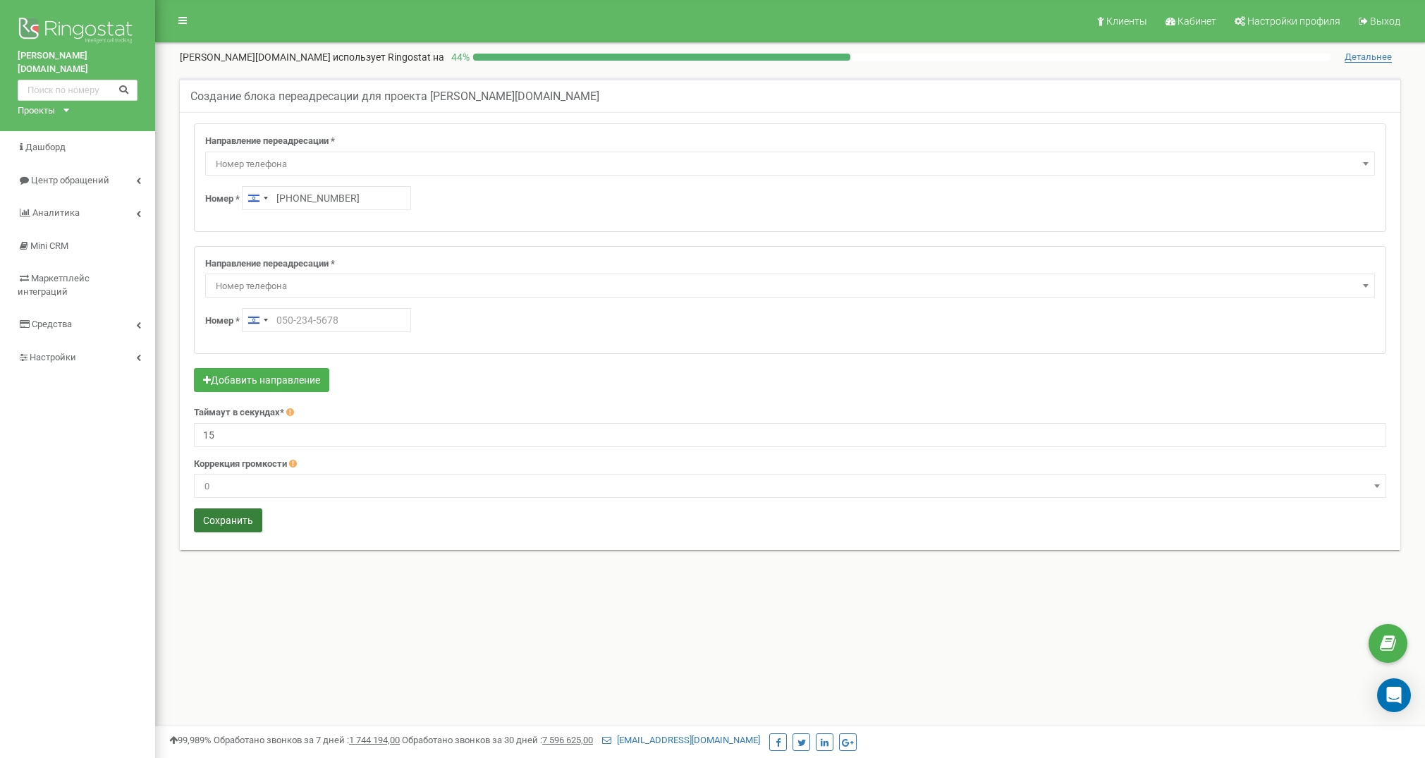
click at [216, 510] on button "Сохранить" at bounding box center [228, 520] width 68 height 24
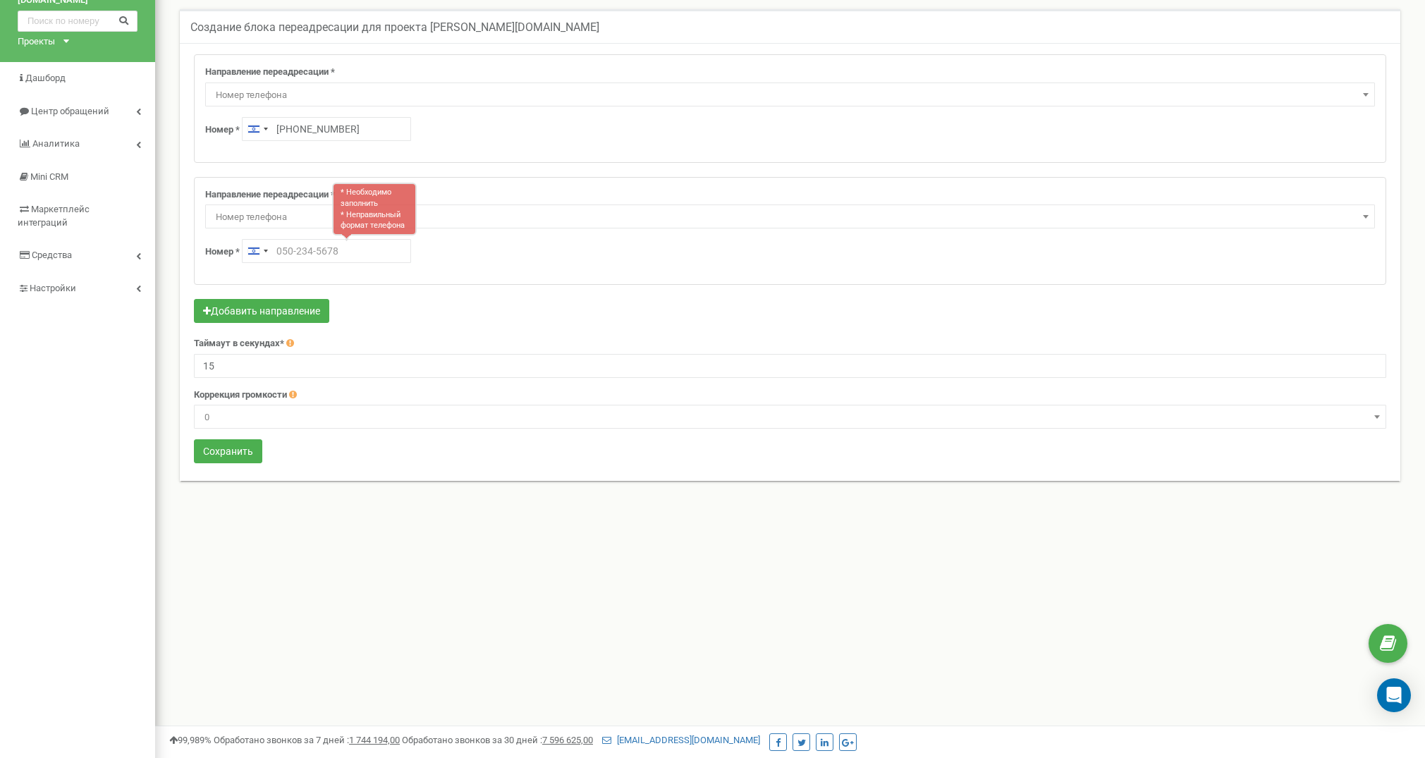
scroll to position [88, 0]
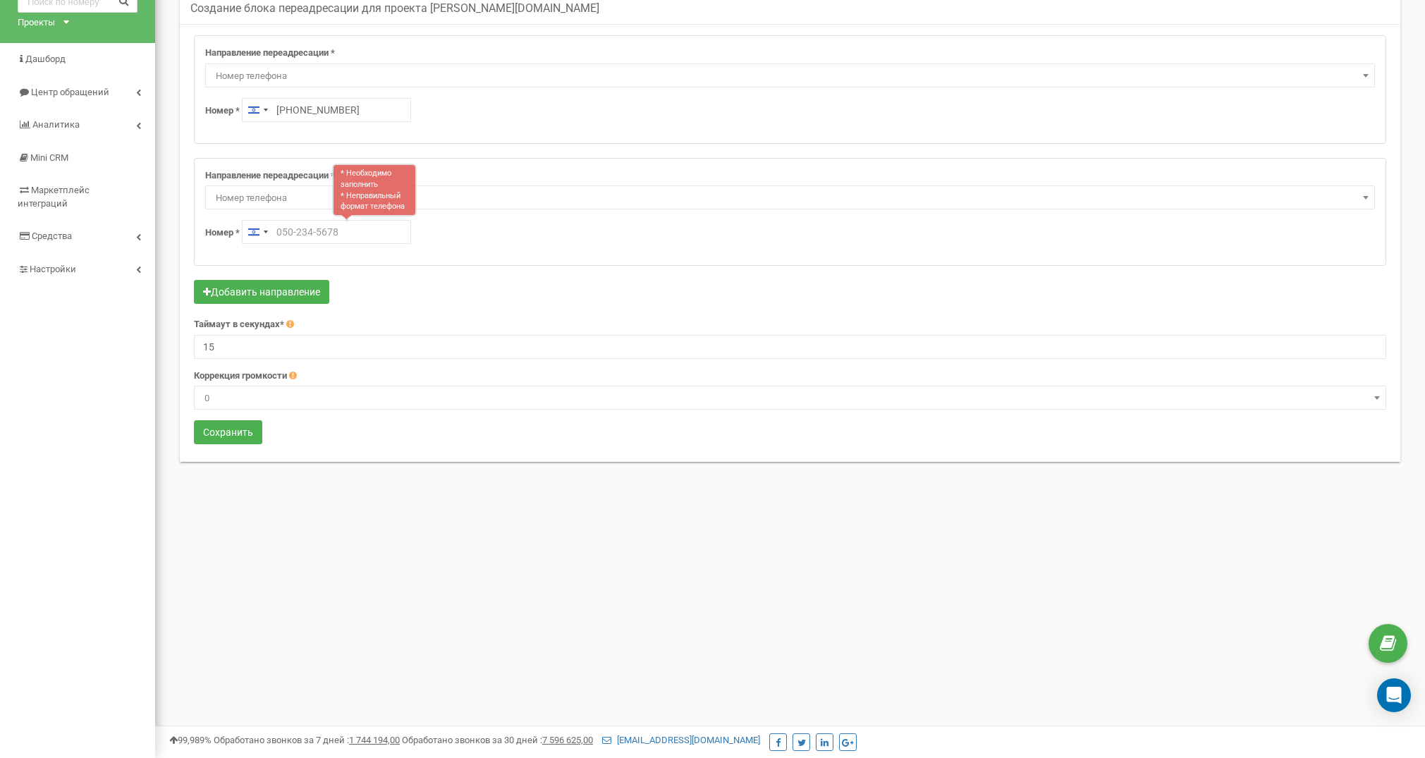
click at [1367, 194] on span at bounding box center [1366, 197] width 14 height 18
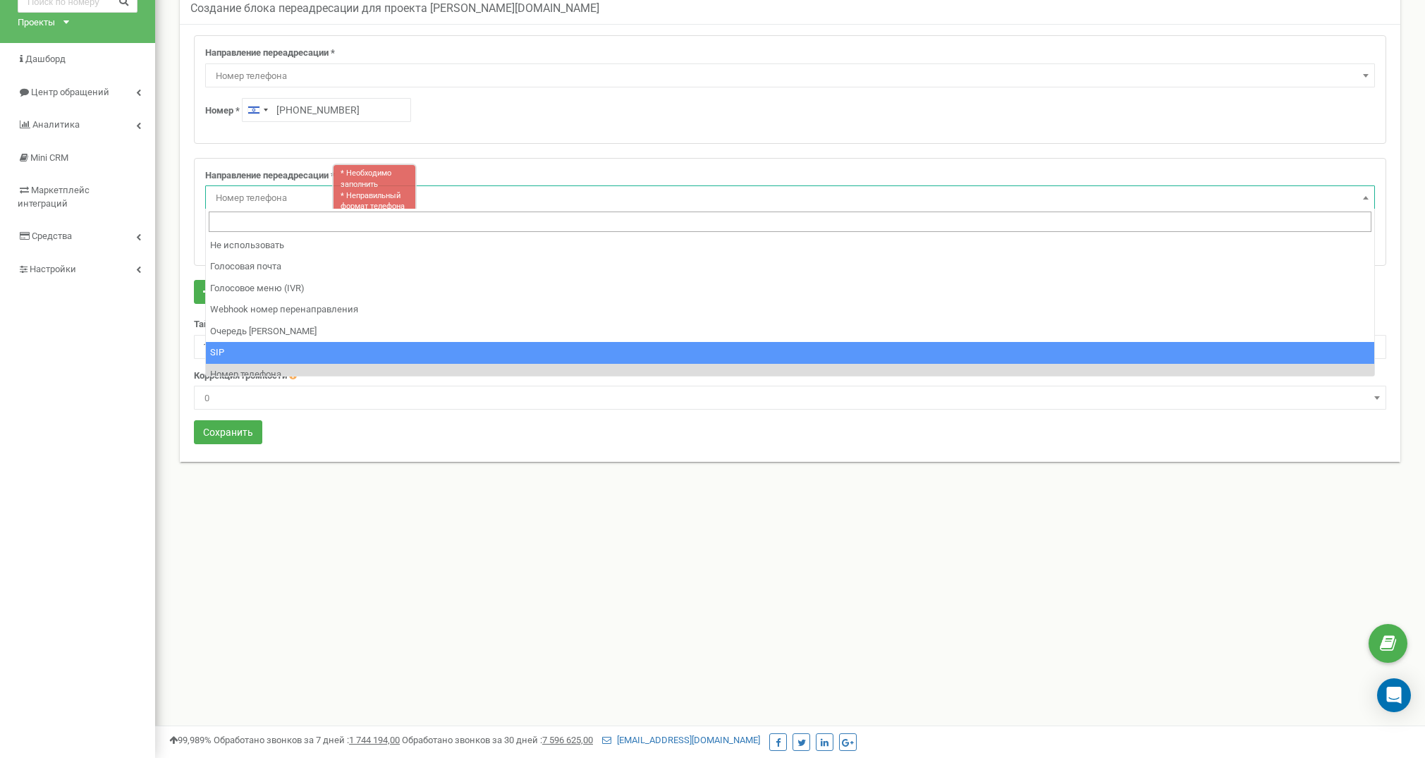
scroll to position [113, 0]
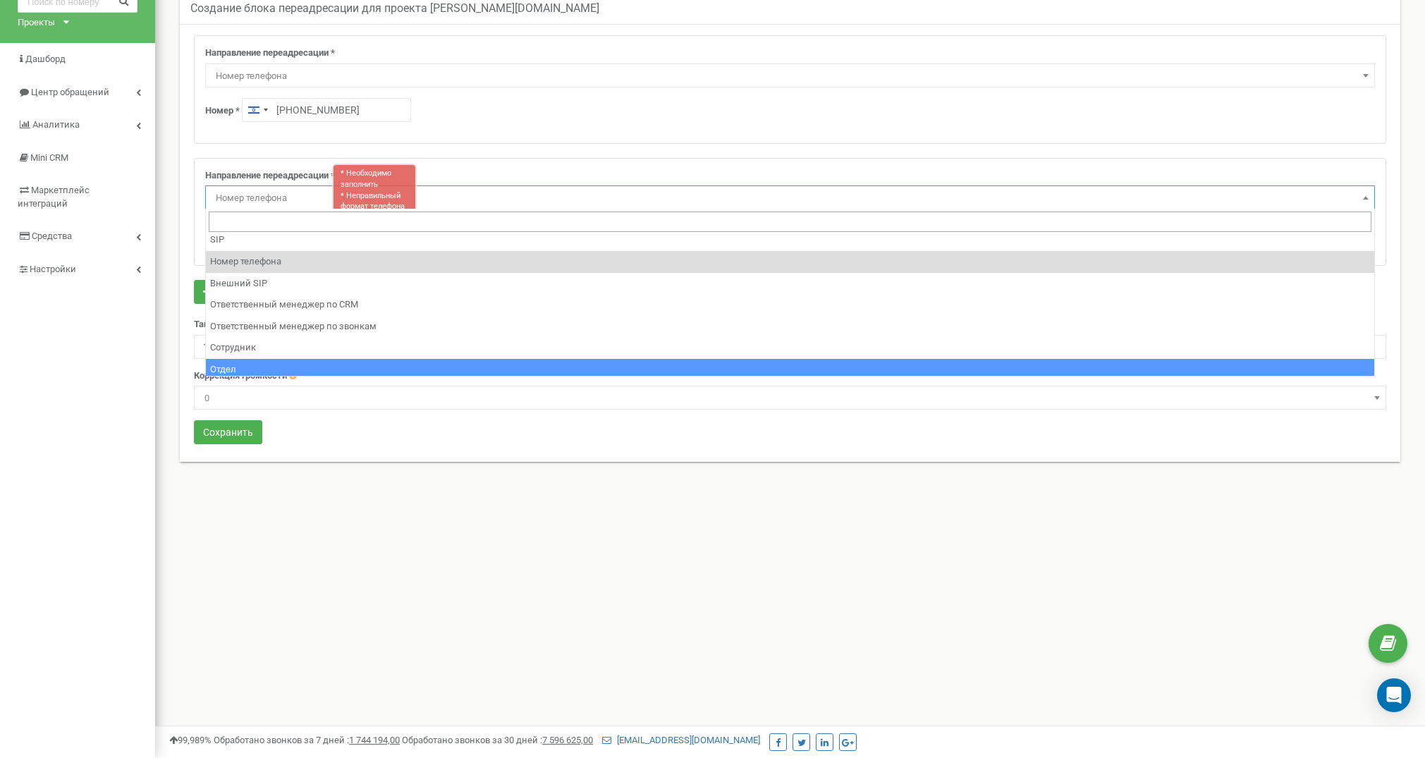
drag, startPoint x: 693, startPoint y: 661, endPoint x: 503, endPoint y: 362, distance: 353.4
click at [693, 659] on div "Клиенты Кабинет Настройки профиля Выход moshkovich-law.co.il использует Ringost…" at bounding box center [790, 335] width 1270 height 846
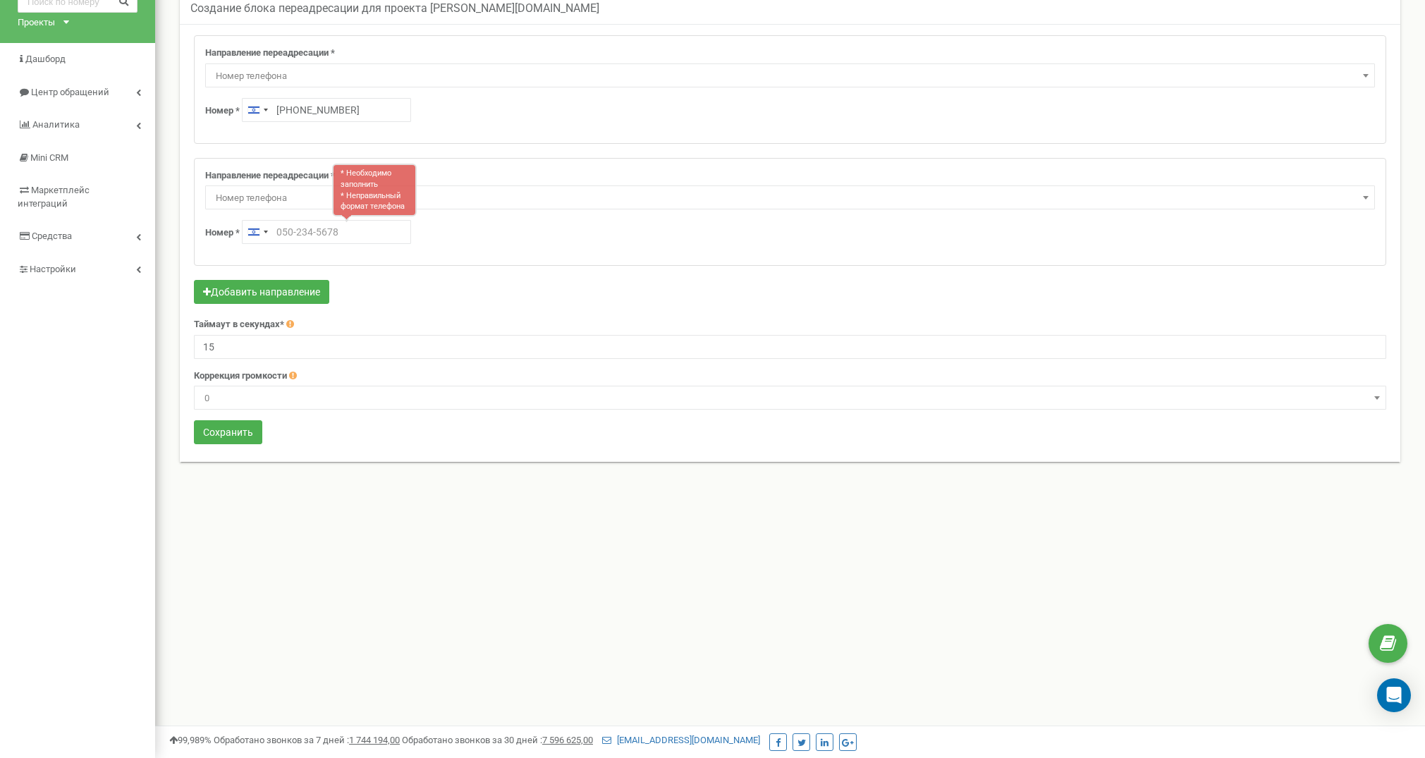
click at [247, 164] on div "Направление переадресации * Не использовать Голосовая почта Голосовое меню (IVR…" at bounding box center [790, 212] width 1191 height 107
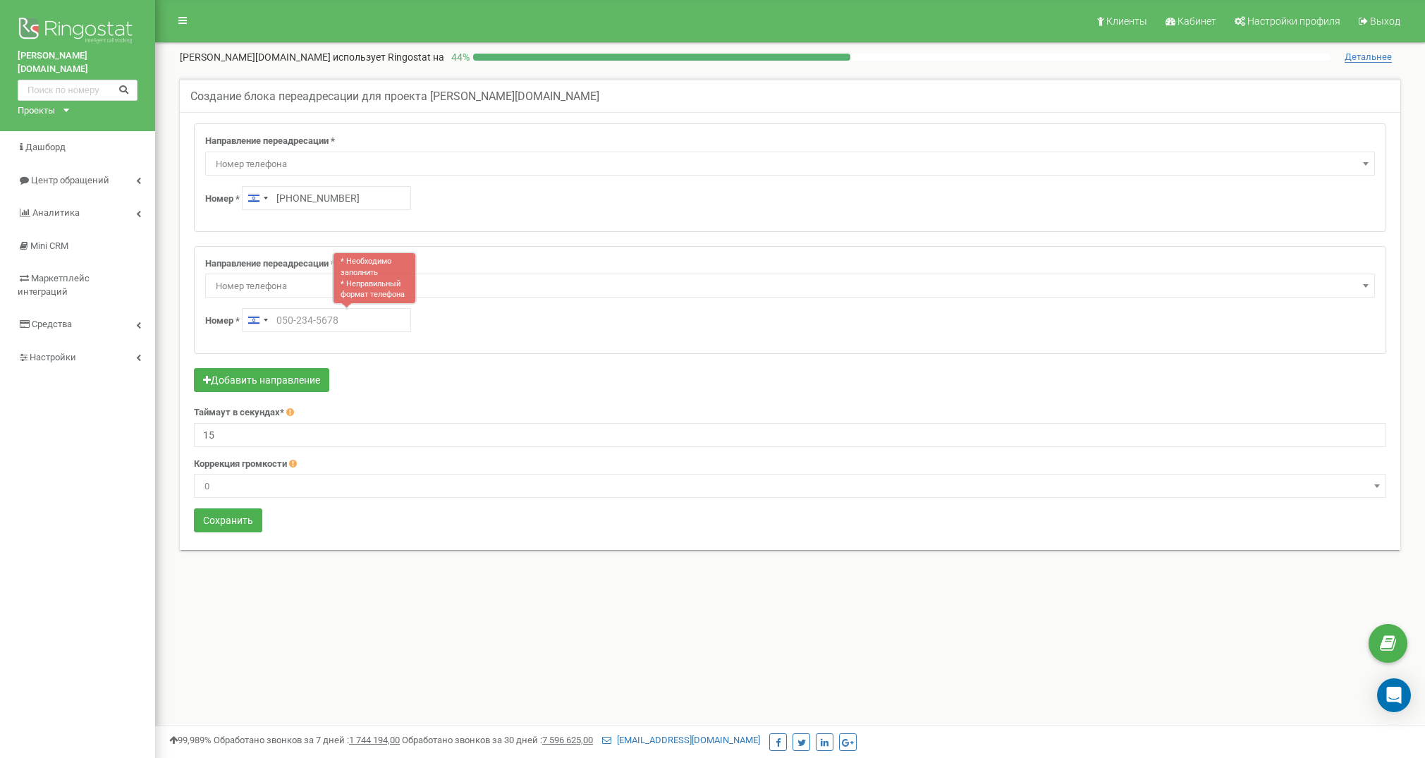
scroll to position [0, 0]
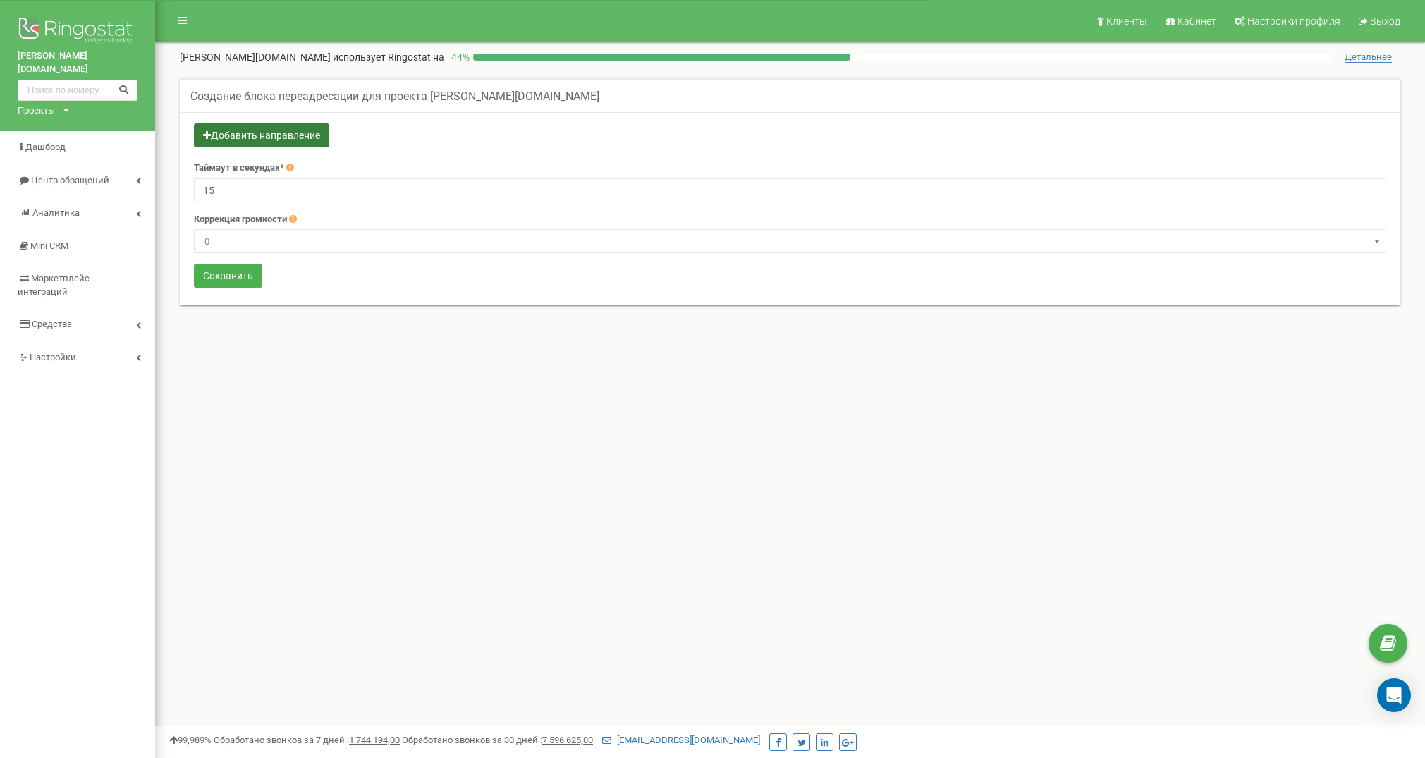
click at [237, 139] on button "Добавить направление" at bounding box center [261, 135] width 135 height 24
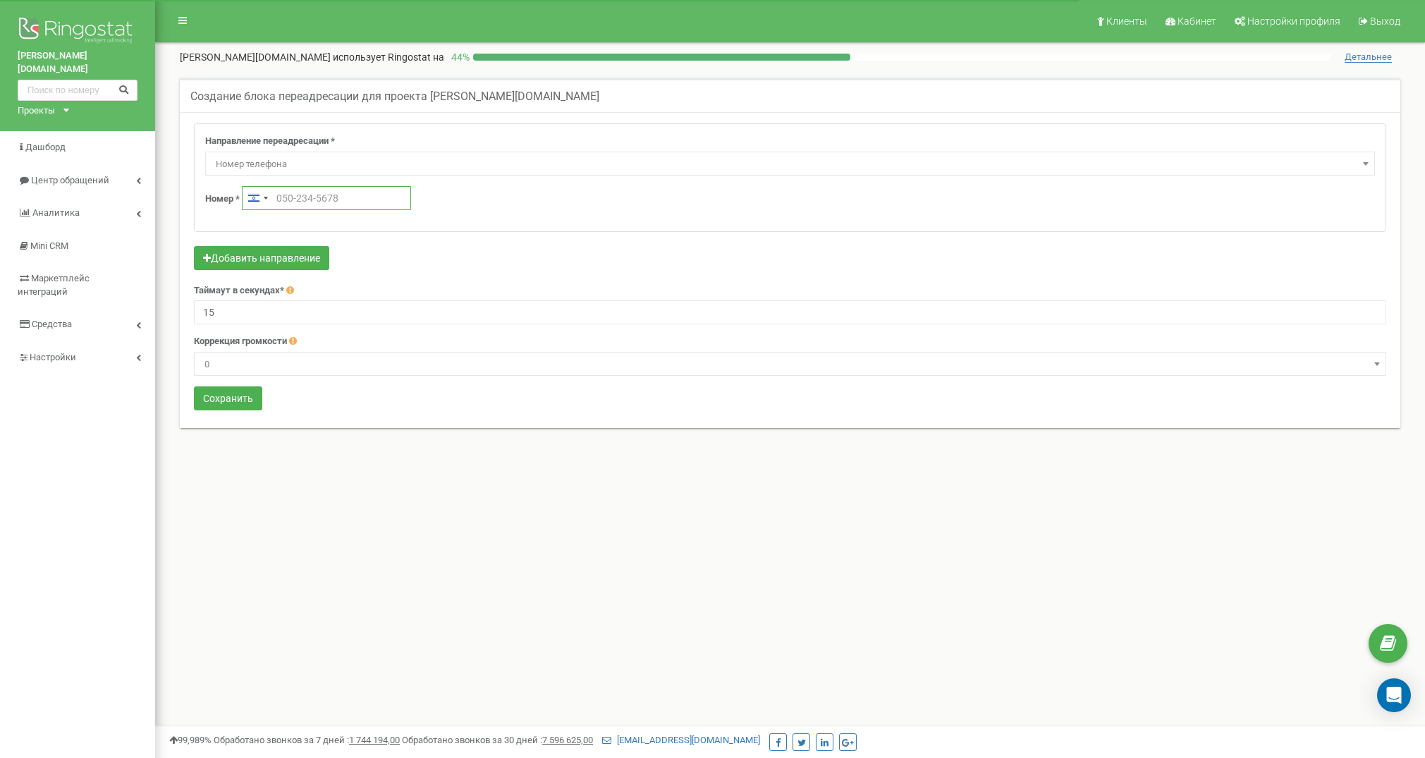
click at [286, 204] on input "text" at bounding box center [326, 198] width 169 height 24
paste input "‪+972552944604‬"
type input "‪+972552944604‬"
click at [212, 393] on button "Сохранить" at bounding box center [228, 398] width 68 height 24
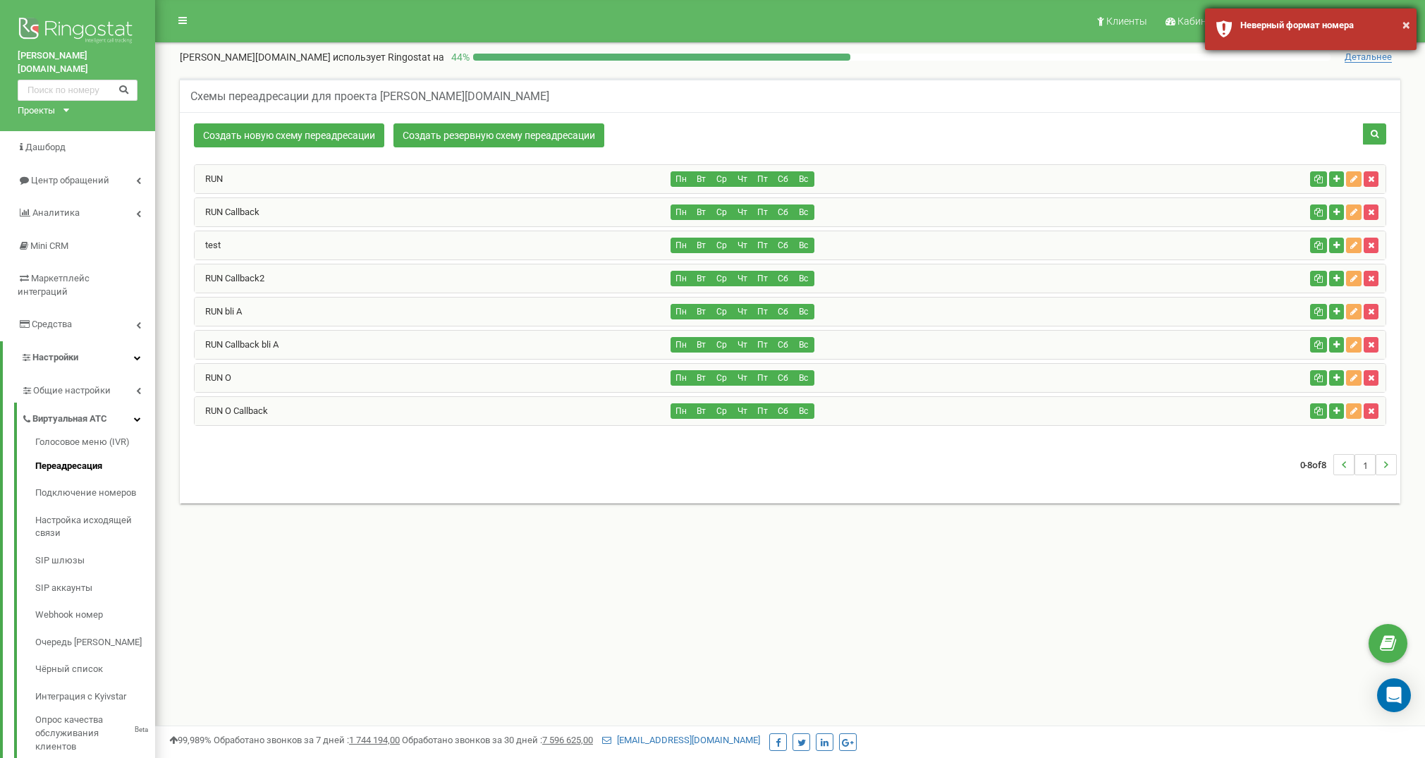
click at [1264, 27] on div "Неверный формат номера" at bounding box center [1323, 25] width 166 height 13
click at [1386, 697] on icon "Открыть службу сообщений Intercom" at bounding box center [1392, 693] width 23 height 23
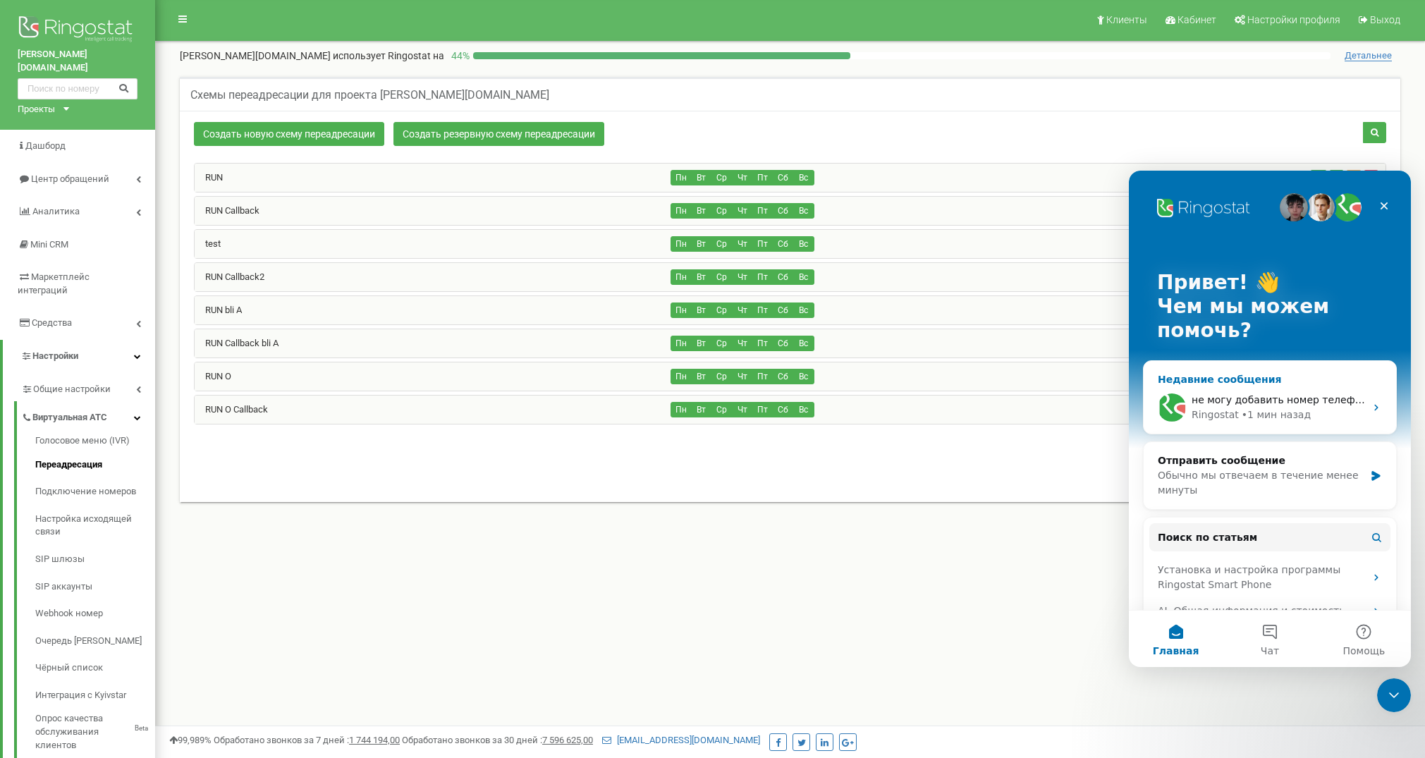
click at [1235, 417] on div "Ringostat • 1 мин назад" at bounding box center [1278, 415] width 173 height 15
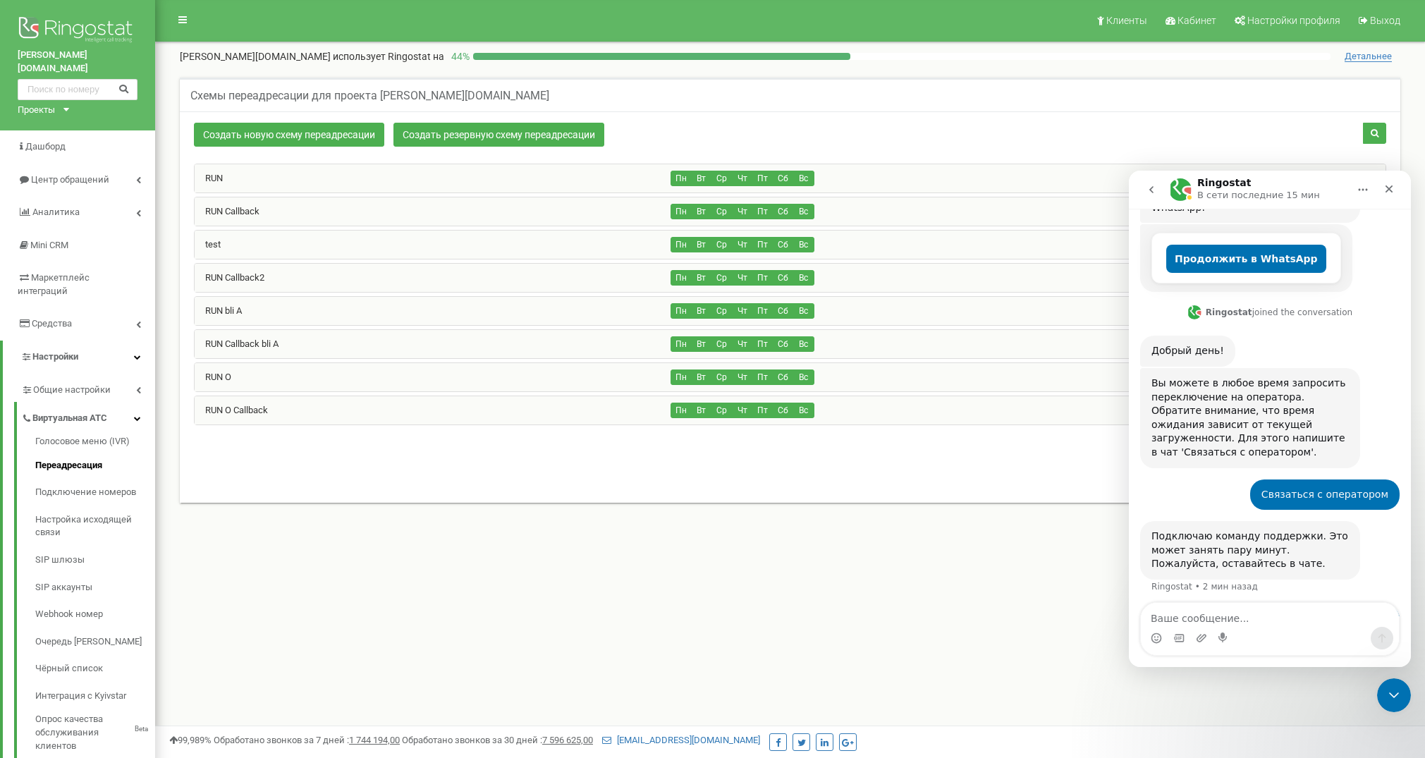
scroll to position [321, 0]
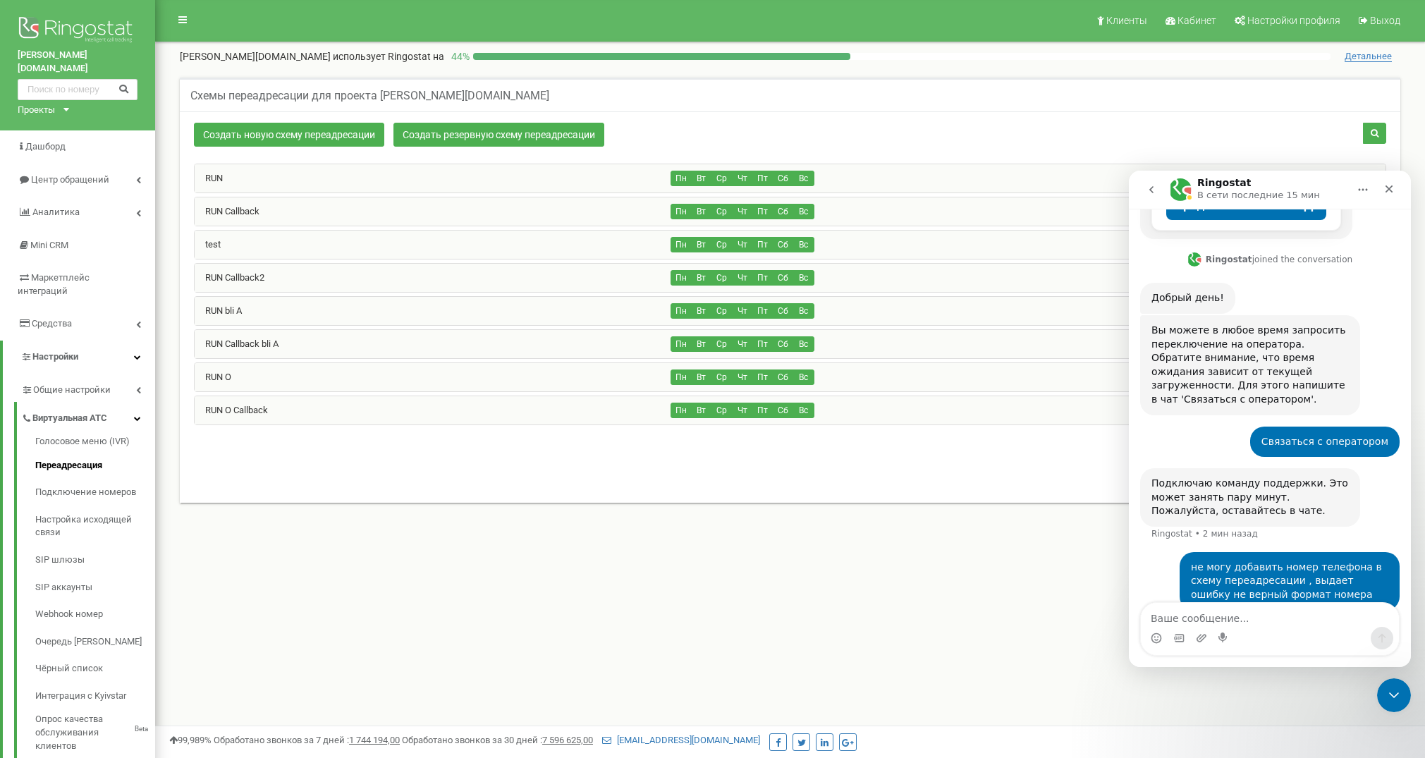
click at [1230, 628] on div "Мессенджер Intercom" at bounding box center [1270, 638] width 258 height 23
click at [1230, 620] on textarea "Ваше сообщение..." at bounding box center [1270, 615] width 258 height 24
paste textarea "[URL][DOMAIN_NAME]"
type textarea "[URL][DOMAIN_NAME]"
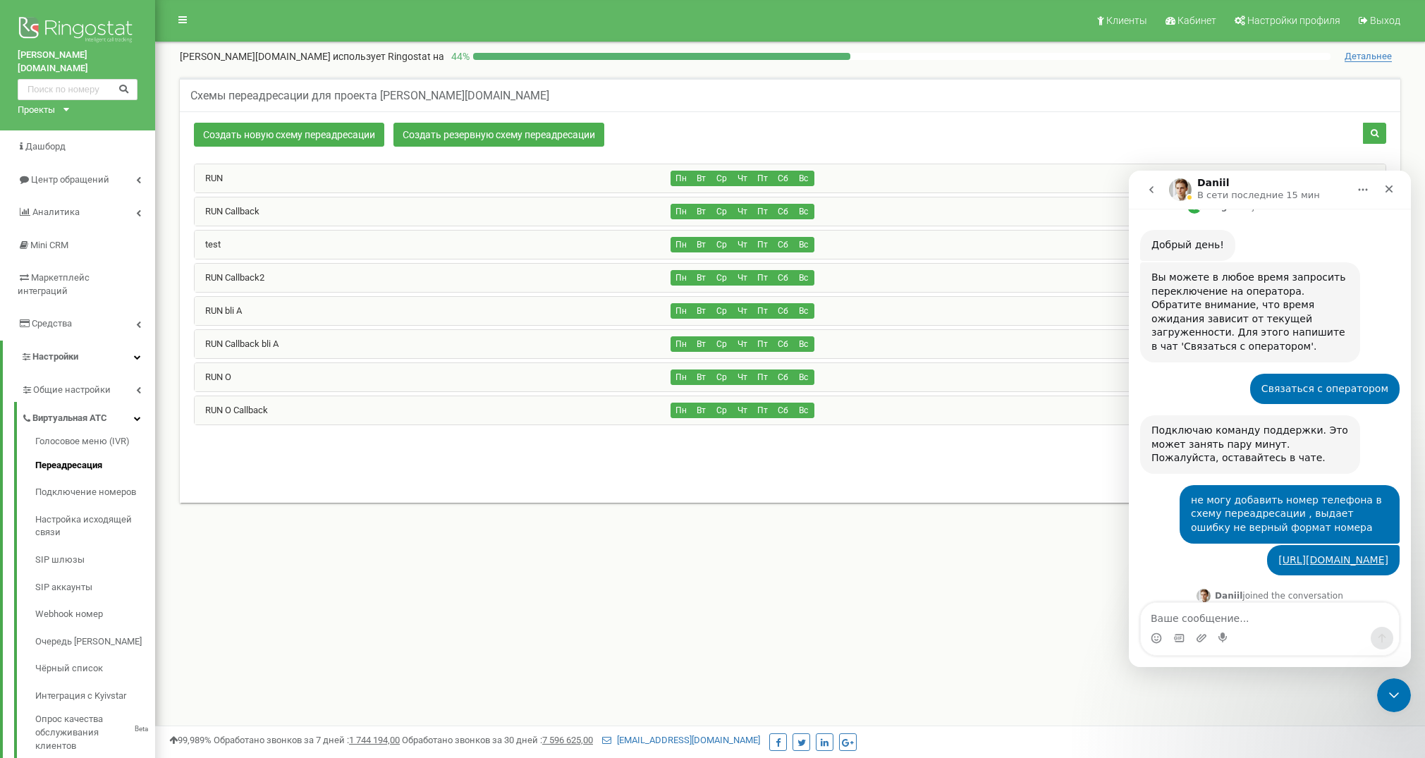
scroll to position [480, 0]
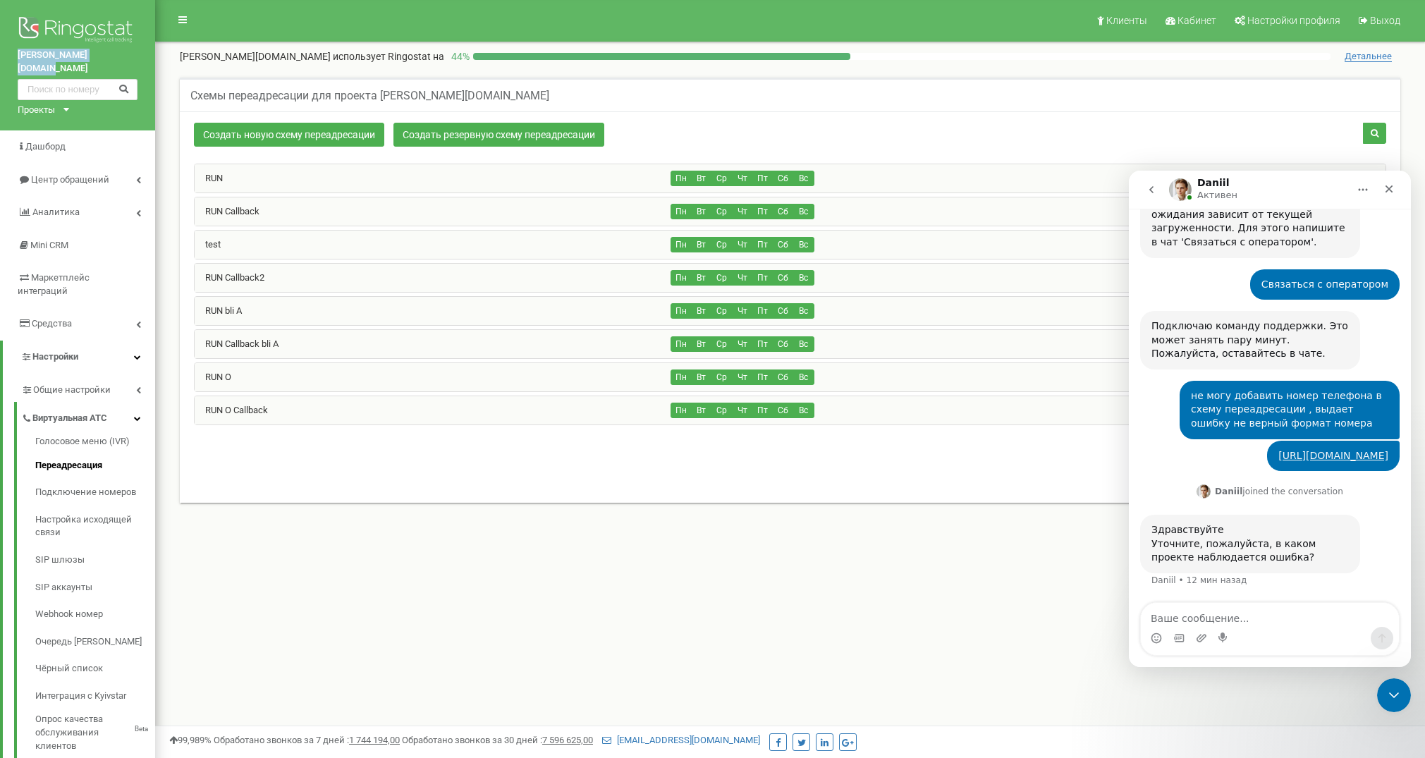
copy link "[PERSON_NAME][DOMAIN_NAME]"
drag, startPoint x: 11, startPoint y: 52, endPoint x: 109, endPoint y: 55, distance: 97.3
click at [109, 55] on div "moshkovich-law.co.il Проекты dir.aspektr.by assuta-clinics.com dialcallandcall.…" at bounding box center [77, 64] width 155 height 131
click at [1238, 618] on textarea "Ваше сообщение..." at bounding box center [1270, 615] width 258 height 24
paste textarea "[PERSON_NAME][DOMAIN_NAME]"
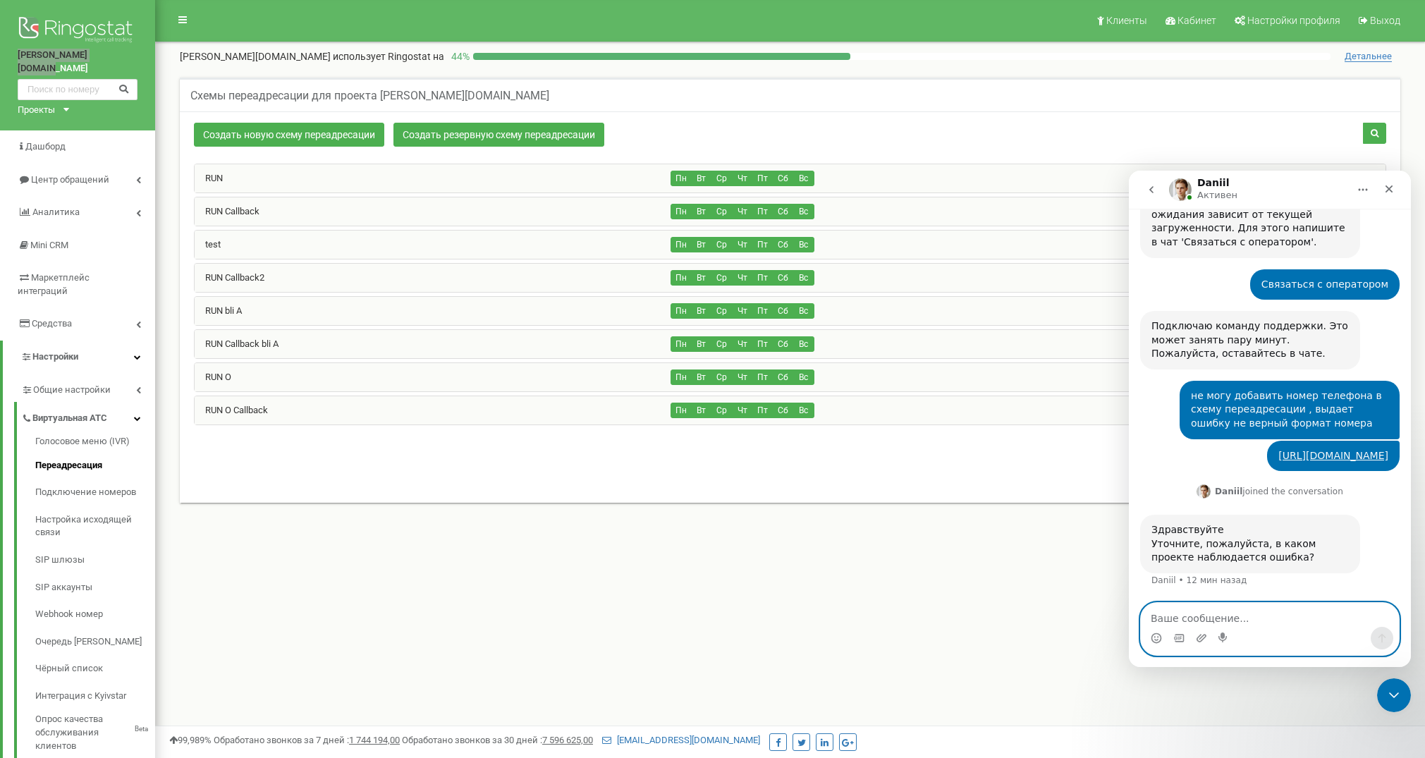
type textarea "[PERSON_NAME][DOMAIN_NAME]"
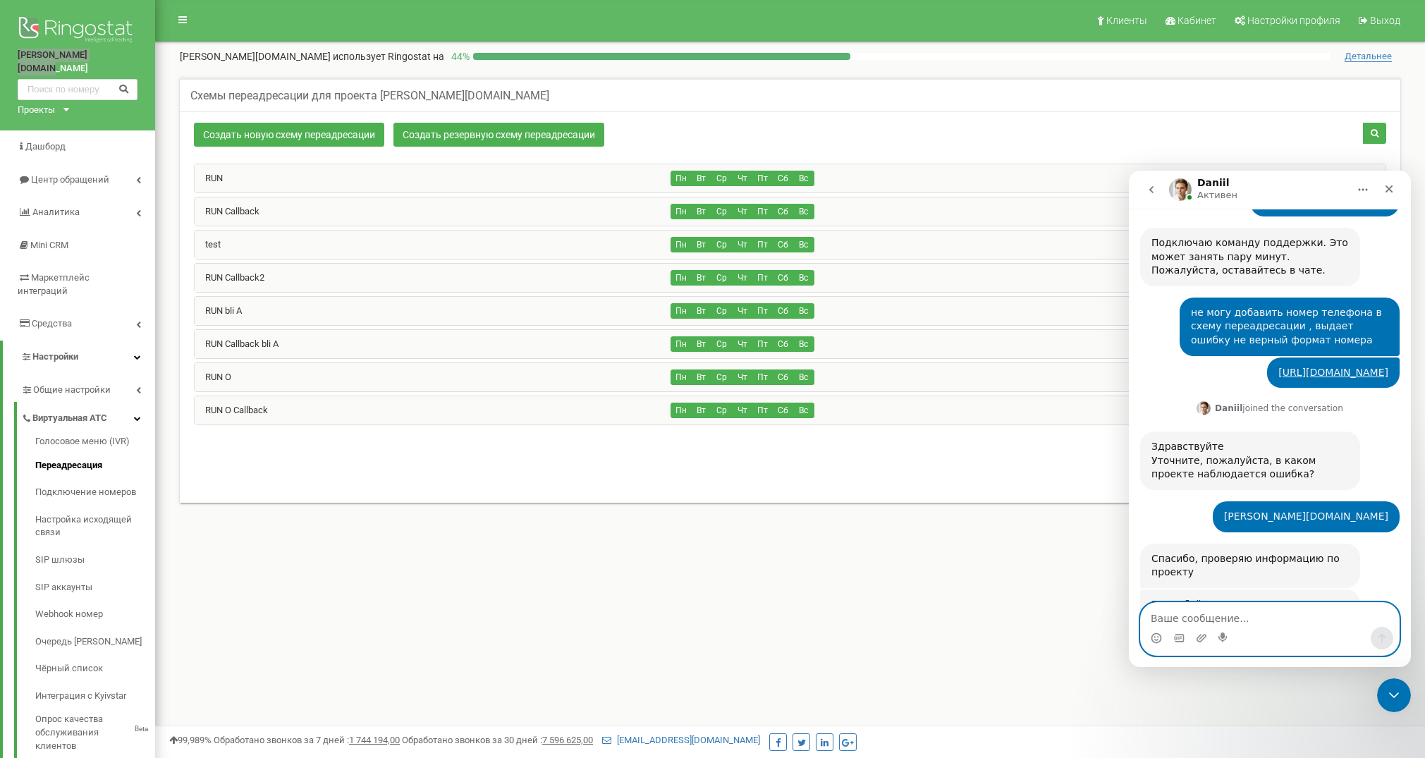
scroll to position [831, 0]
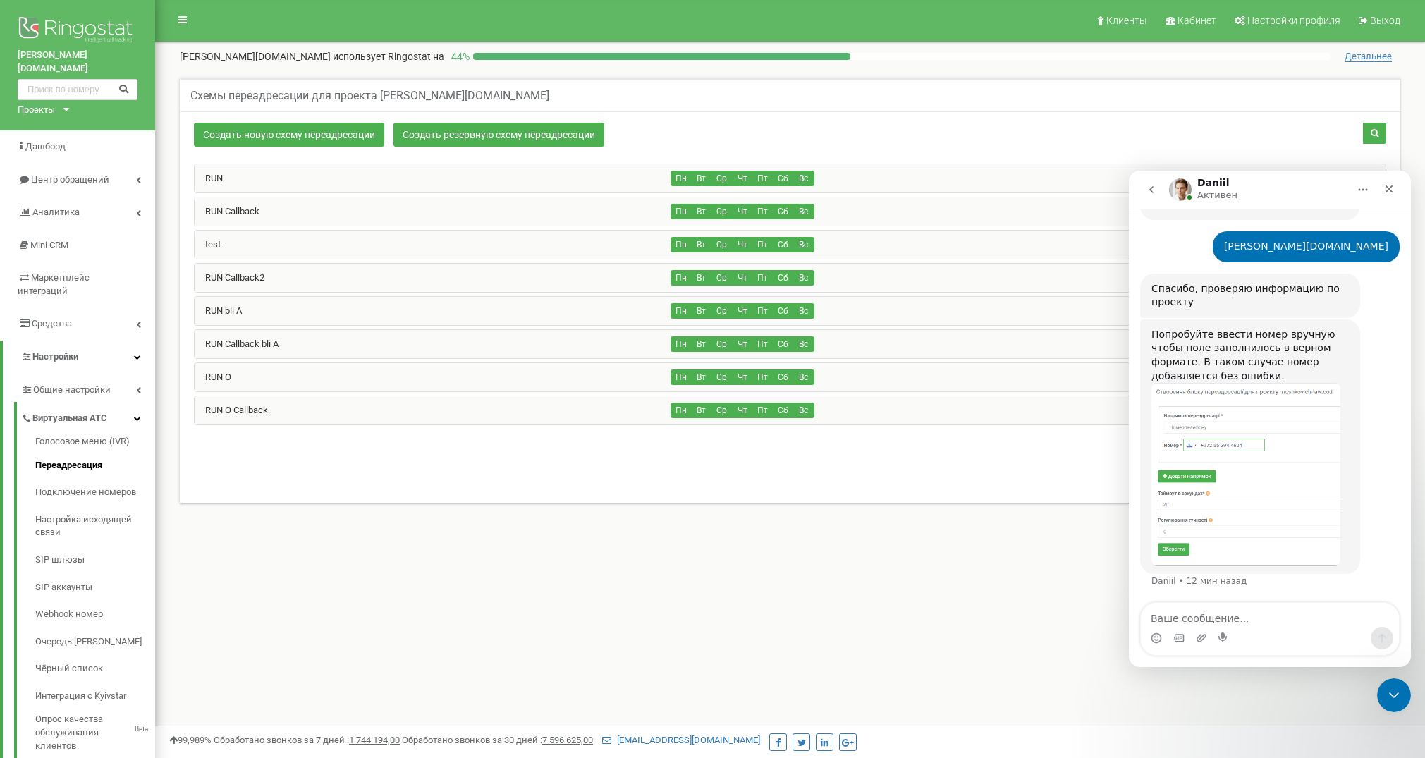
drag, startPoint x: 828, startPoint y: 469, endPoint x: 821, endPoint y: 467, distance: 8.0
click at [828, 469] on div "0-8 of 8 1" at bounding box center [789, 463] width 1213 height 49
click at [503, 384] on div "RUN O" at bounding box center [433, 377] width 477 height 28
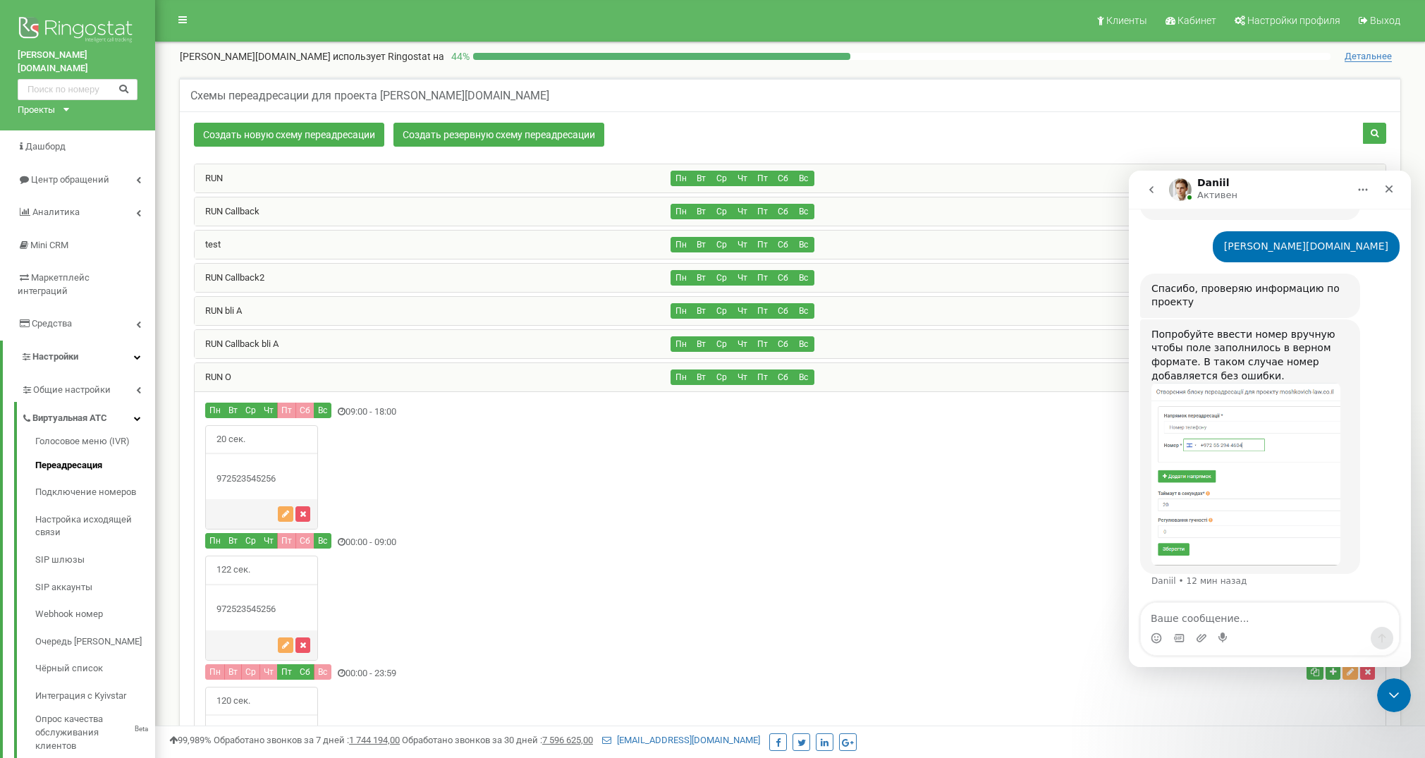
click at [887, 467] on div "20 сек." at bounding box center [790, 477] width 1191 height 105
click at [1386, 190] on icon "Закрыть" at bounding box center [1388, 188] width 11 height 11
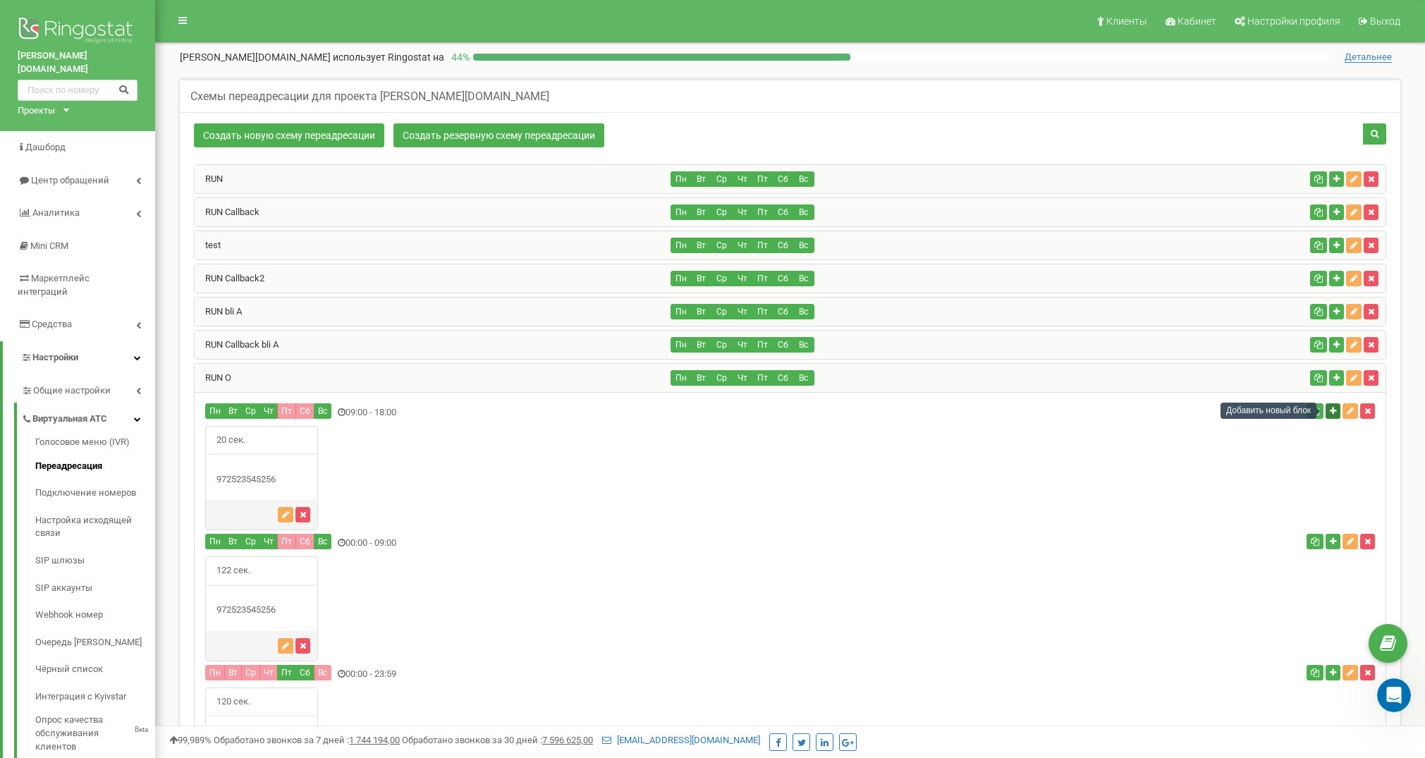
click at [1334, 407] on icon "button" at bounding box center [1333, 411] width 6 height 8
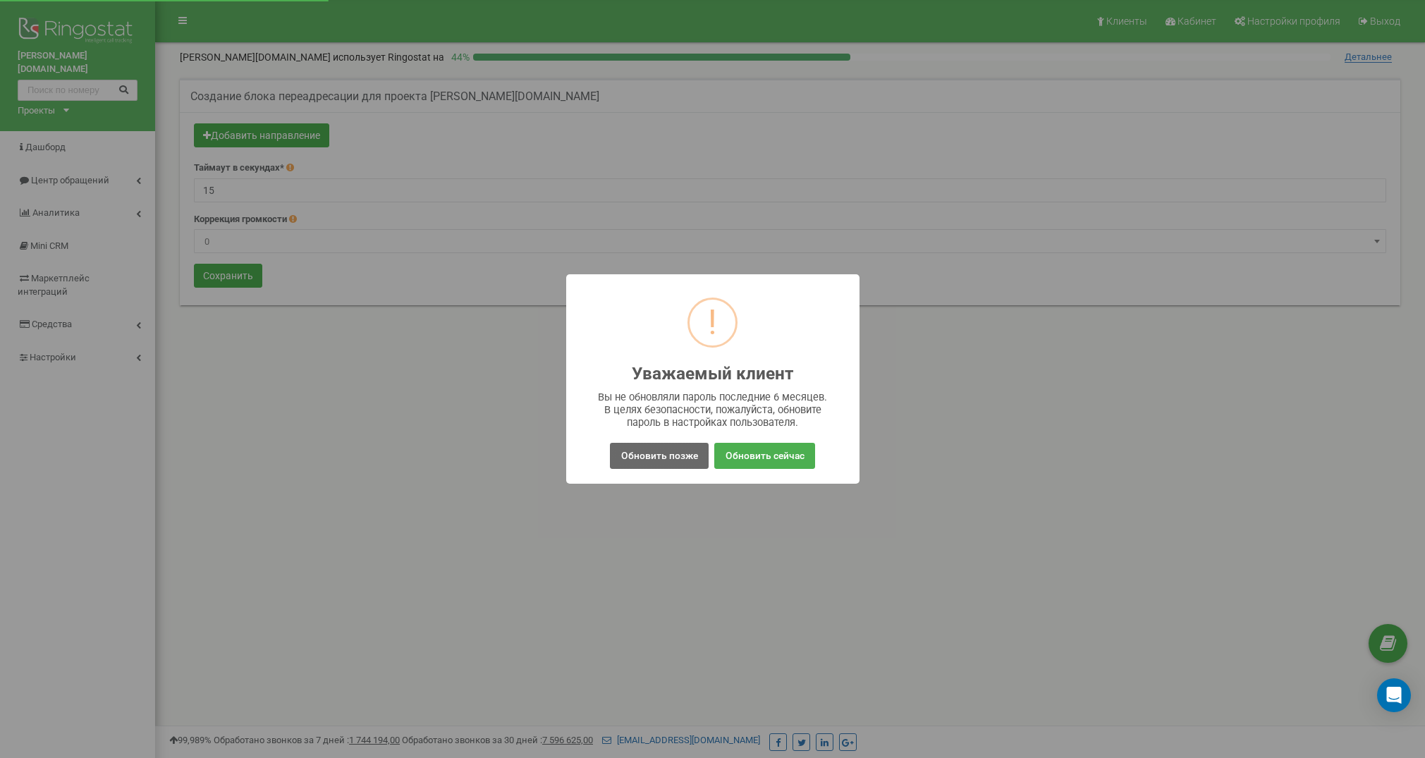
click at [656, 459] on button "Обновить позже" at bounding box center [659, 456] width 98 height 26
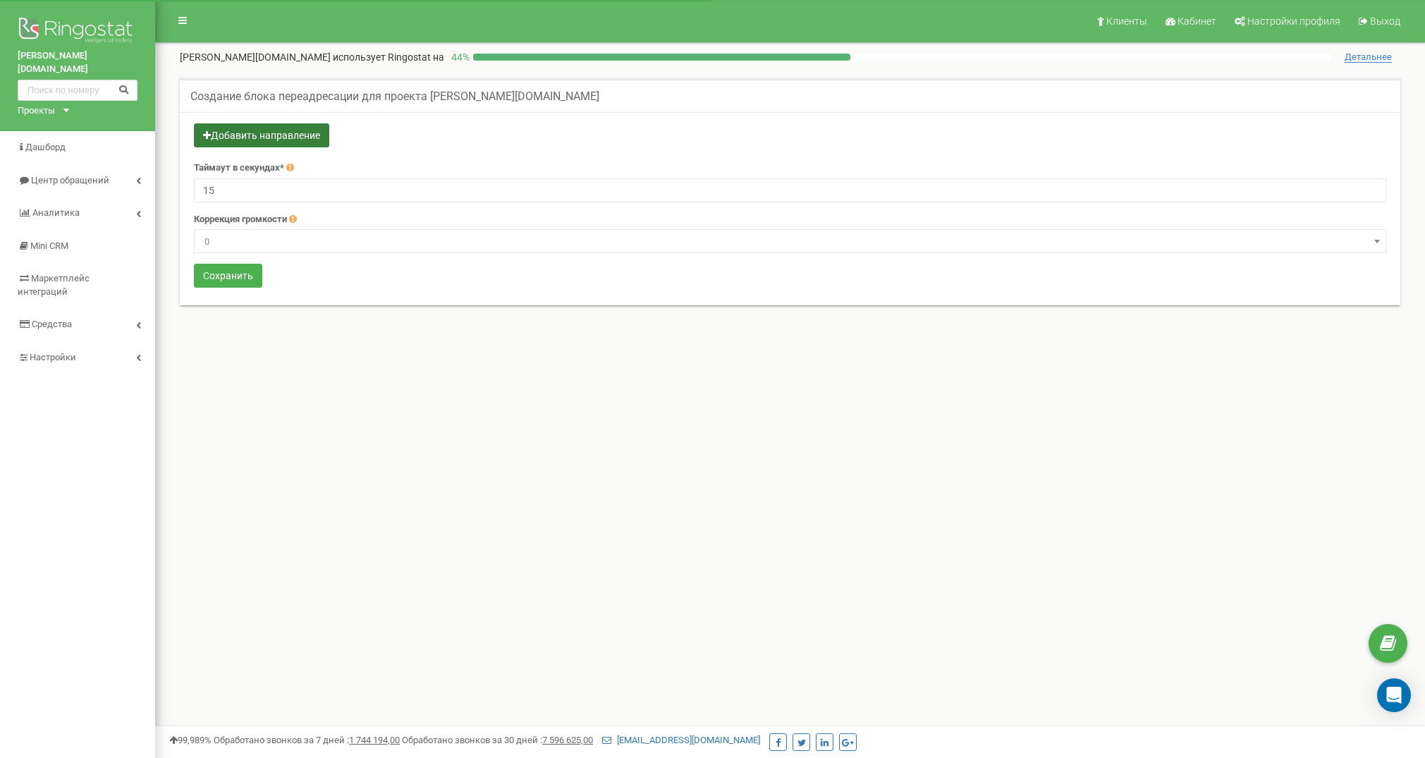
click at [262, 137] on button "Добавить направление" at bounding box center [261, 135] width 135 height 24
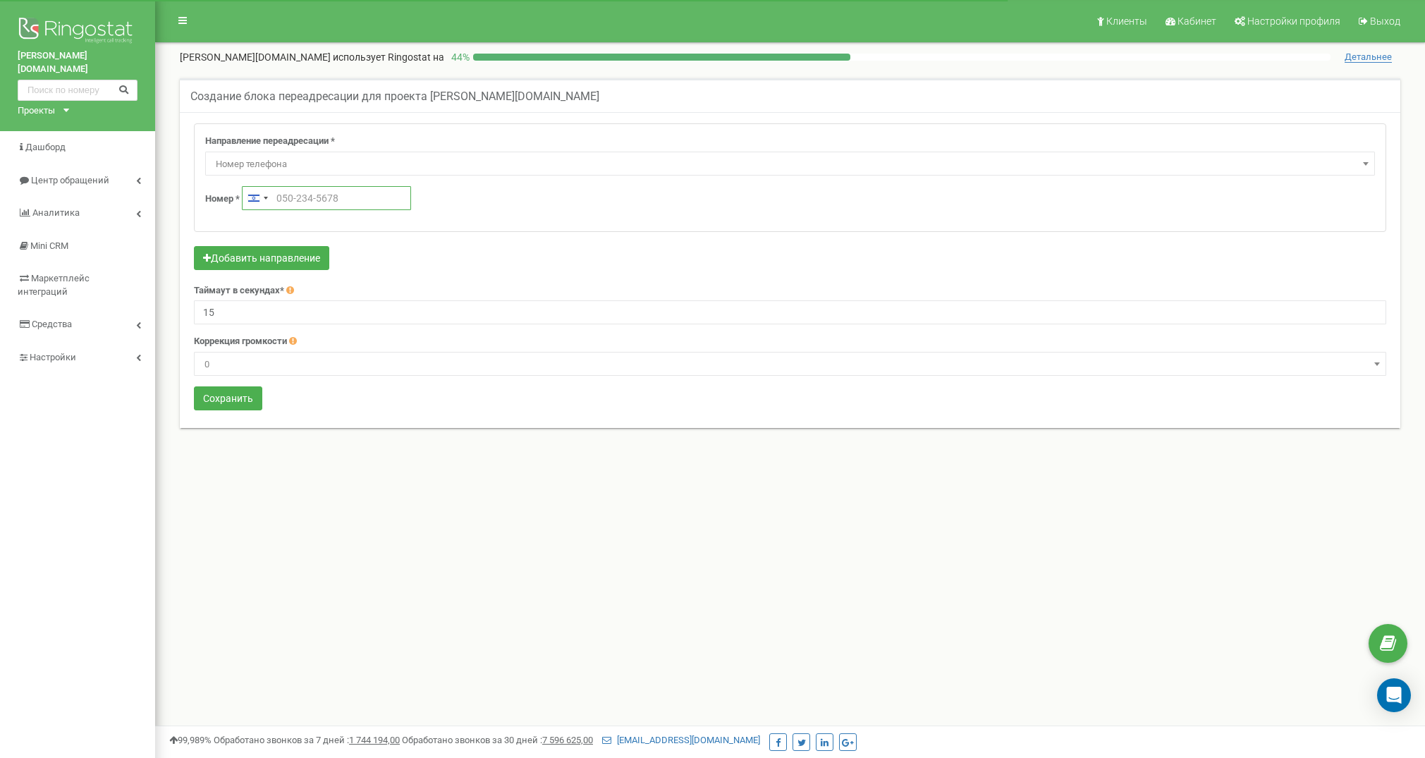
click at [284, 191] on input "text" at bounding box center [326, 198] width 169 height 24
type input "[PHONE_NUMBER]"
click at [231, 311] on input "15" at bounding box center [790, 312] width 1192 height 24
type input "20"
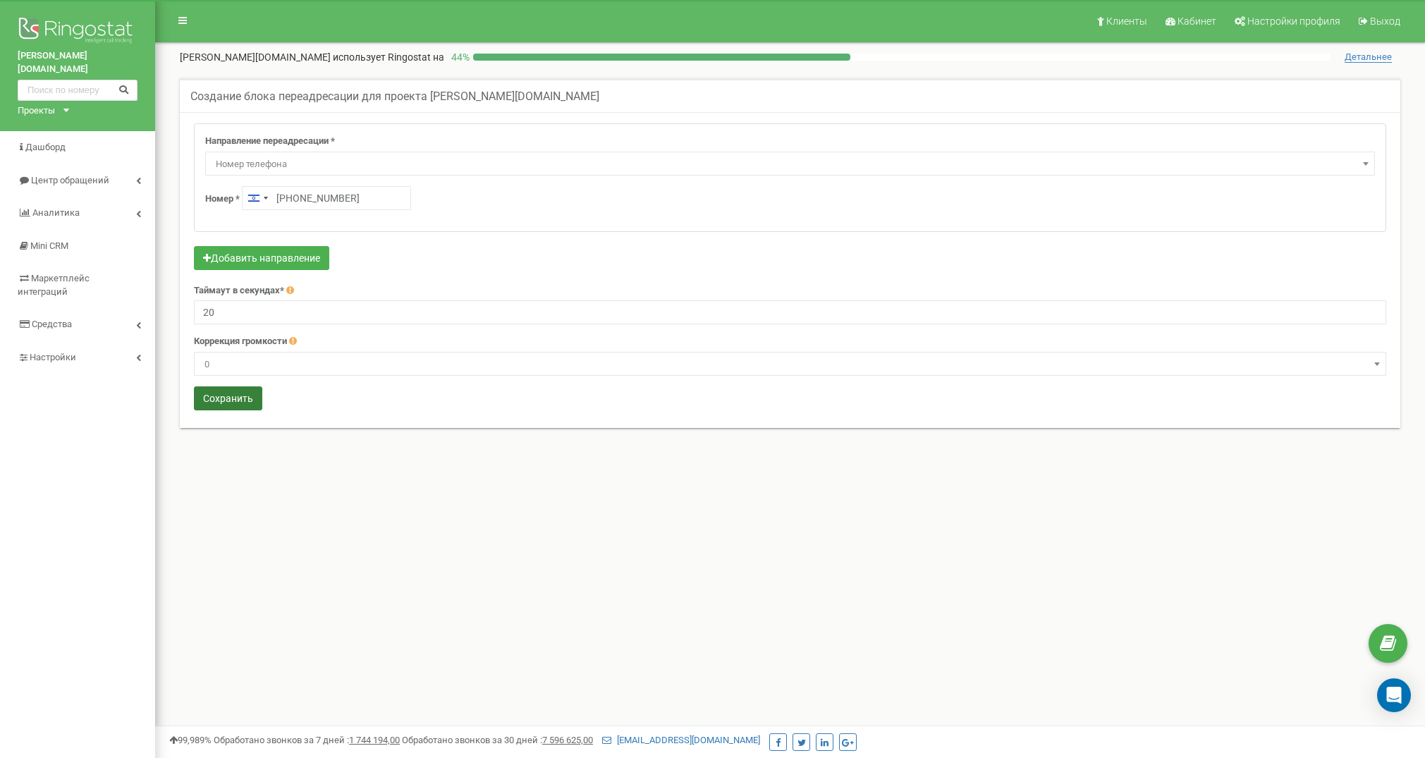
click at [223, 391] on button "Сохранить" at bounding box center [228, 398] width 68 height 24
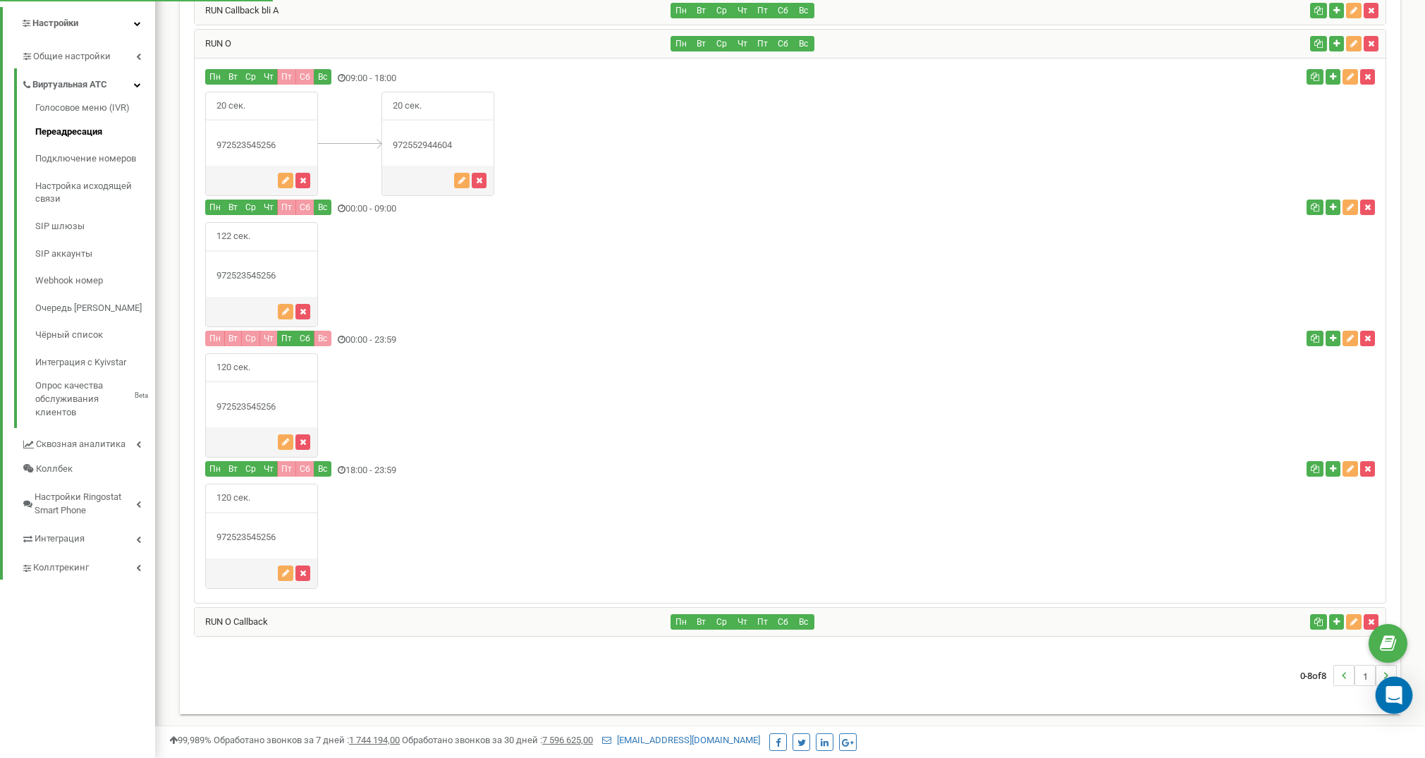
click at [1386, 703] on div "Open Intercom Messenger" at bounding box center [1394, 695] width 37 height 37
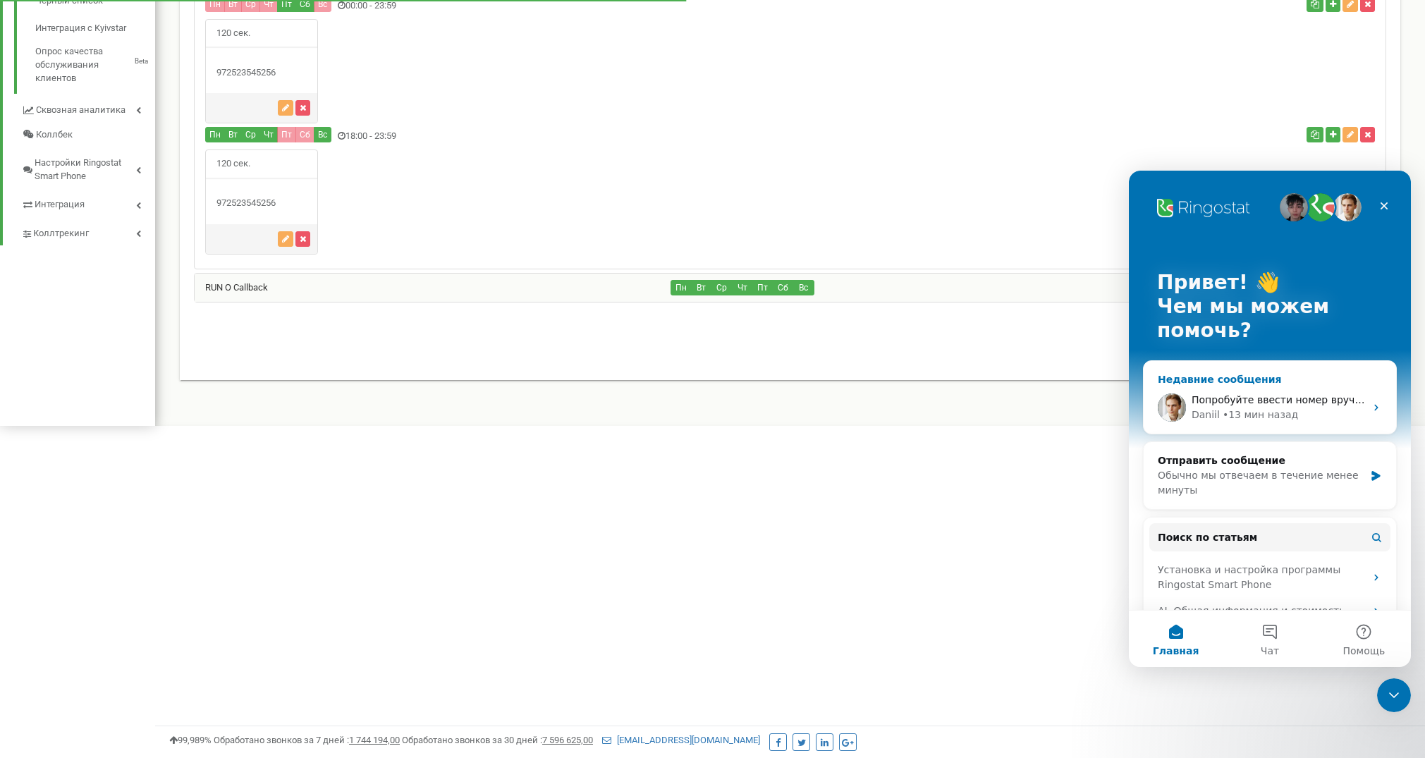
click at [1234, 410] on div "• 13 мин назад" at bounding box center [1260, 415] width 75 height 15
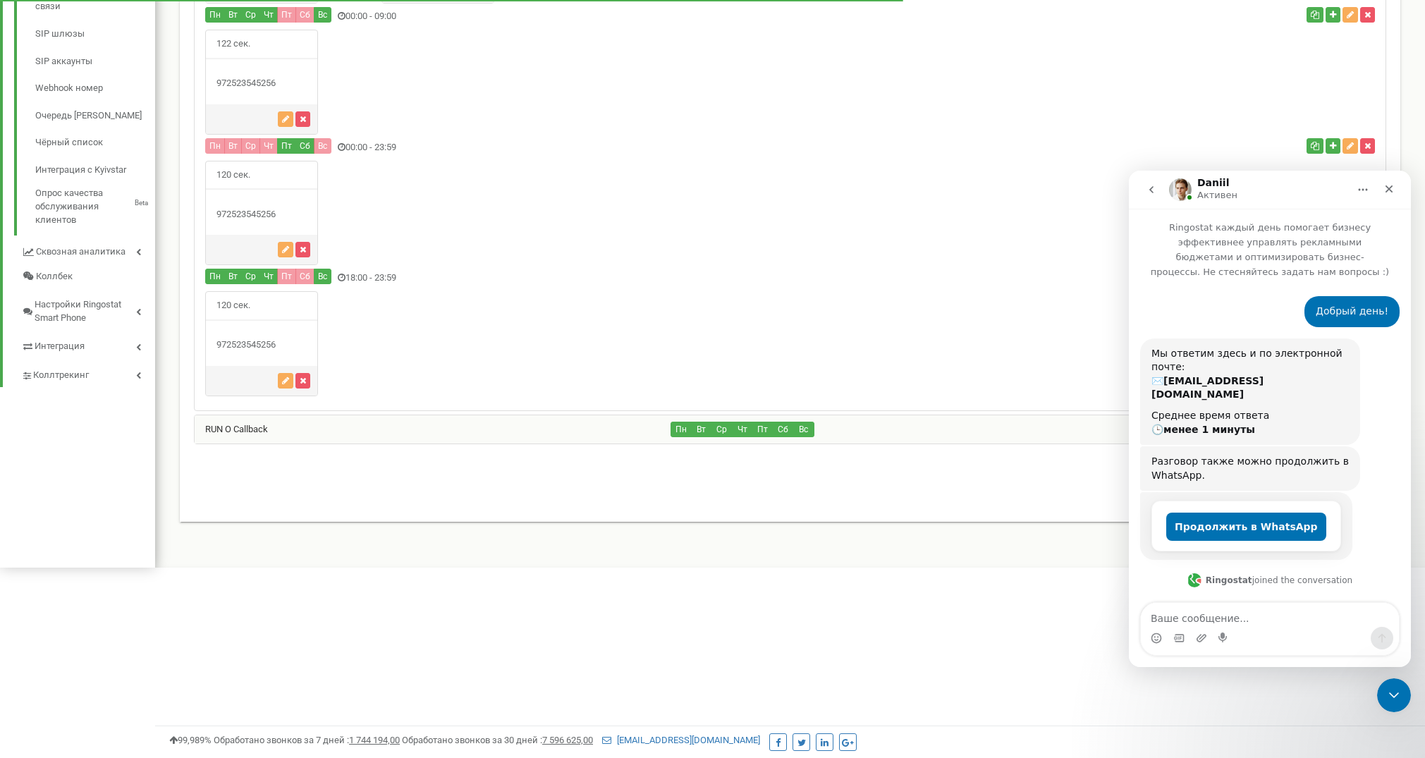
scroll to position [831, 0]
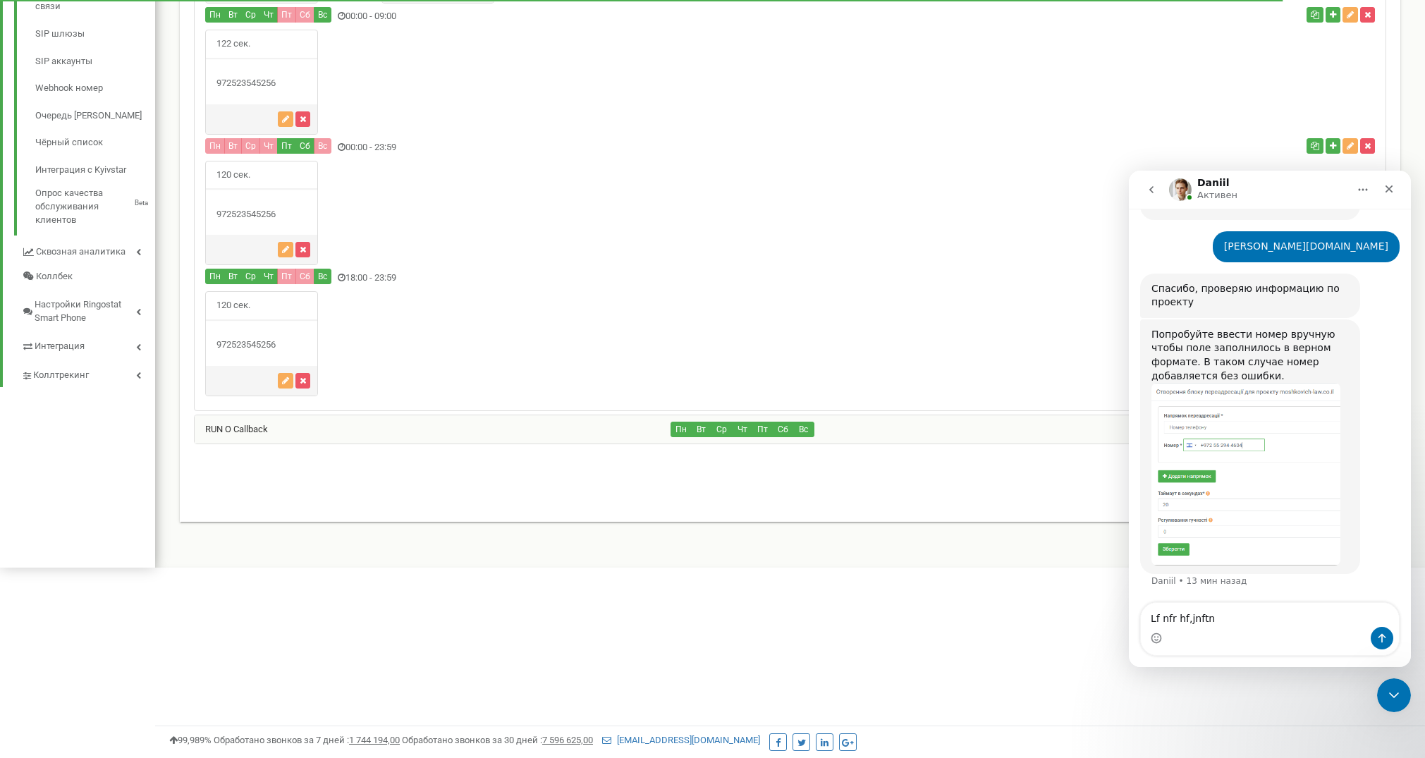
type textarea "Lf nfr hf,jnftn ^"
type textarea "Да так рабаотает , спасибо"
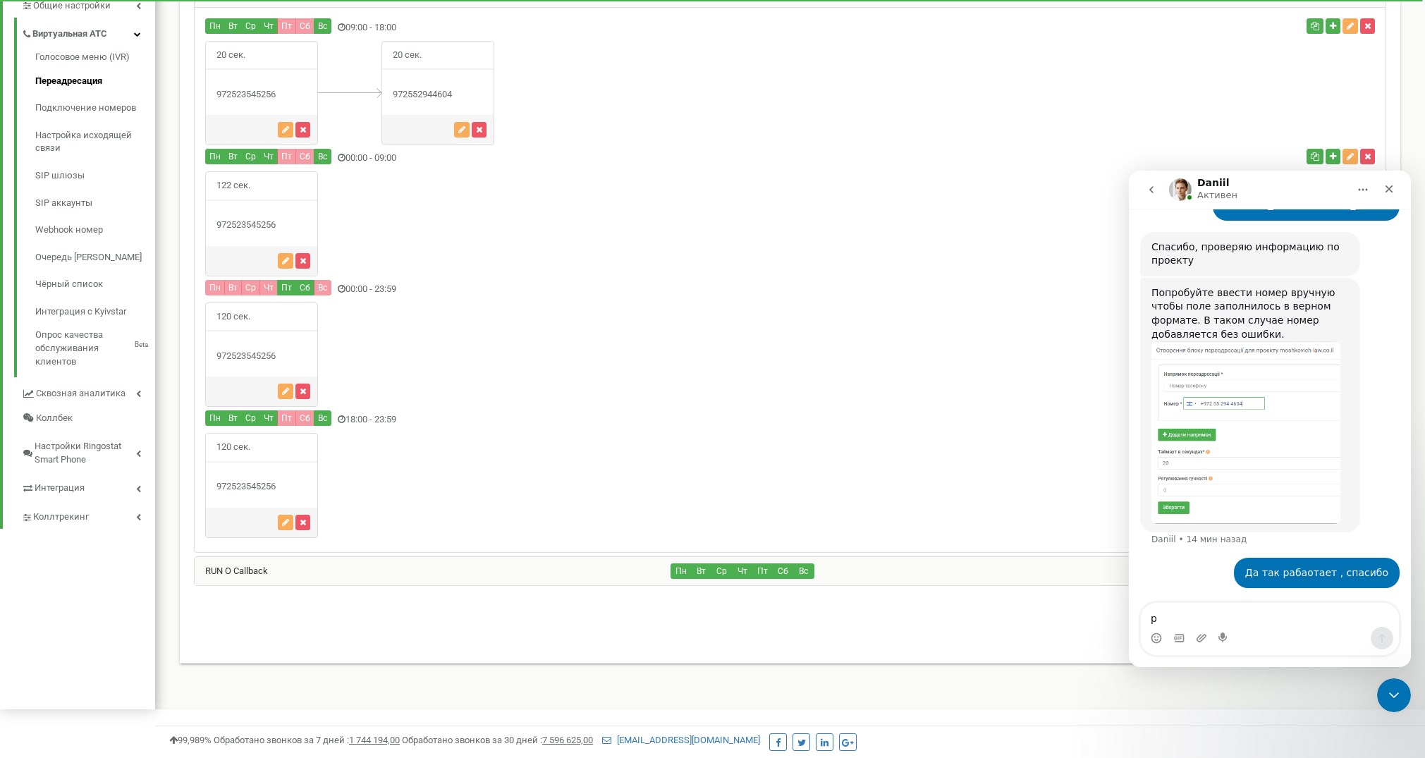
scroll to position [0, 0]
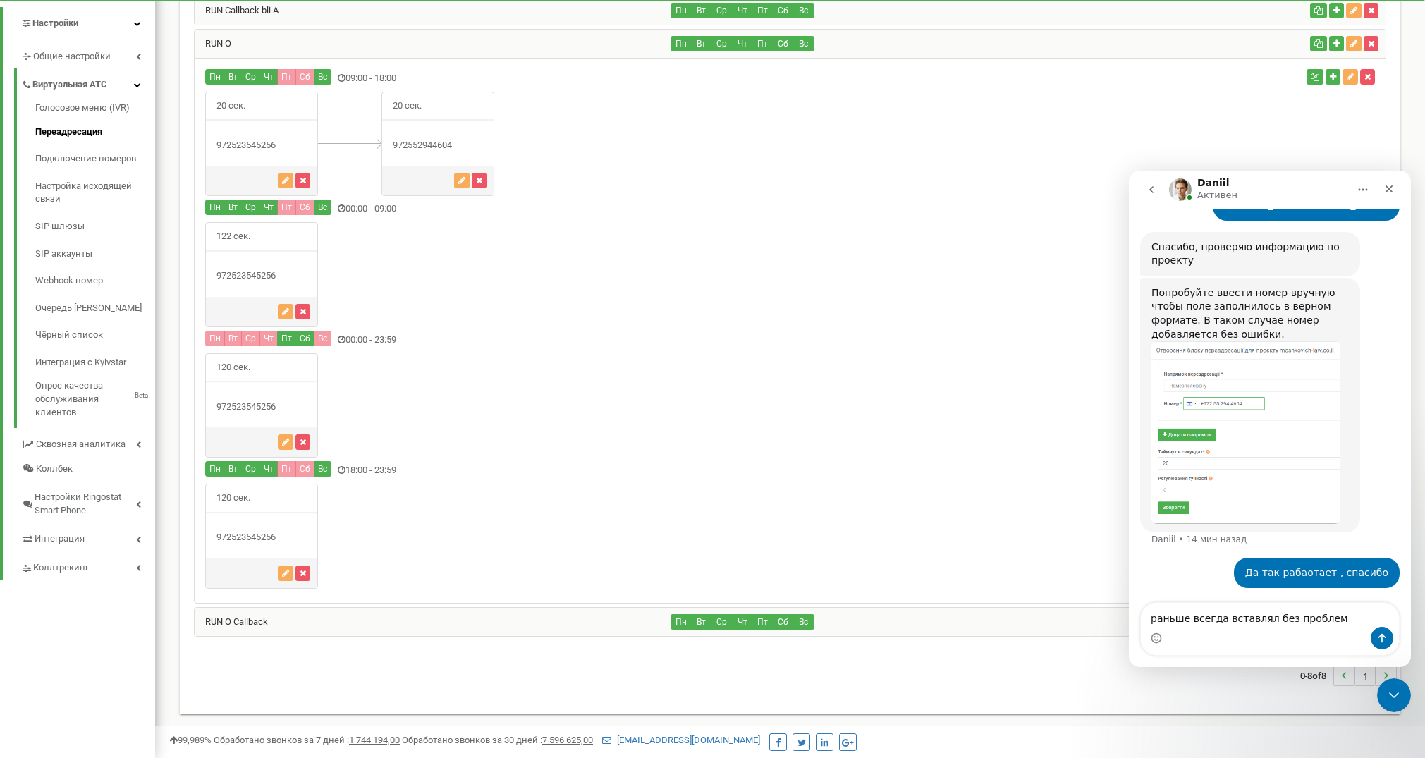
type textarea "раньше всегда вставлял без проблем"
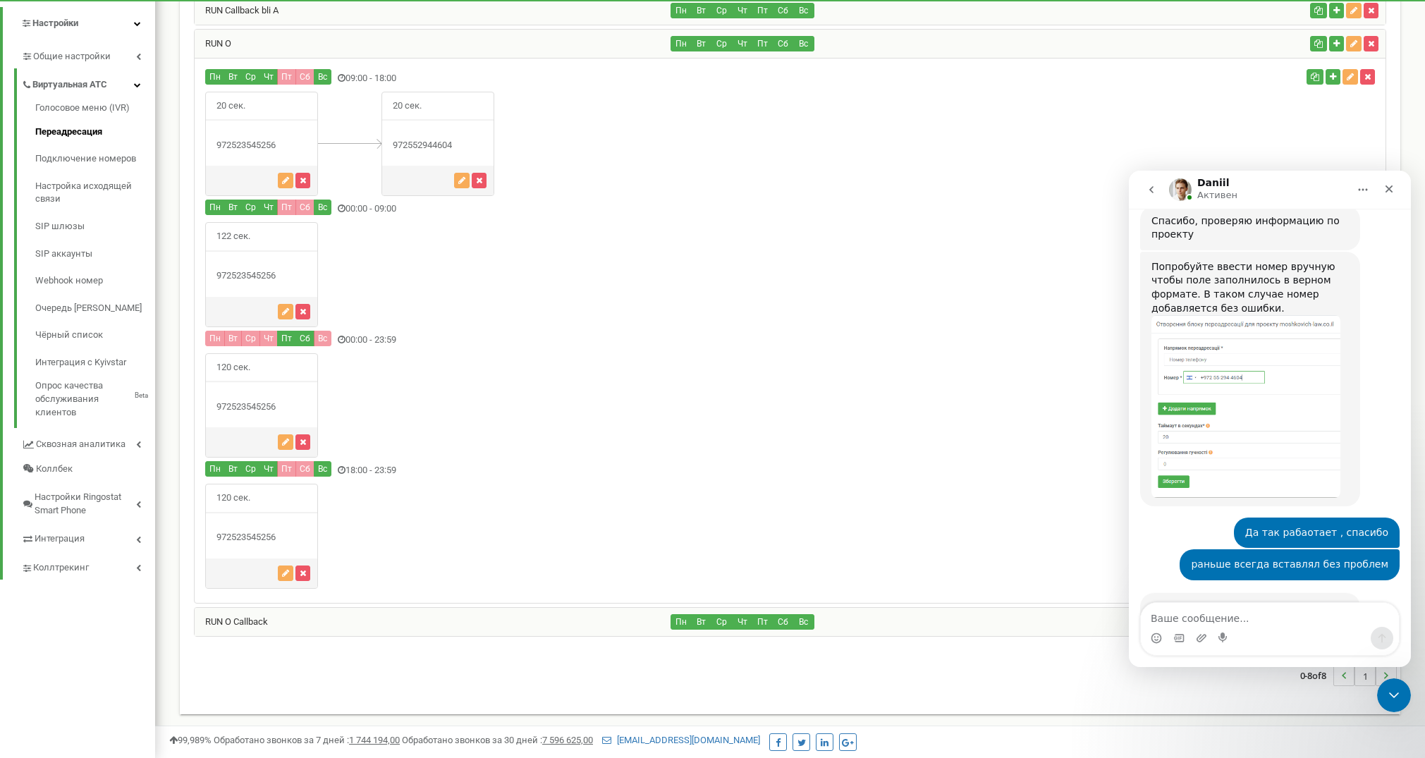
scroll to position [973, 0]
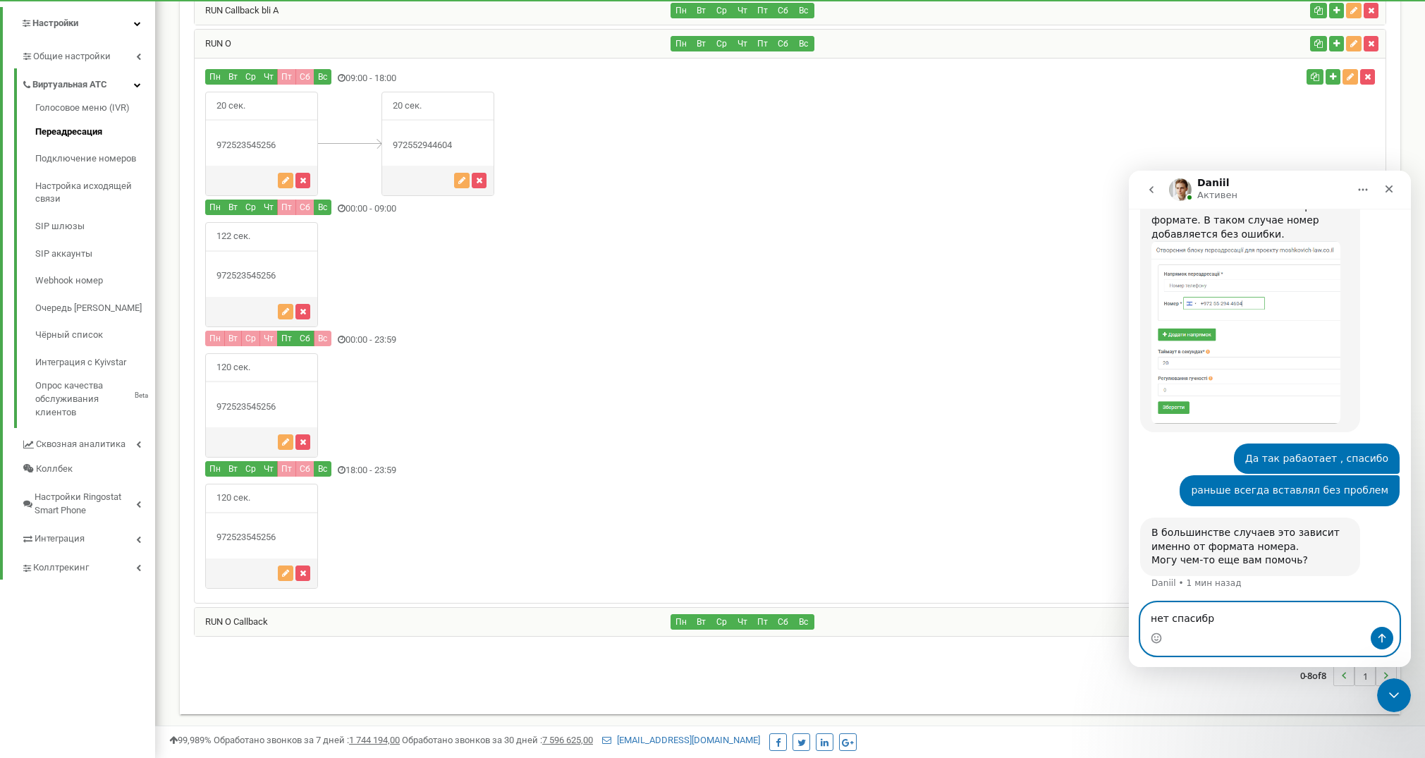
type textarea "нет спасибо"
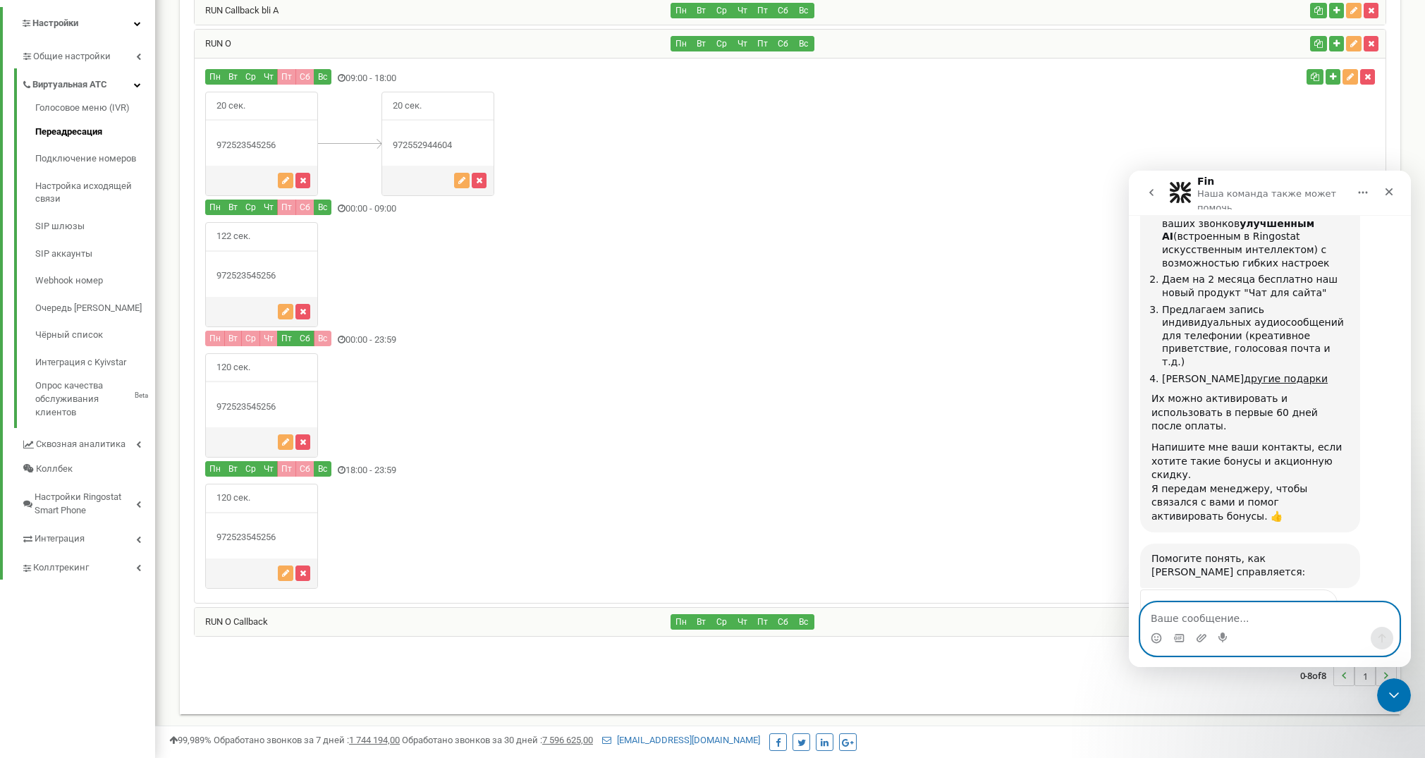
scroll to position [1945, 0]
